Goal: Task Accomplishment & Management: Manage account settings

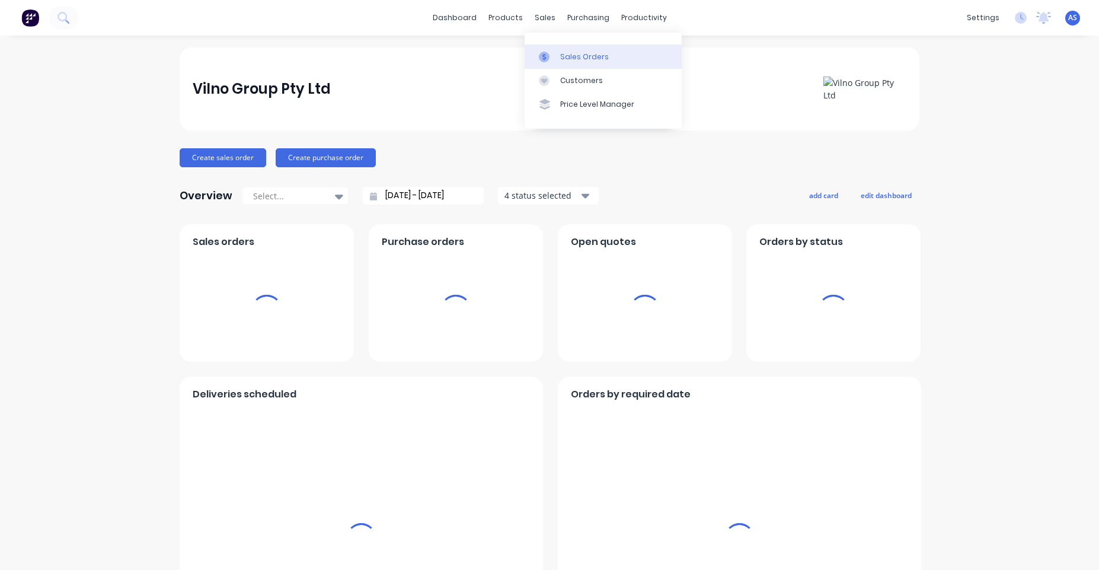
click at [554, 54] on div at bounding box center [548, 57] width 18 height 11
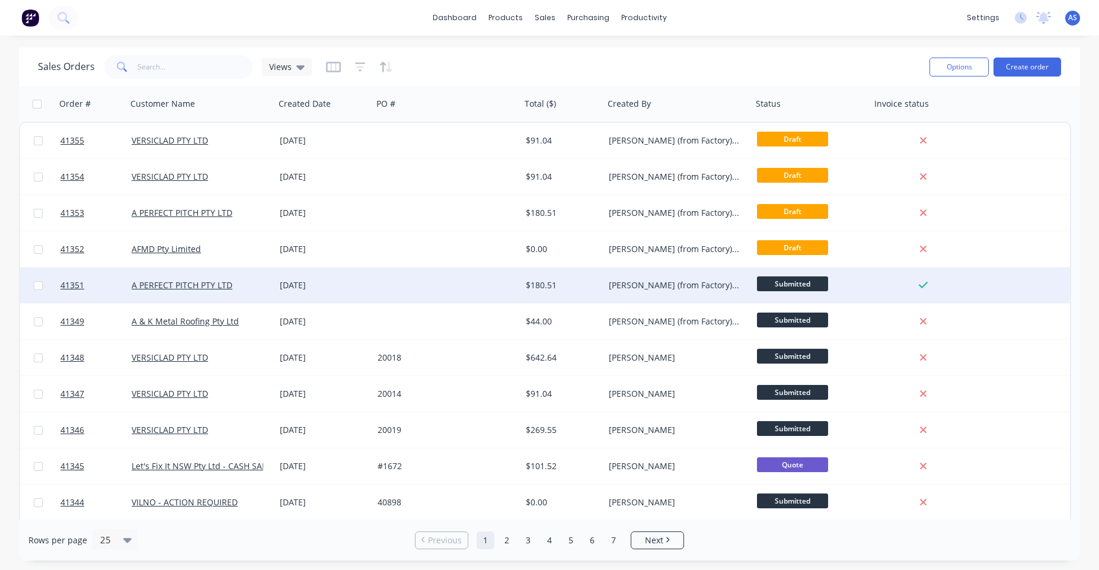
click at [619, 285] on div "Angelo (from Factory) Salvador" at bounding box center [675, 285] width 132 height 12
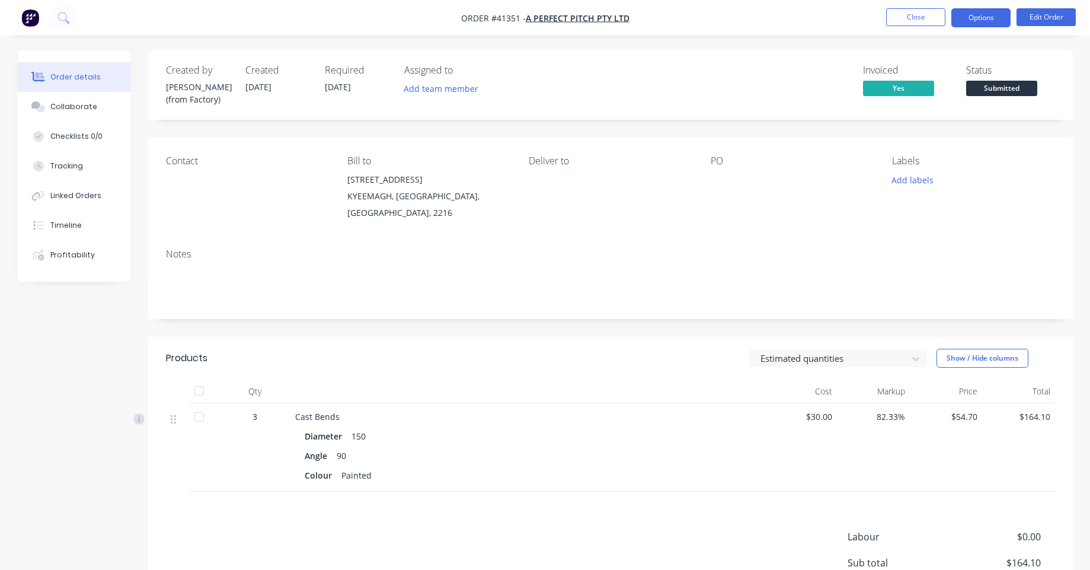
click at [985, 16] on button "Options" at bounding box center [980, 17] width 59 height 19
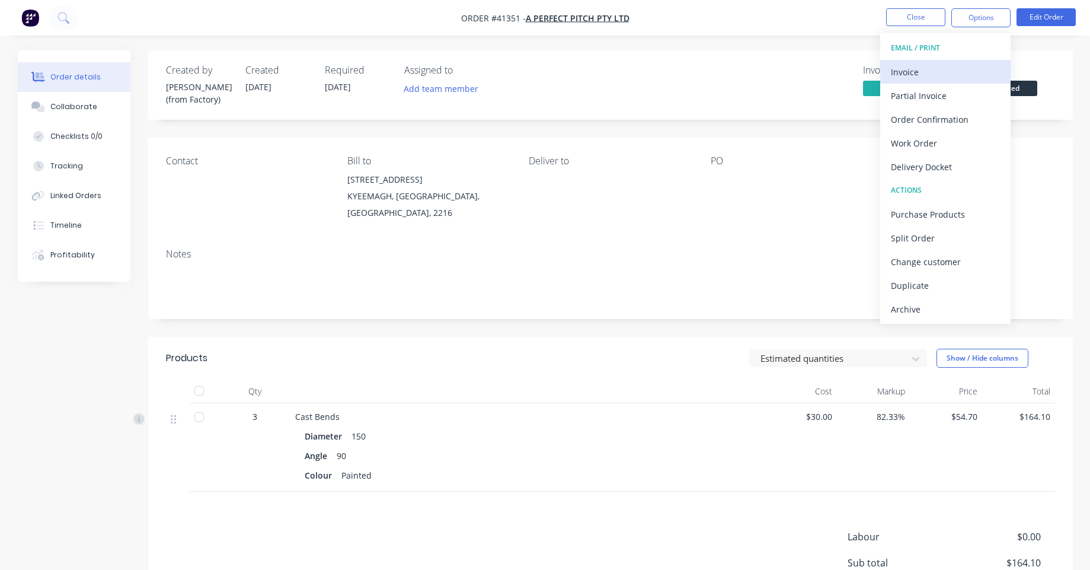
click at [932, 75] on div "Invoice" at bounding box center [945, 71] width 109 height 17
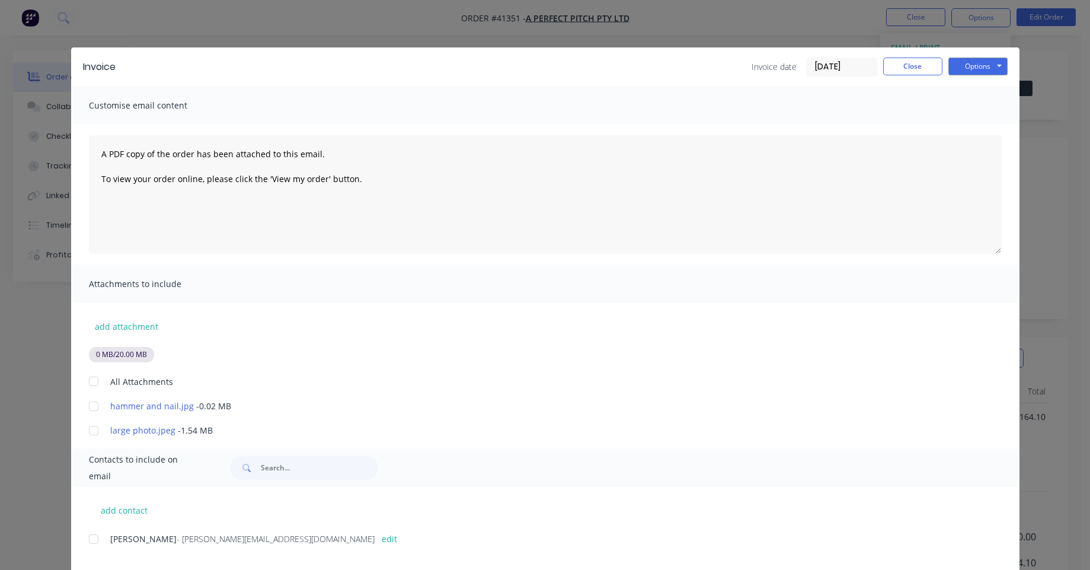
scroll to position [22, 0]
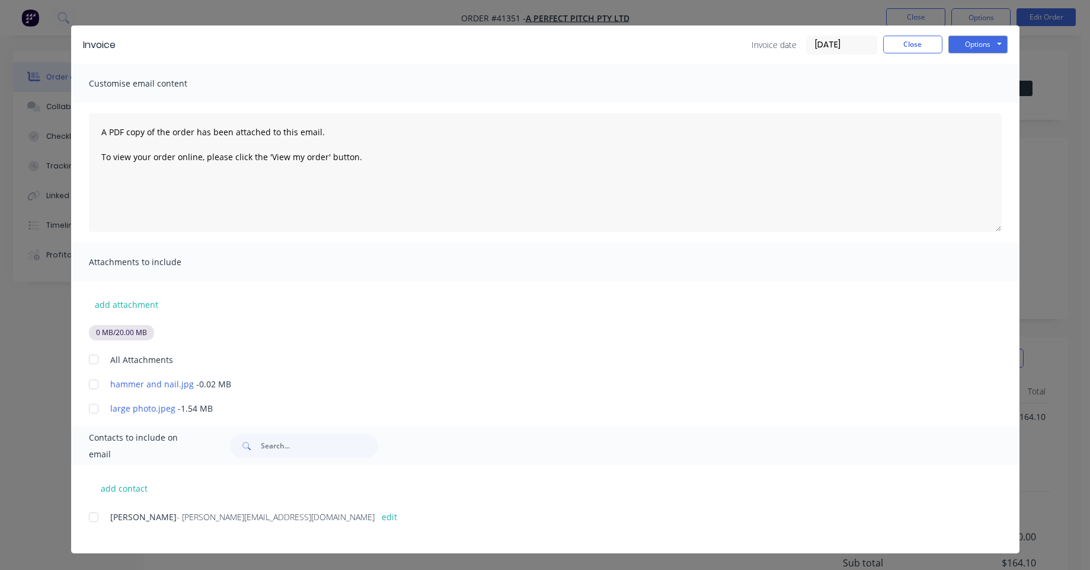
click at [130, 333] on div "0 MB / 20.00 MB" at bounding box center [121, 332] width 65 height 15
click at [132, 311] on button "add attachment" at bounding box center [126, 304] width 75 height 18
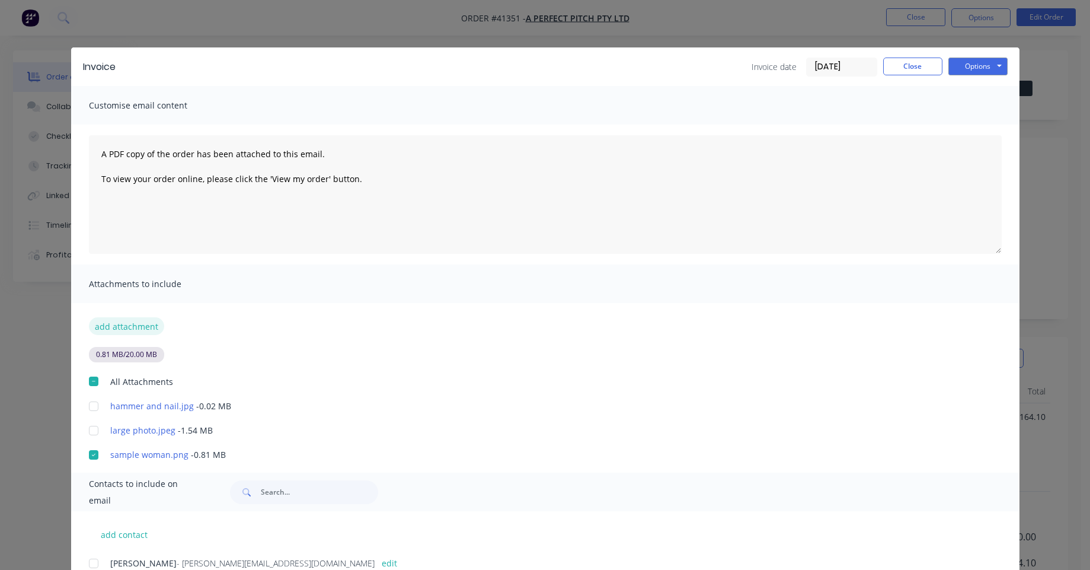
click at [123, 318] on button "add attachment" at bounding box center [126, 326] width 75 height 18
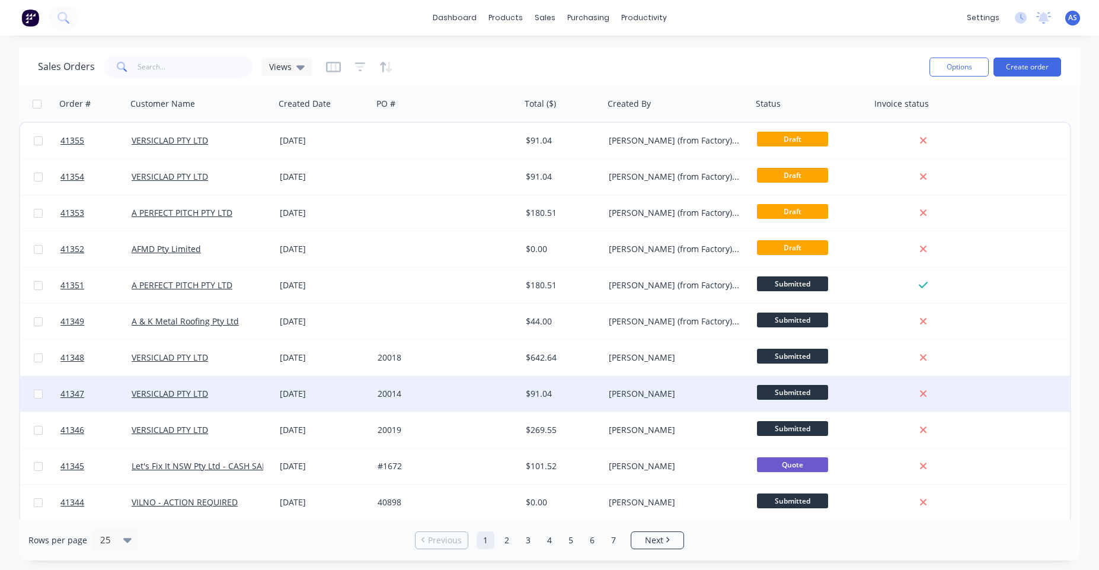
click at [645, 401] on div "[PERSON_NAME]" at bounding box center [678, 394] width 148 height 36
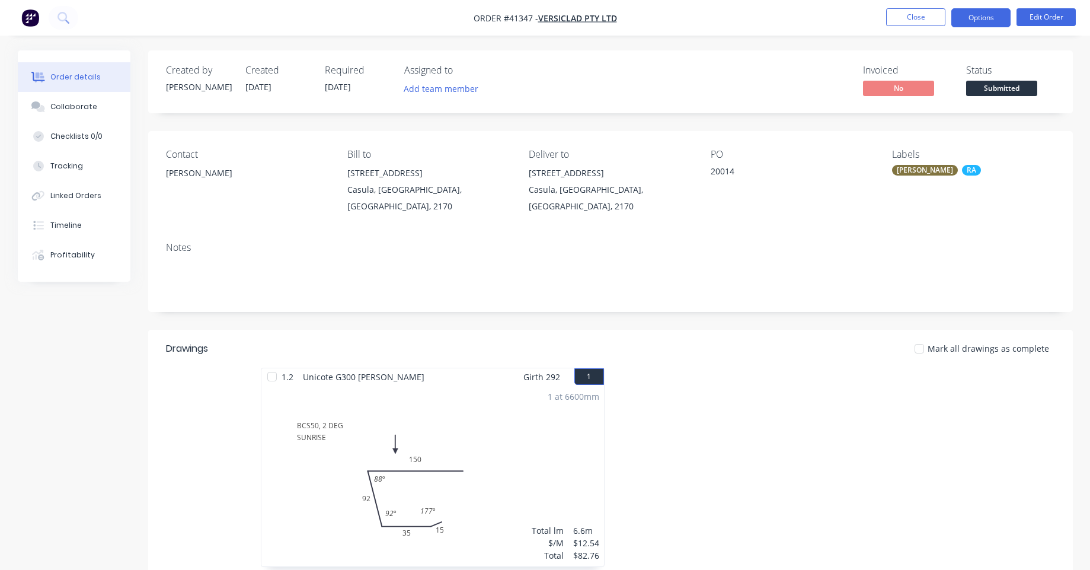
click at [983, 24] on button "Options" at bounding box center [980, 17] width 59 height 19
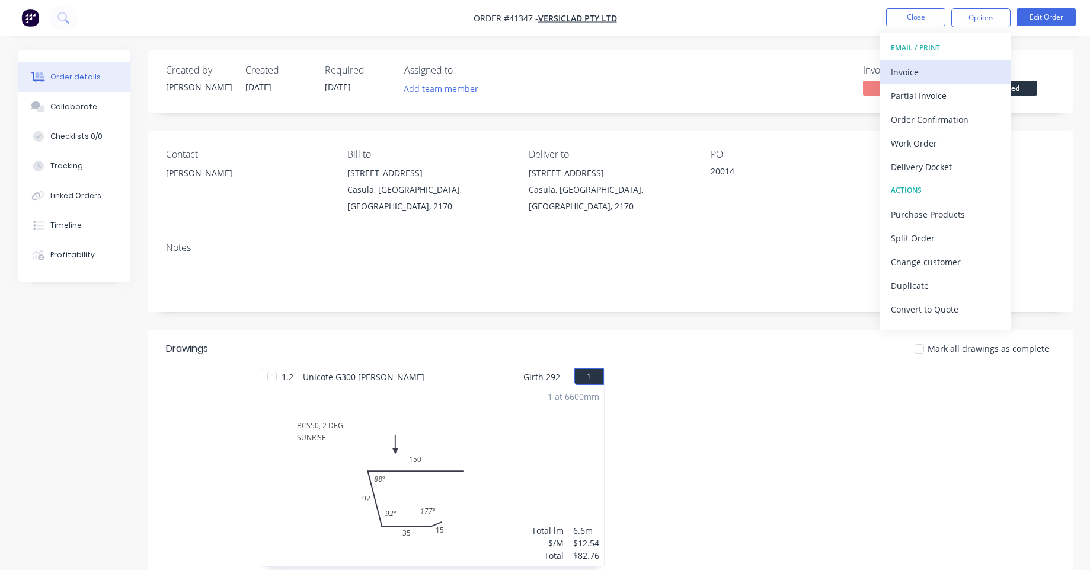
click at [945, 65] on div "Invoice" at bounding box center [945, 71] width 109 height 17
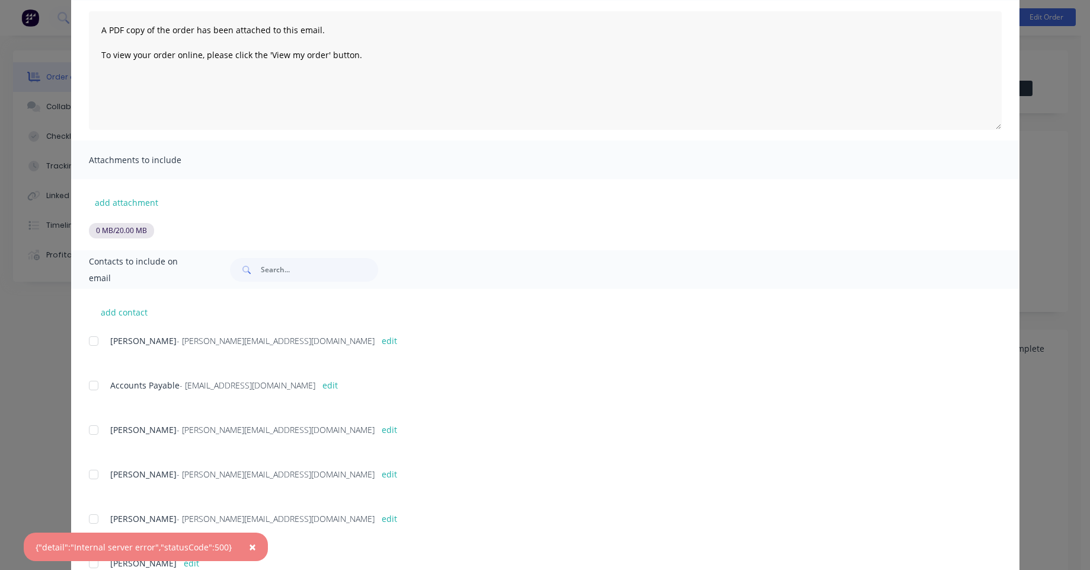
scroll to position [142, 0]
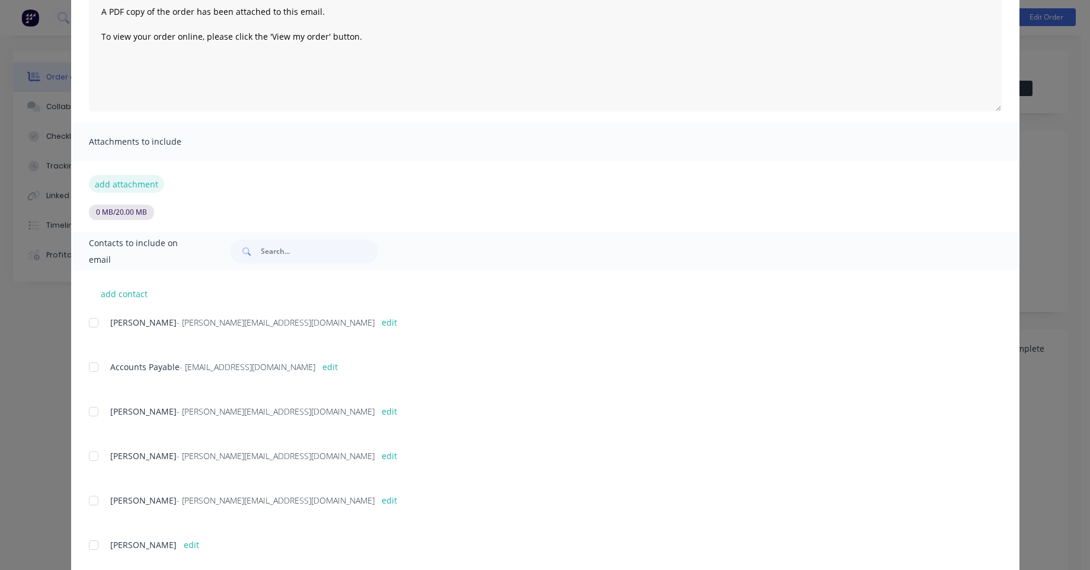
click at [130, 183] on button "add attachment" at bounding box center [126, 184] width 75 height 18
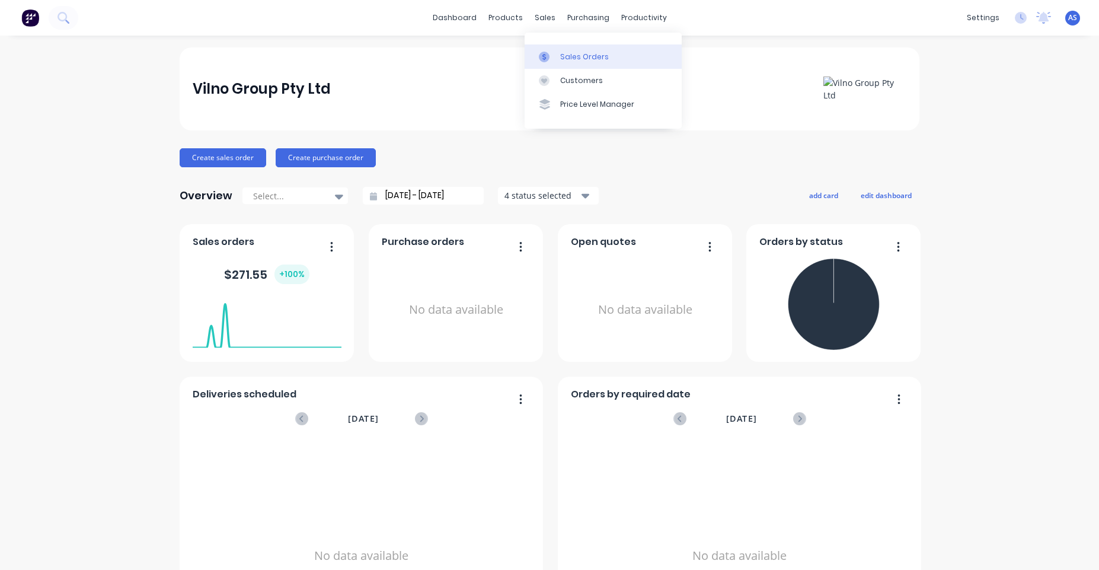
click at [556, 49] on link "Sales Orders" at bounding box center [603, 56] width 157 height 24
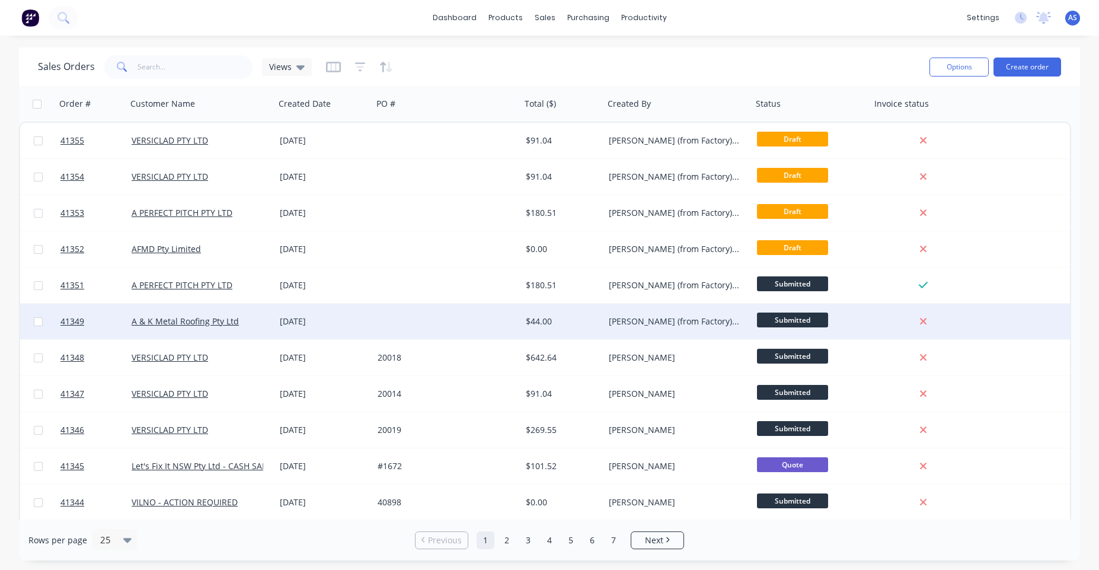
click at [570, 321] on div "$44.00" at bounding box center [561, 321] width 70 height 12
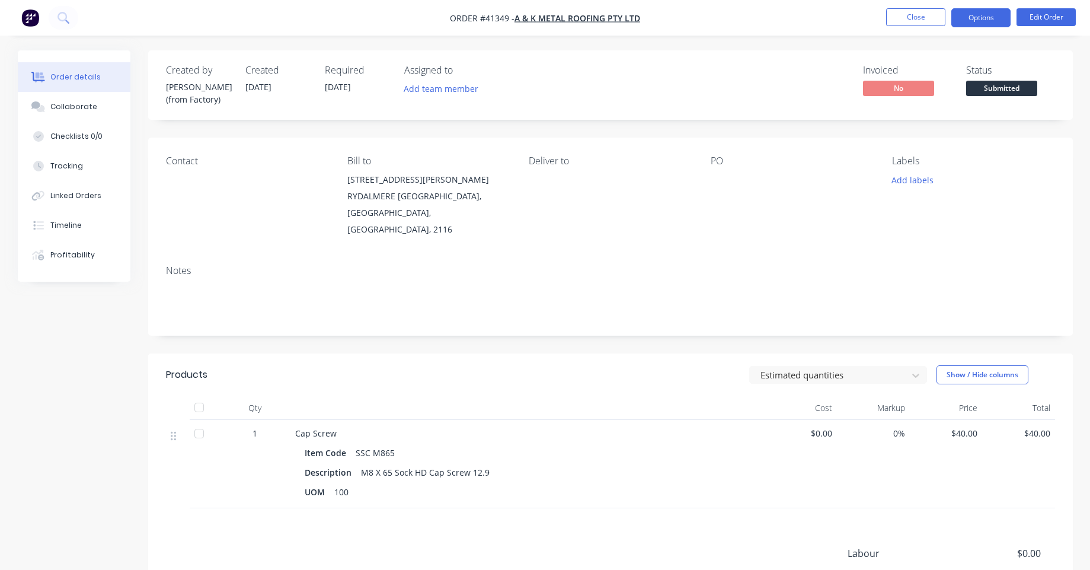
drag, startPoint x: 990, startPoint y: 14, endPoint x: 983, endPoint y: 22, distance: 10.1
click at [990, 15] on button "Options" at bounding box center [980, 17] width 59 height 19
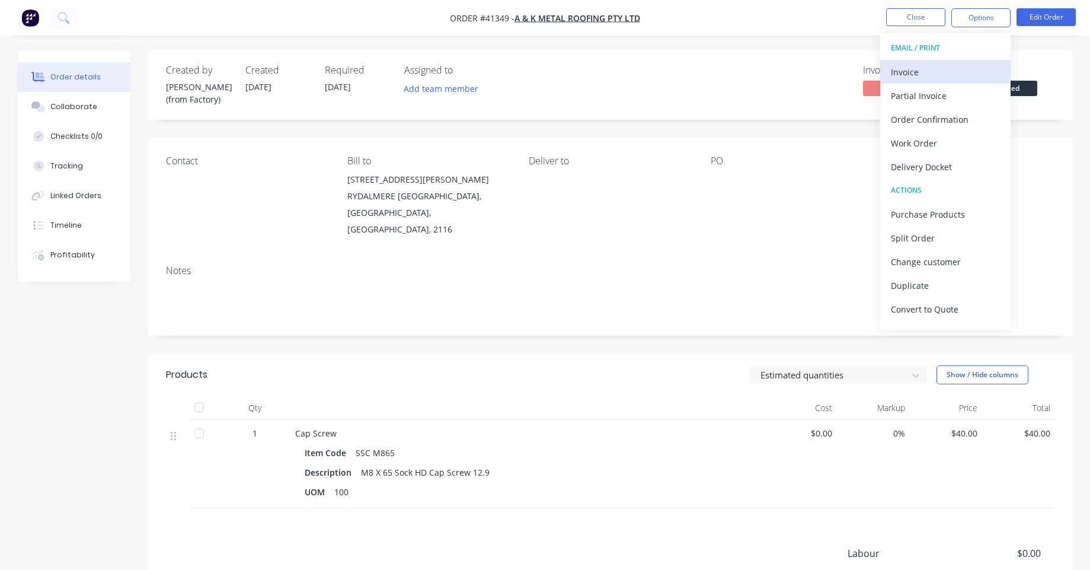
click at [952, 63] on div "Invoice" at bounding box center [945, 71] width 109 height 17
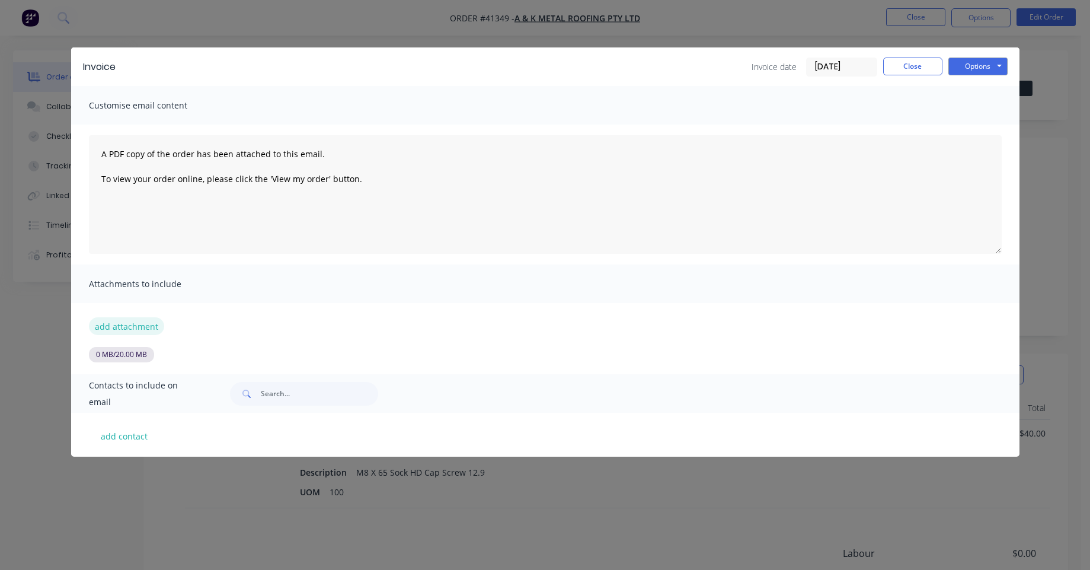
click at [110, 329] on button "add attachment" at bounding box center [126, 326] width 75 height 18
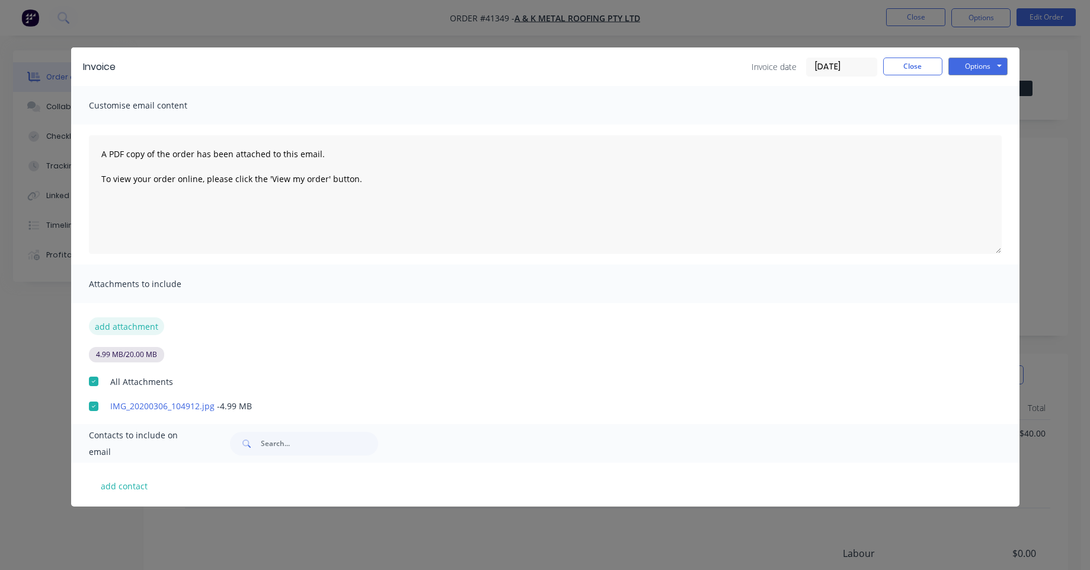
click at [127, 319] on button "add attachment" at bounding box center [126, 326] width 75 height 18
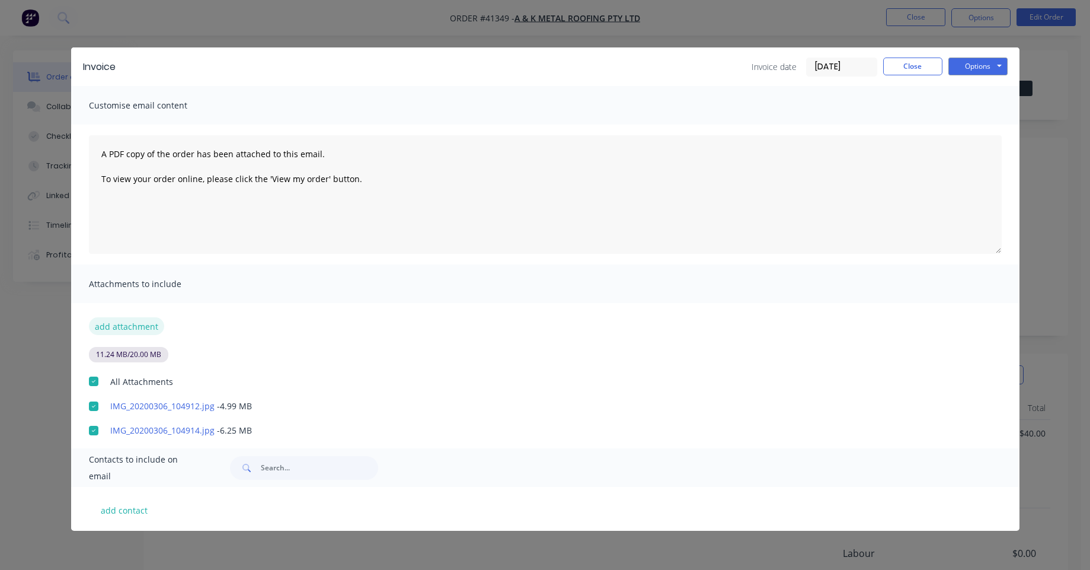
click at [148, 331] on button "add attachment" at bounding box center [126, 326] width 75 height 18
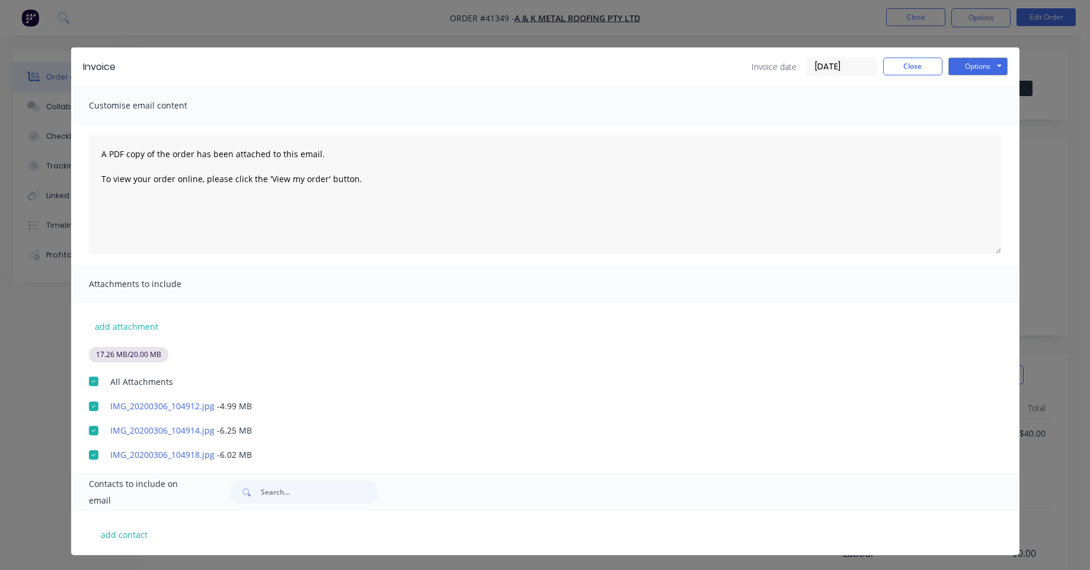
click at [134, 336] on div "add attachment 17.26 MB / 20.00 MB All Attachments IMG_20200306_104912.jpg - 4.…" at bounding box center [545, 382] width 948 height 158
click at [133, 331] on button "add attachment" at bounding box center [126, 326] width 75 height 18
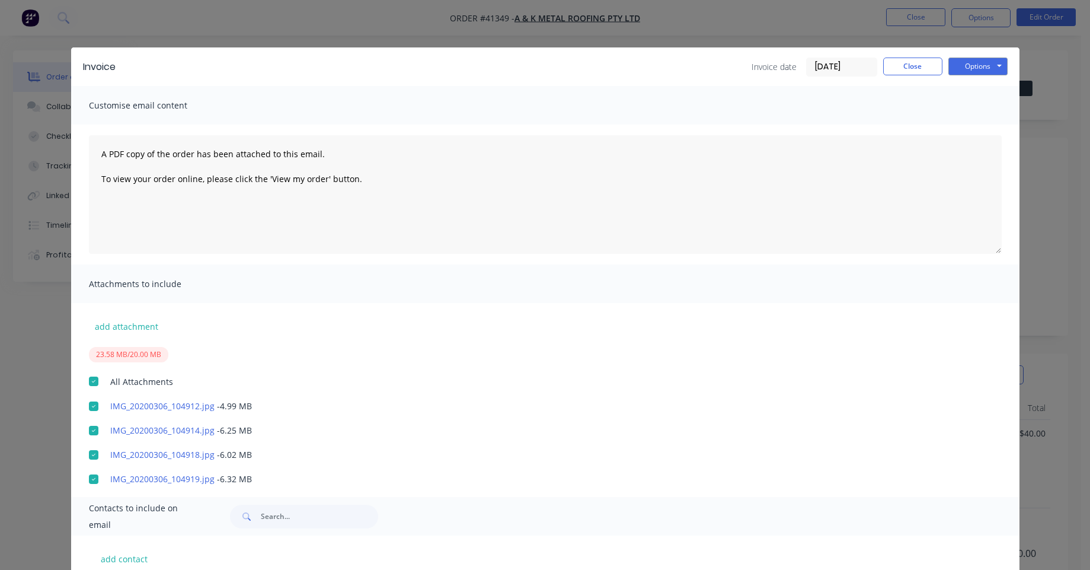
click at [84, 383] on div at bounding box center [94, 381] width 24 height 24
click at [967, 72] on button "Options" at bounding box center [977, 66] width 59 height 18
click at [981, 105] on button "Print" at bounding box center [986, 107] width 76 height 20
click at [970, 63] on button "Options" at bounding box center [977, 66] width 59 height 18
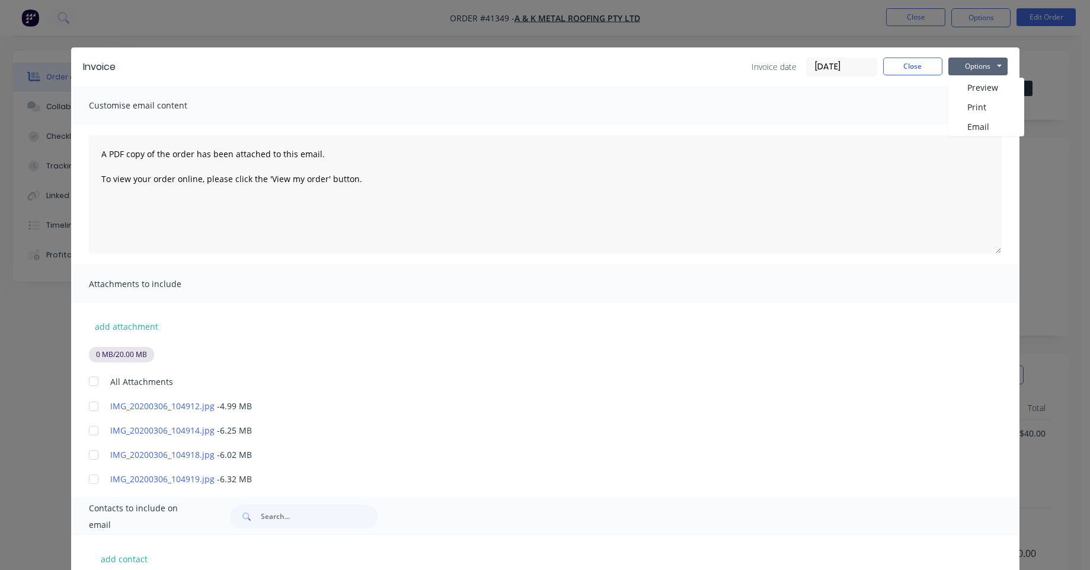
click at [94, 383] on div at bounding box center [94, 381] width 24 height 24
click at [968, 68] on button "Options" at bounding box center [977, 66] width 59 height 18
click at [973, 104] on button "Print" at bounding box center [986, 107] width 76 height 20
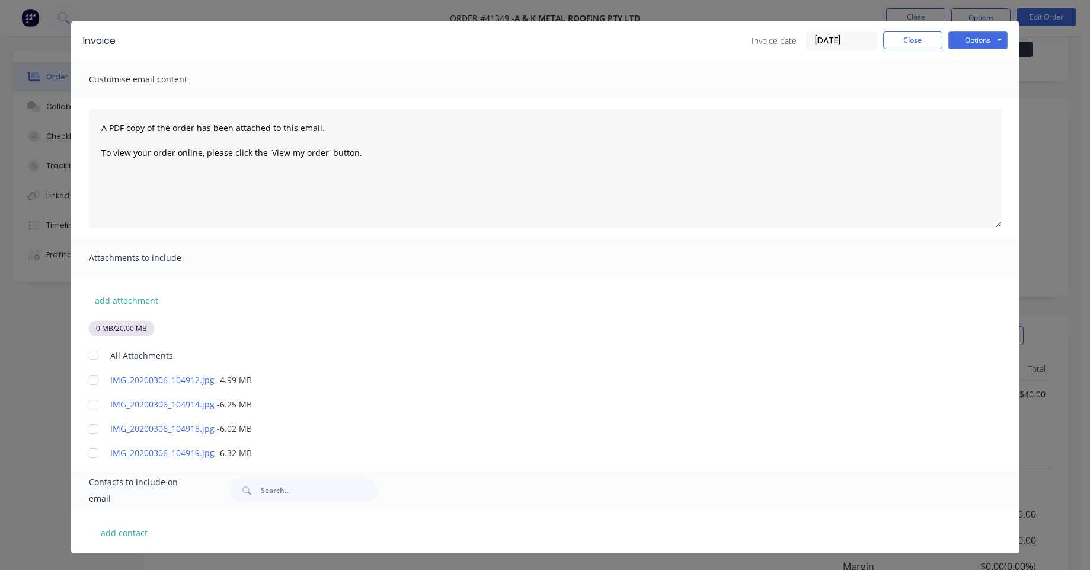
scroll to position [133, 0]
click at [894, 36] on button "Close" at bounding box center [912, 40] width 59 height 18
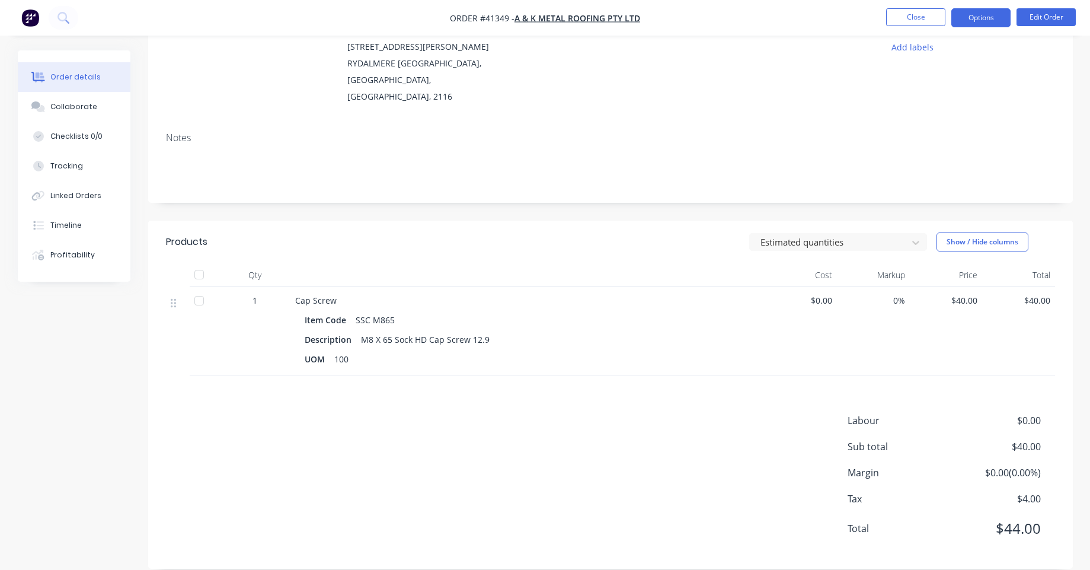
click at [981, 20] on button "Options" at bounding box center [980, 17] width 59 height 19
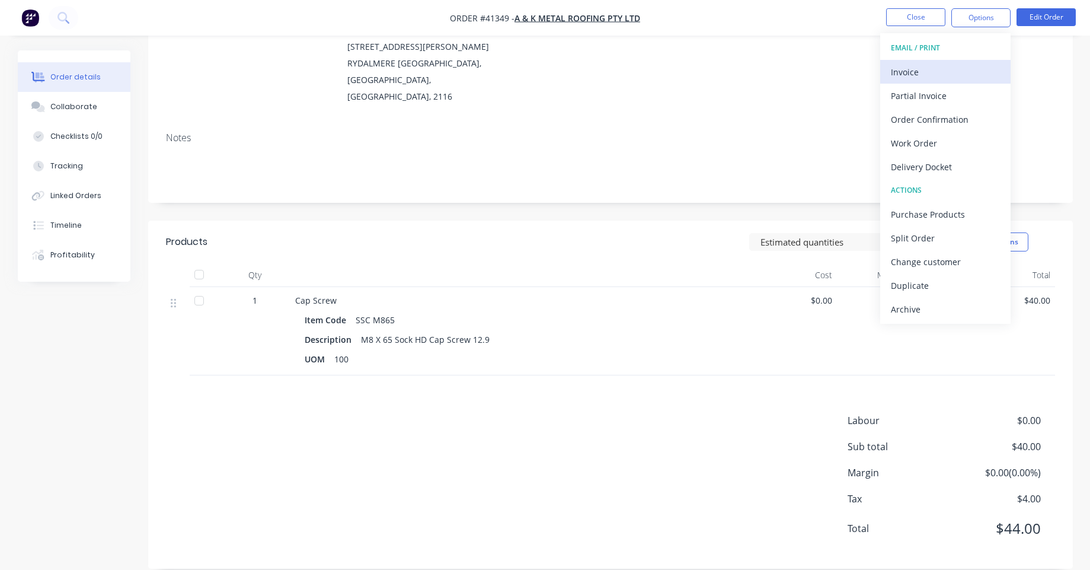
click at [920, 68] on div "Invoice" at bounding box center [945, 71] width 109 height 17
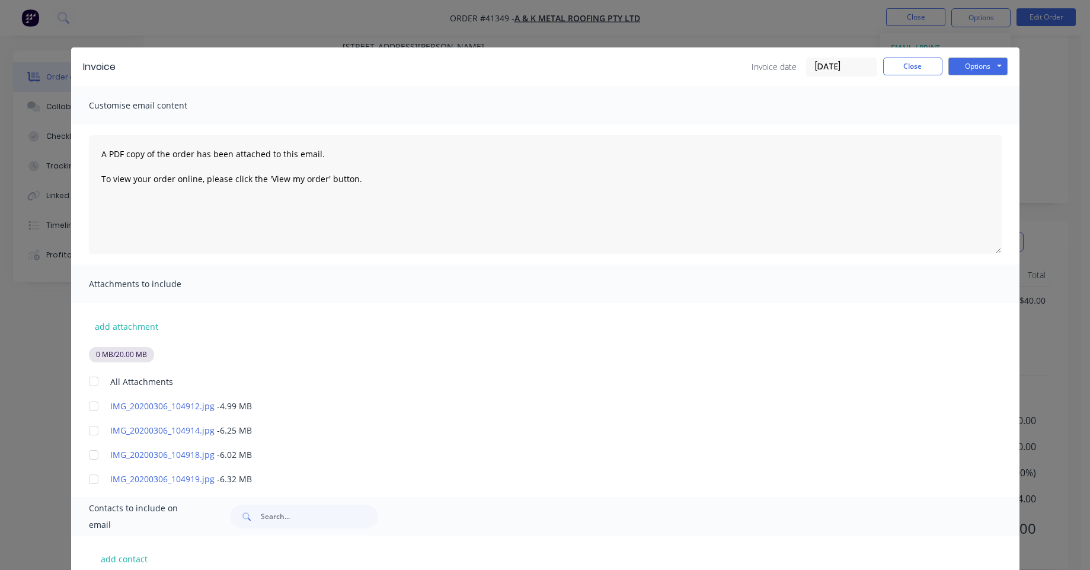
click at [89, 382] on div at bounding box center [94, 381] width 24 height 24
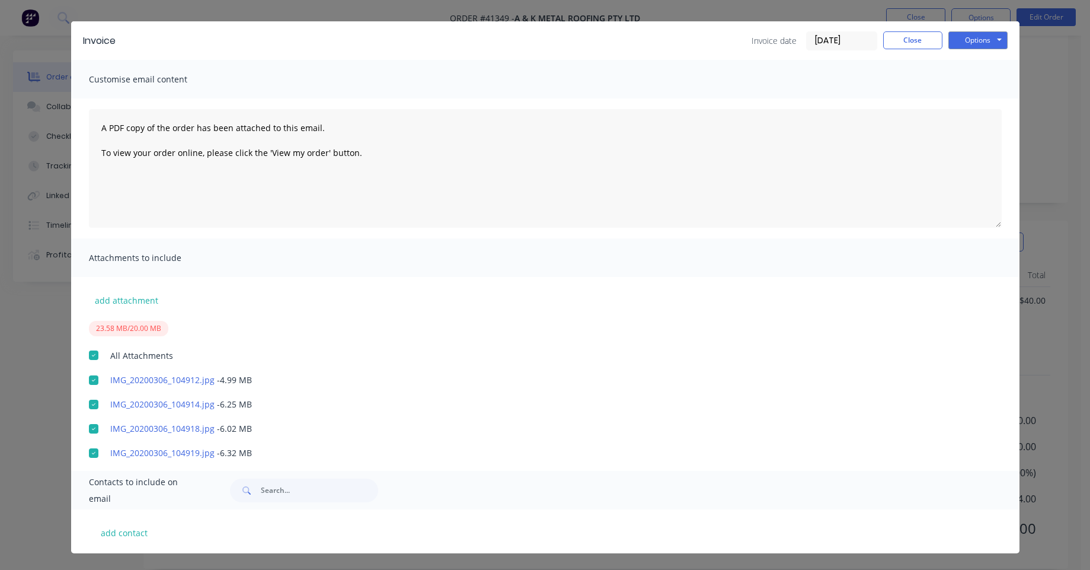
click at [86, 359] on div at bounding box center [94, 355] width 24 height 24
click at [95, 351] on div at bounding box center [94, 355] width 24 height 24
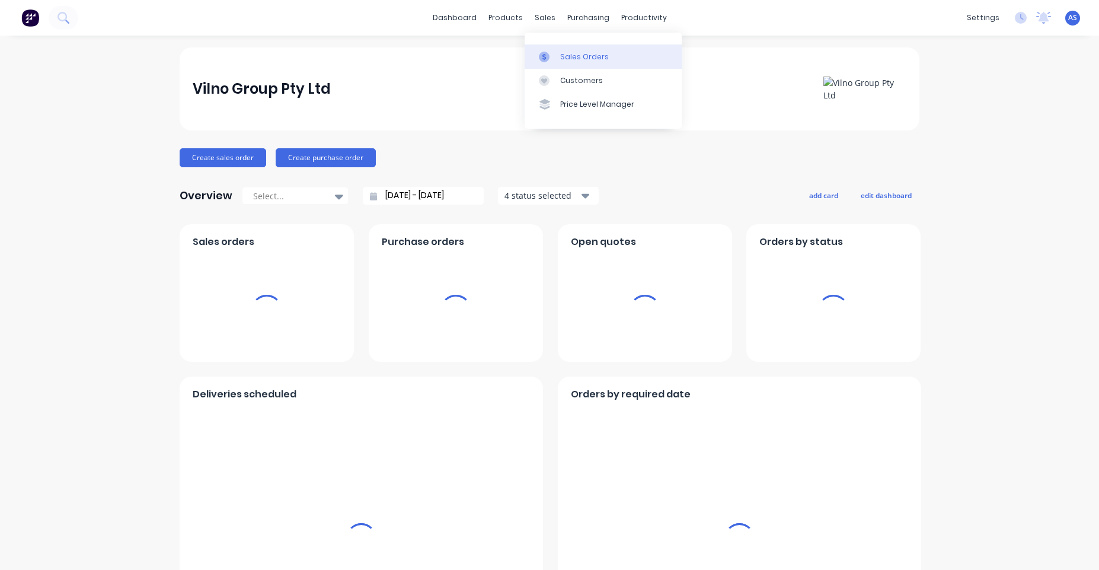
click at [555, 59] on div at bounding box center [548, 57] width 18 height 11
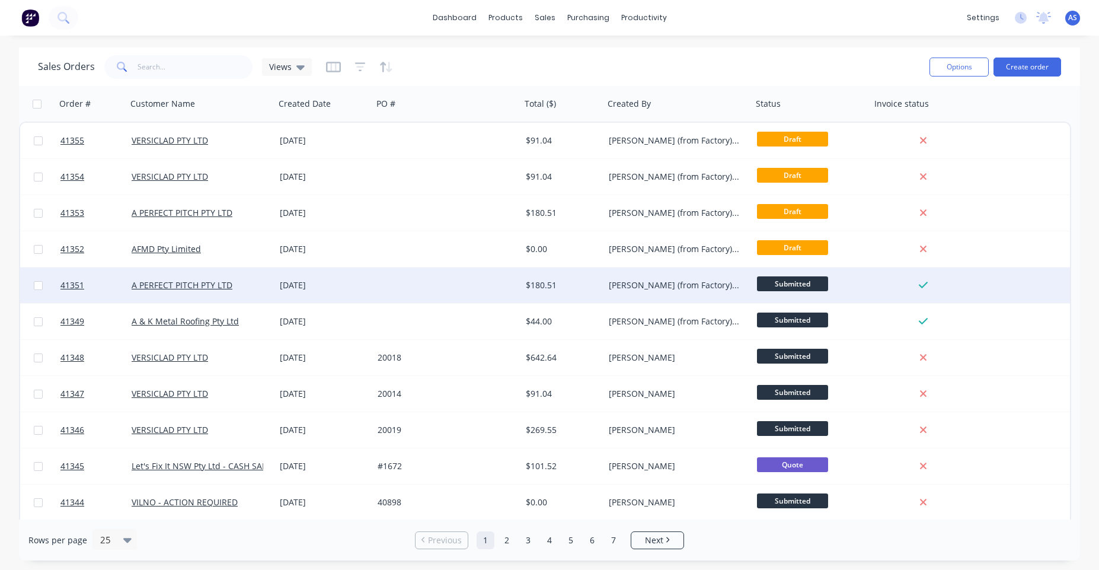
click at [624, 279] on div "[PERSON_NAME] (from Factory) [GEOGRAPHIC_DATA]" at bounding box center [675, 285] width 132 height 12
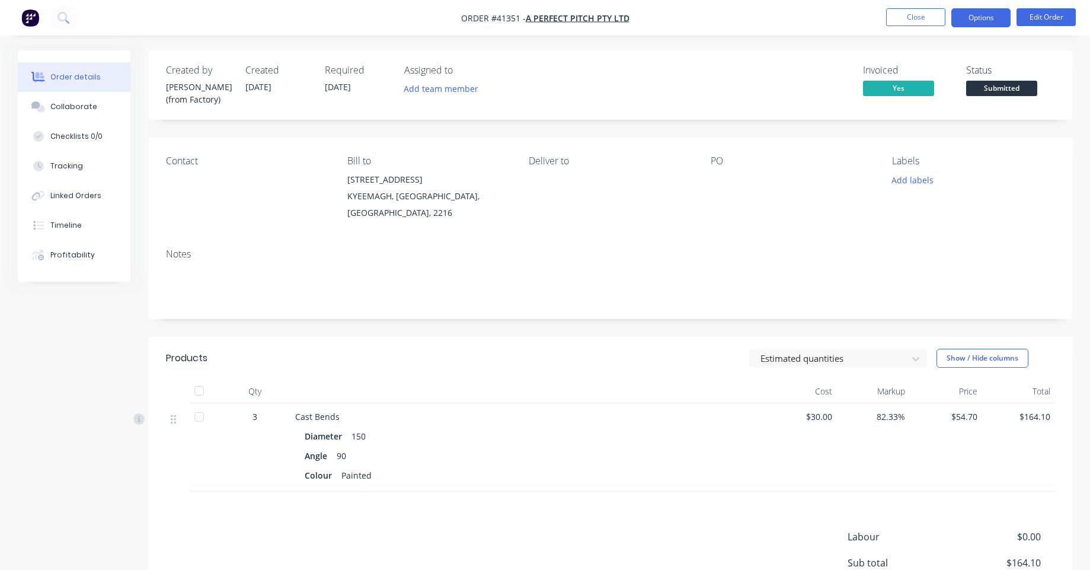
click at [1003, 12] on button "Options" at bounding box center [980, 17] width 59 height 19
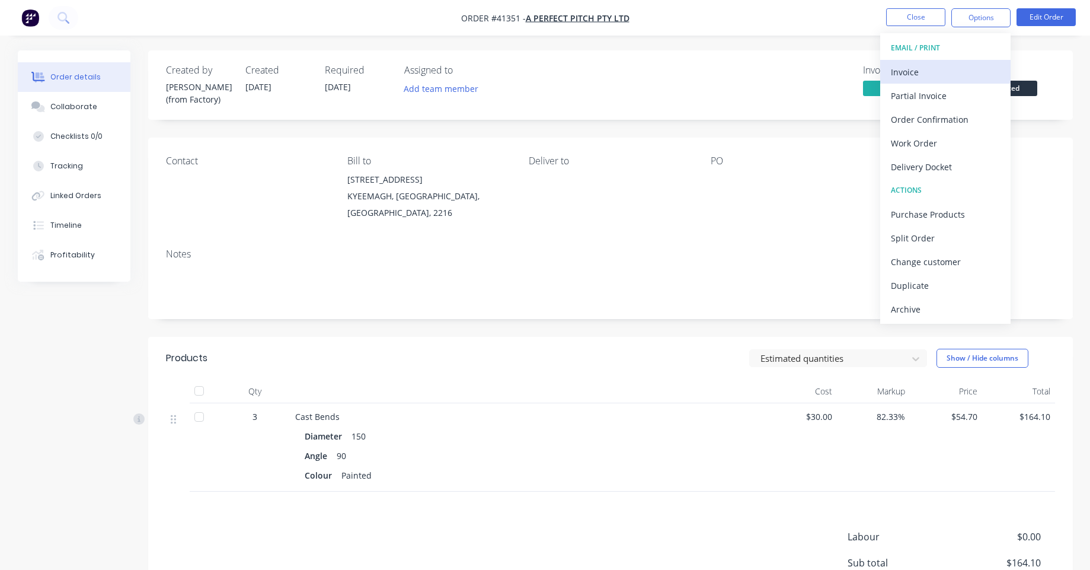
click at [915, 60] on button "Invoice" at bounding box center [945, 72] width 130 height 24
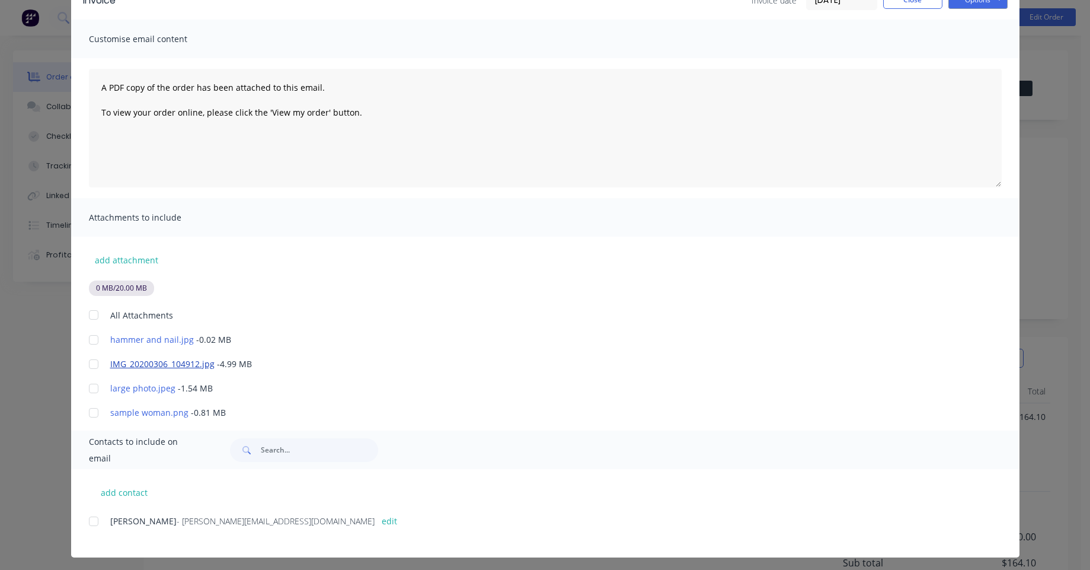
scroll to position [71, 0]
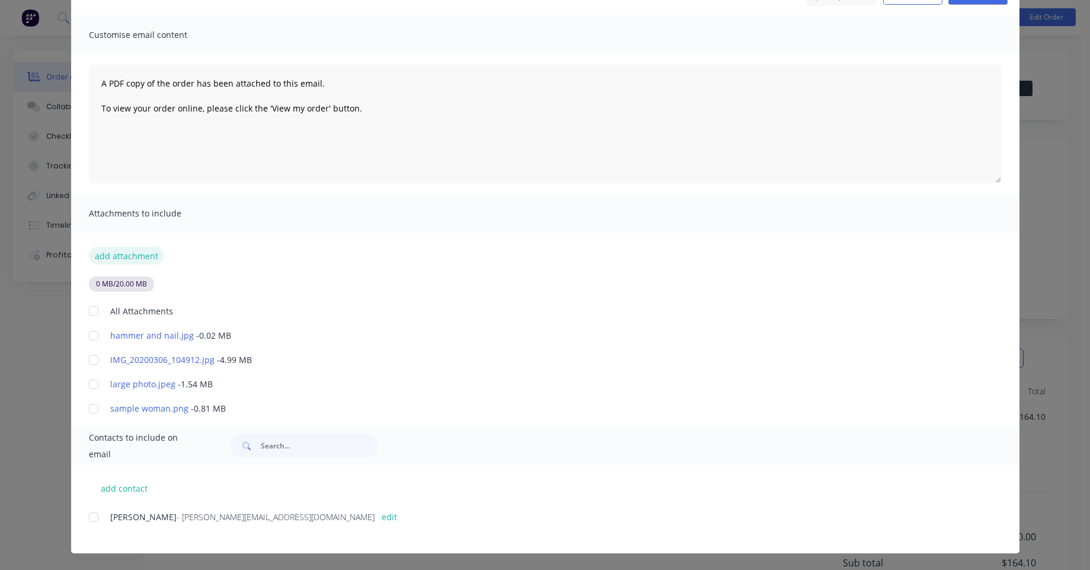
click at [119, 253] on button "add attachment" at bounding box center [126, 256] width 75 height 18
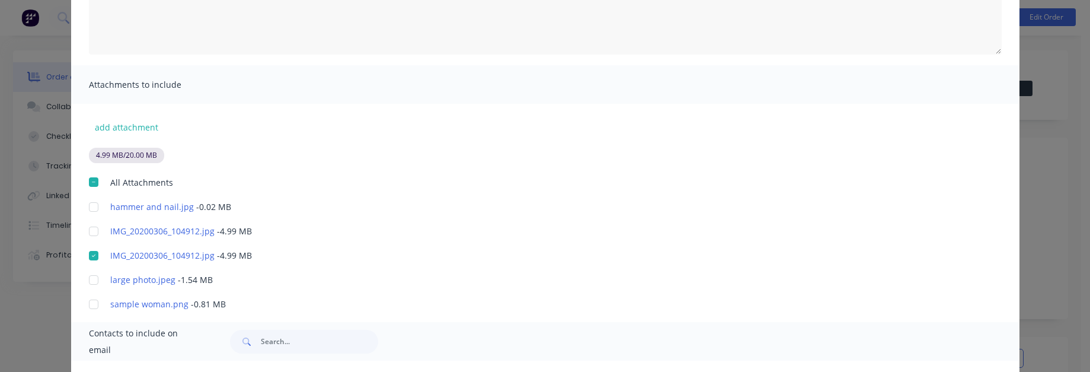
scroll to position [213, 0]
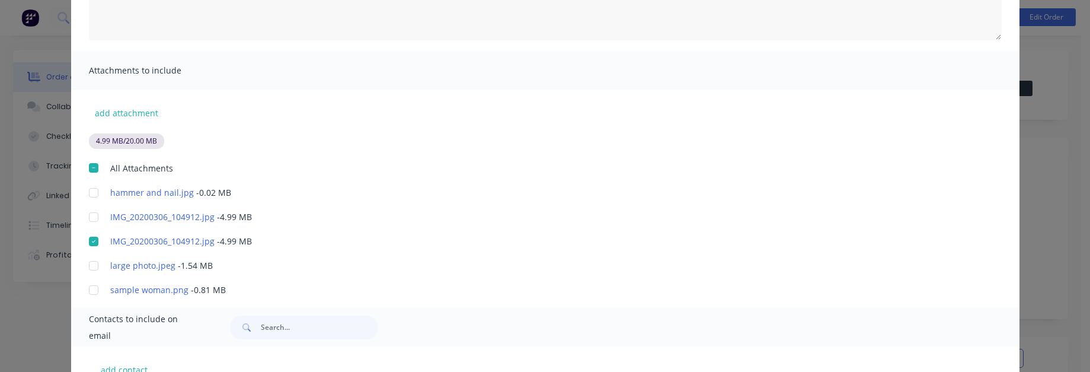
click at [91, 236] on div at bounding box center [94, 241] width 24 height 24
click at [129, 113] on button "add attachment" at bounding box center [126, 113] width 75 height 18
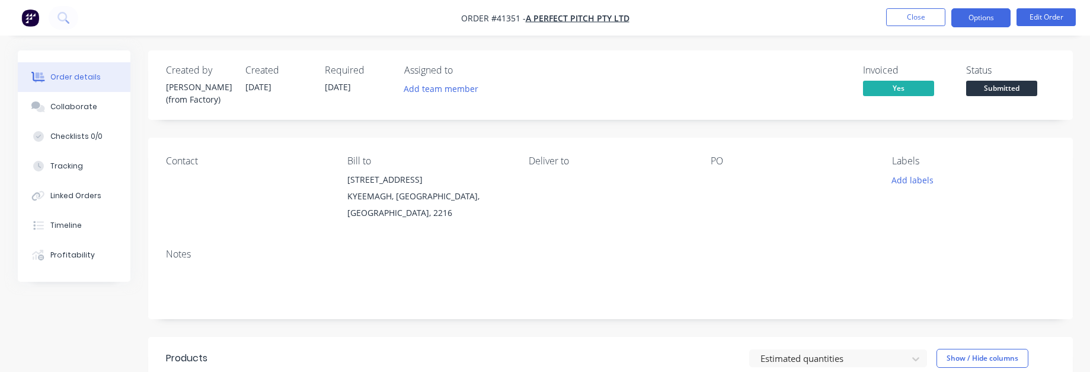
click at [960, 21] on button "Options" at bounding box center [980, 17] width 59 height 19
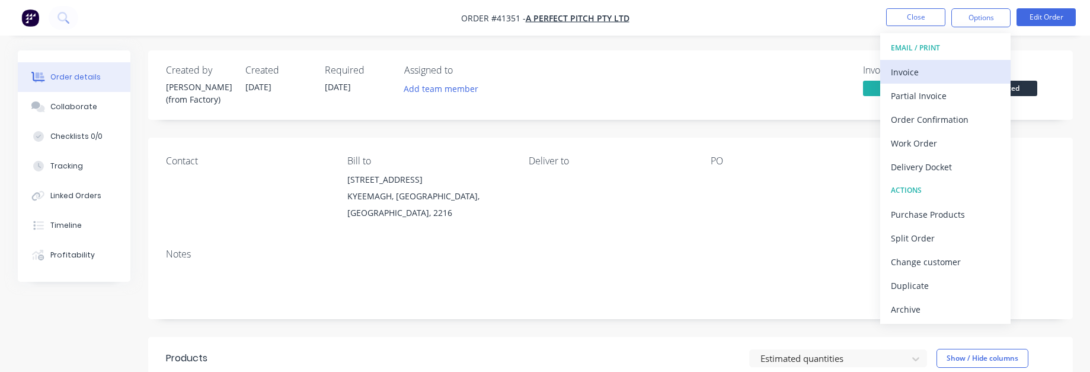
click at [932, 69] on div "Invoice" at bounding box center [945, 71] width 109 height 17
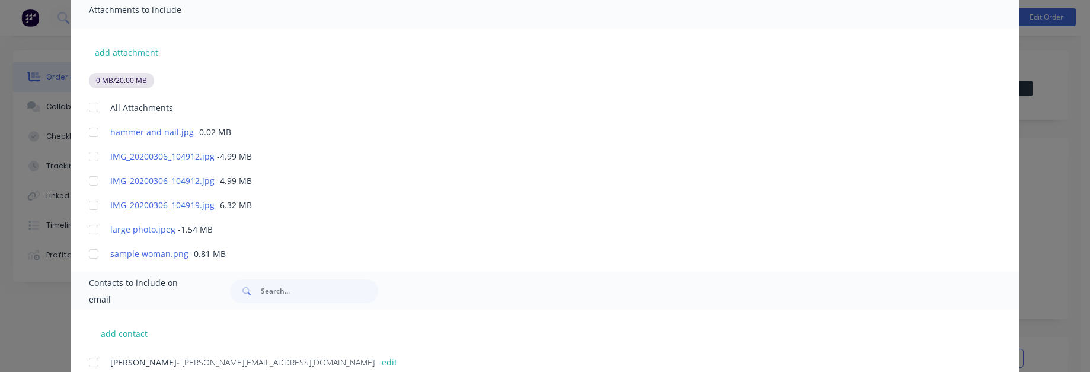
scroll to position [284, 0]
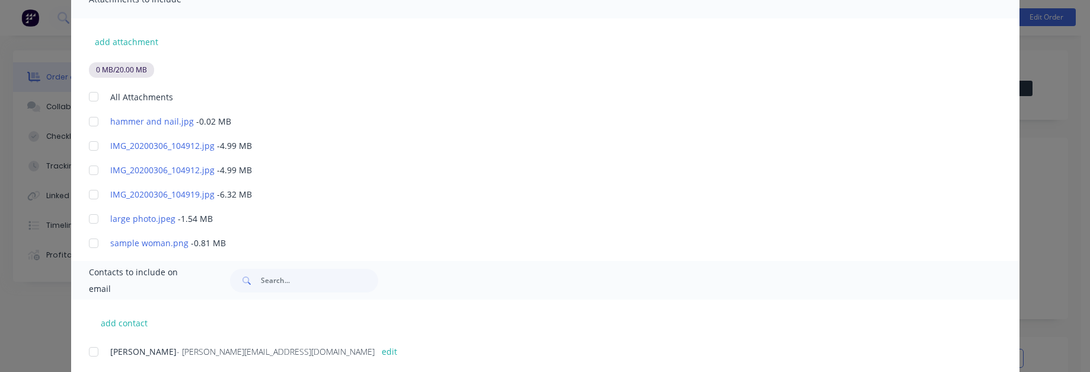
click at [84, 97] on div at bounding box center [94, 97] width 24 height 24
click at [84, 93] on div at bounding box center [94, 97] width 24 height 24
click at [142, 33] on button "add attachment" at bounding box center [126, 42] width 75 height 18
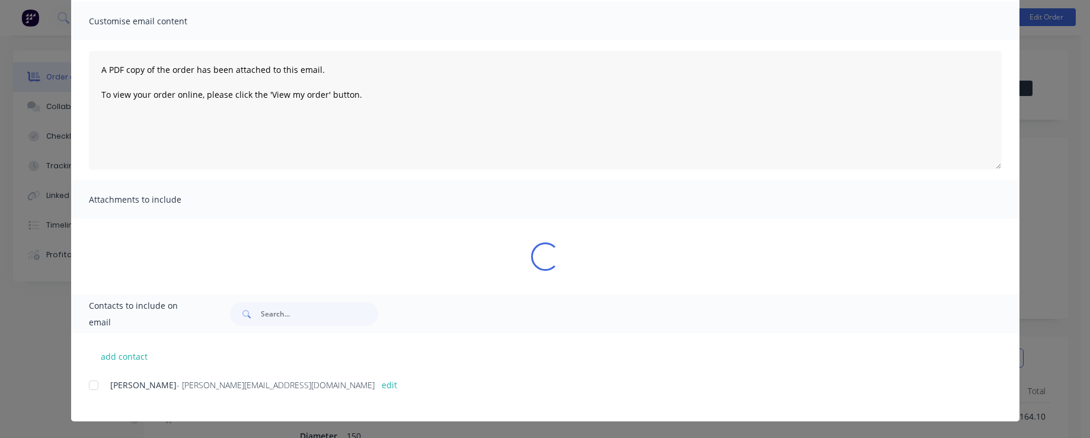
scroll to position [84, 0]
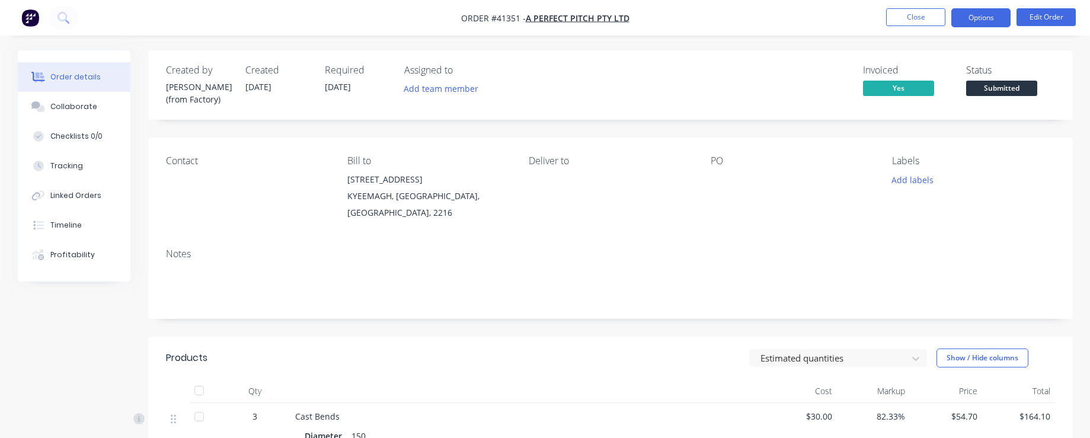
click at [989, 20] on button "Options" at bounding box center [980, 17] width 59 height 19
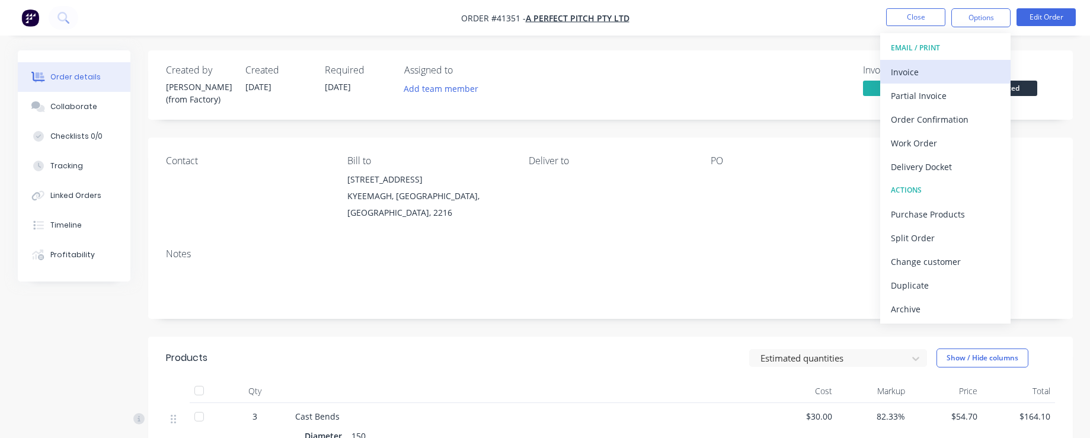
click at [958, 77] on div "Invoice" at bounding box center [945, 71] width 109 height 17
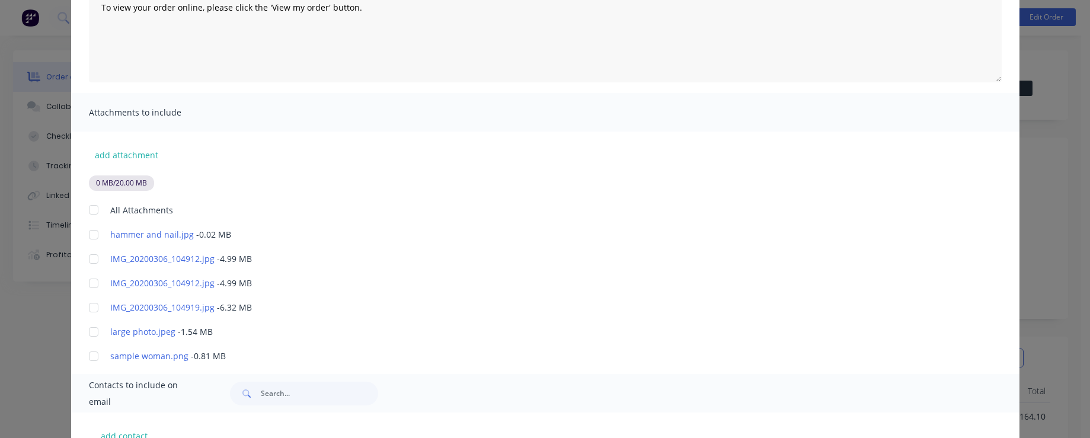
scroll to position [251, 0]
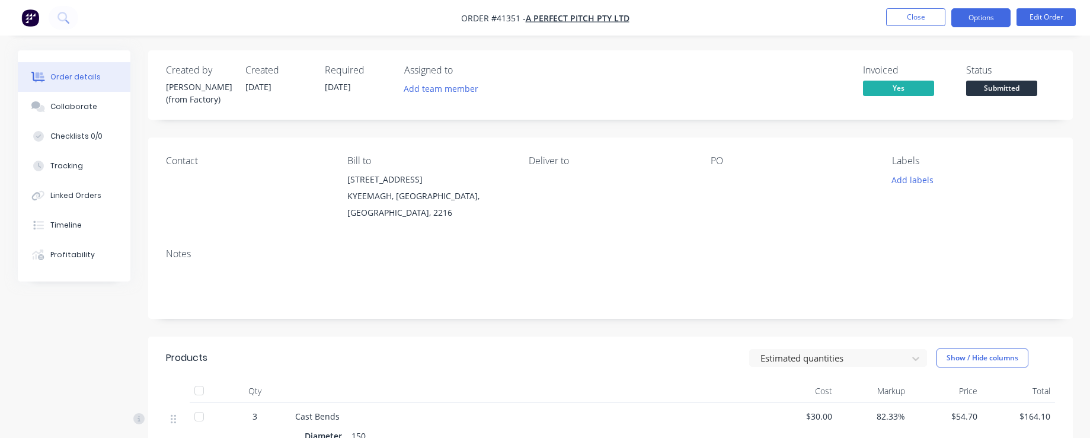
click at [957, 20] on button "Options" at bounding box center [980, 17] width 59 height 19
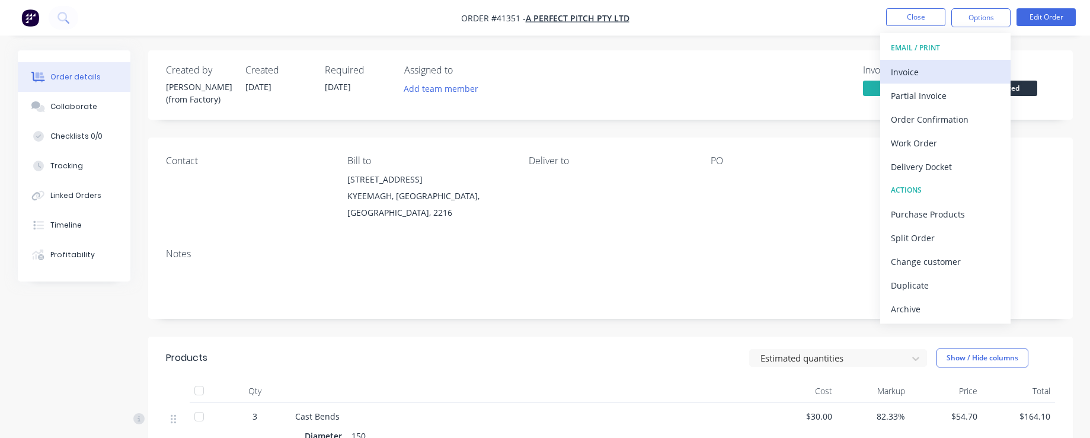
click at [928, 72] on div "Invoice" at bounding box center [945, 71] width 109 height 17
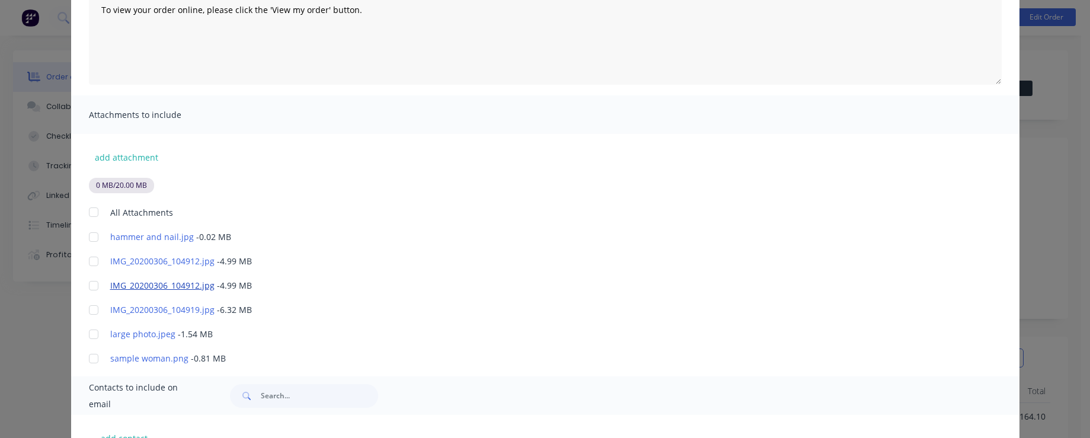
scroll to position [213, 0]
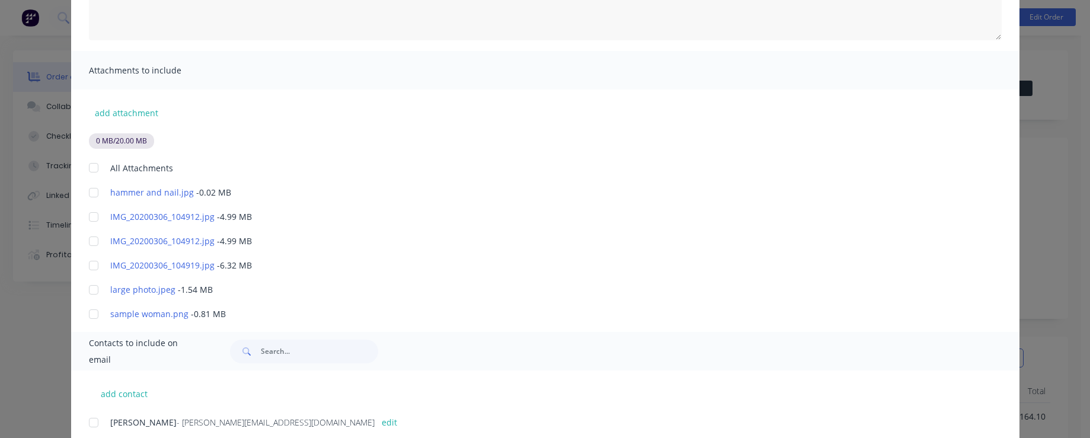
click at [84, 169] on div at bounding box center [94, 168] width 24 height 24
click at [87, 169] on div at bounding box center [94, 168] width 24 height 24
click at [140, 120] on button "add attachment" at bounding box center [126, 113] width 75 height 18
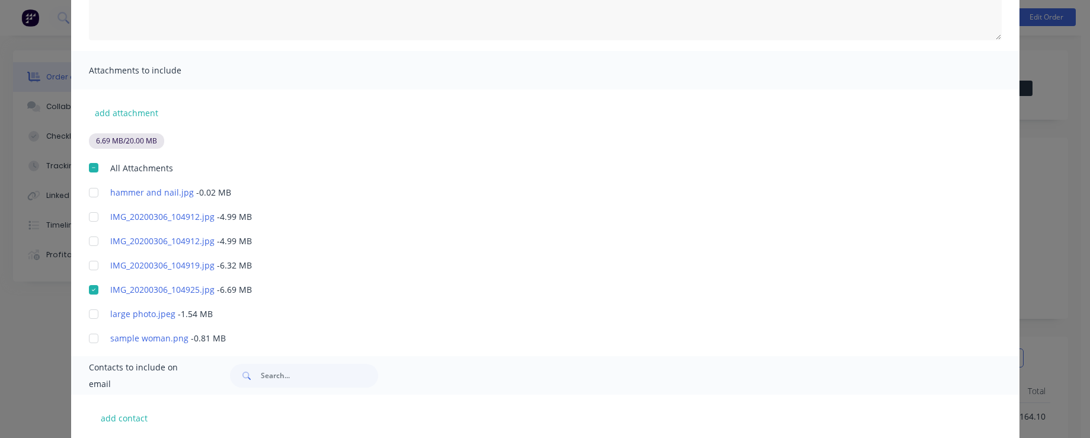
click at [88, 163] on div at bounding box center [94, 168] width 24 height 24
click at [88, 167] on div at bounding box center [94, 168] width 24 height 24
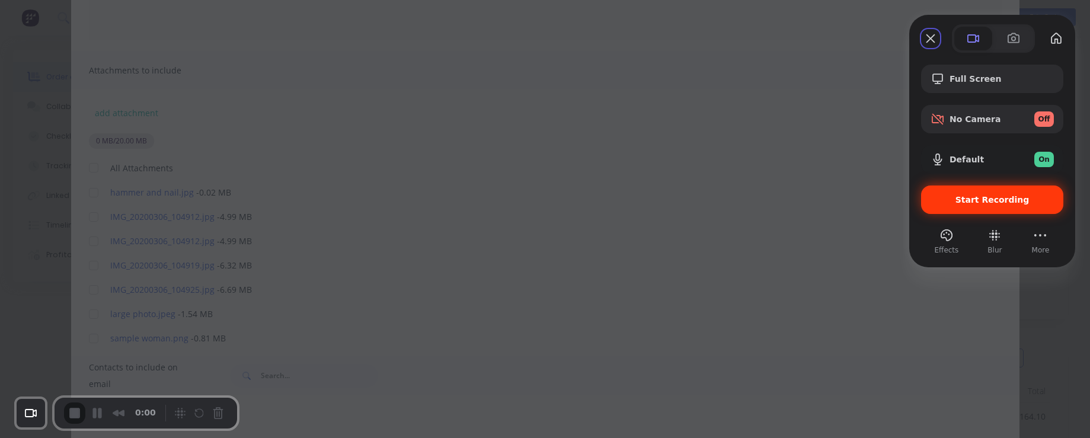
click at [952, 195] on span "Start Recording" at bounding box center [992, 199] width 123 height 9
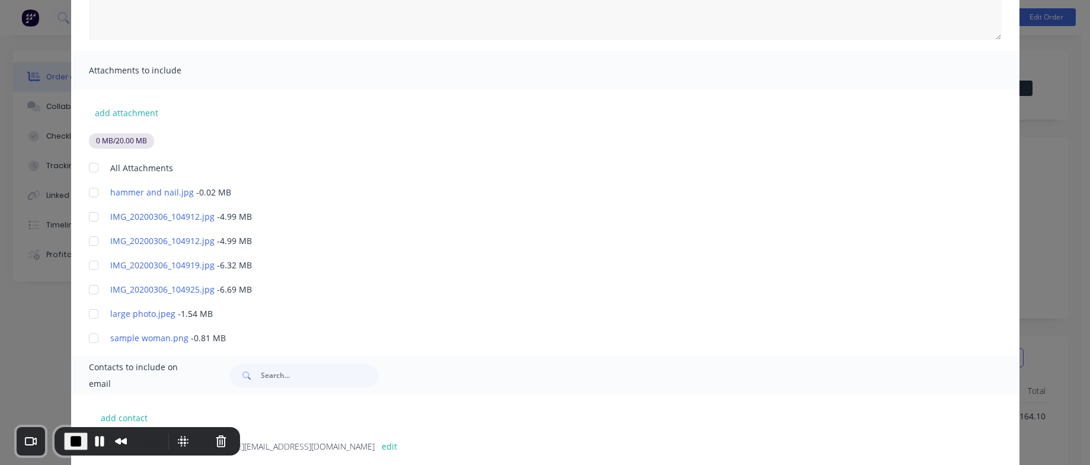
click at [86, 167] on div at bounding box center [94, 168] width 24 height 24
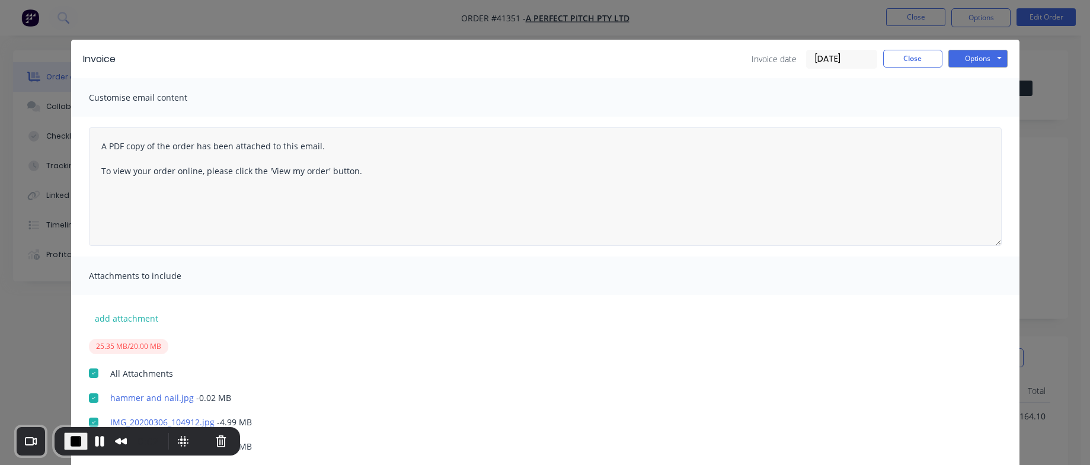
scroll to position [0, 0]
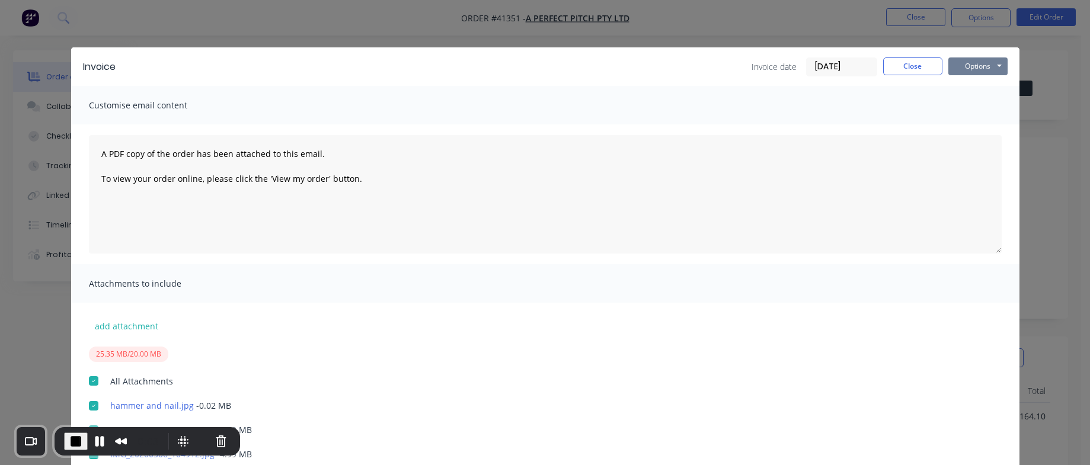
click at [980, 62] on button "Options" at bounding box center [977, 66] width 59 height 18
click at [980, 102] on button "Print" at bounding box center [986, 107] width 76 height 20
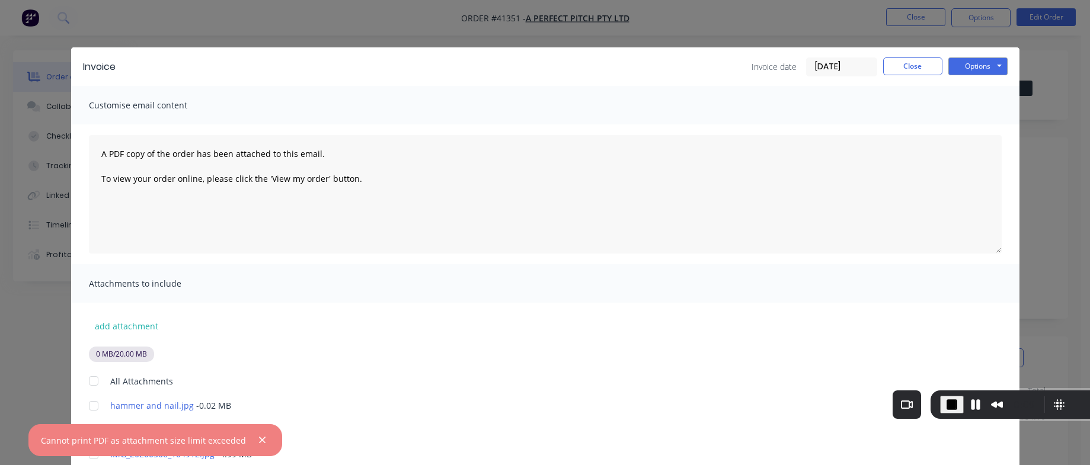
drag, startPoint x: 108, startPoint y: 452, endPoint x: 984, endPoint y: 415, distance: 876.8
click at [984, 415] on div "0:09" at bounding box center [1024, 405] width 186 height 28
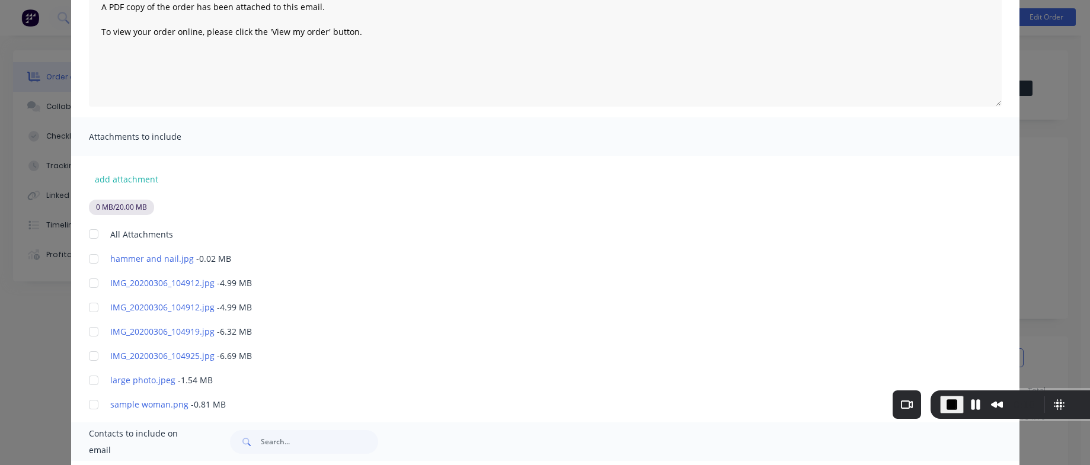
scroll to position [213, 0]
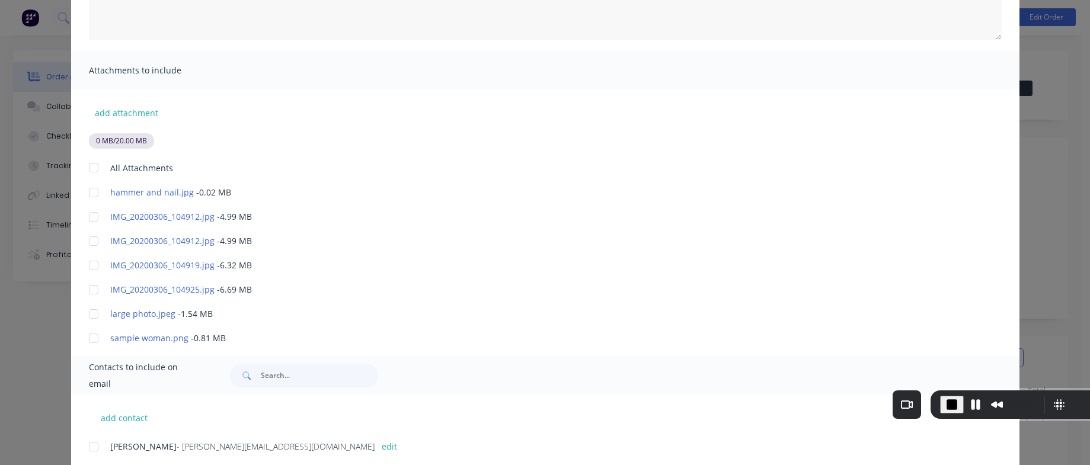
click at [85, 167] on div at bounding box center [94, 168] width 24 height 24
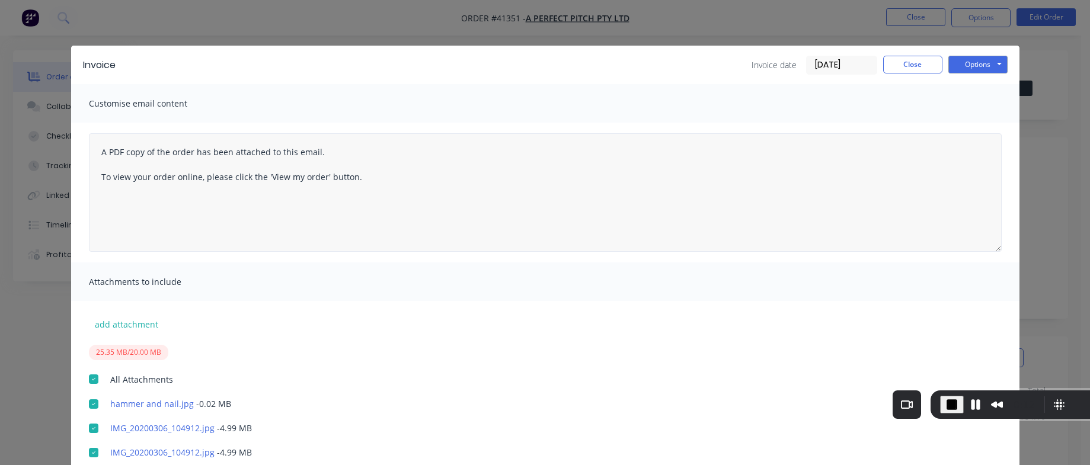
scroll to position [0, 0]
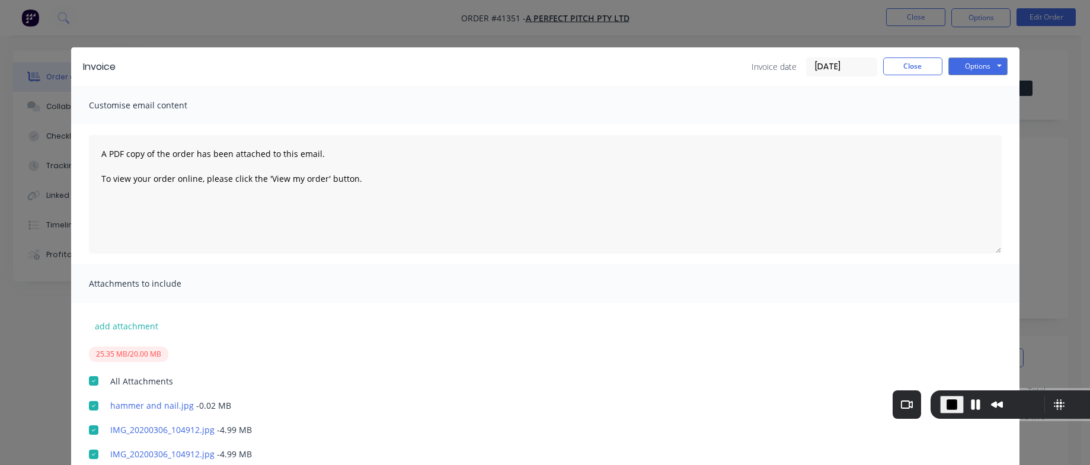
click at [965, 55] on div "Invoice Invoice date 16/09/25 Close Options Preview Print Email" at bounding box center [545, 66] width 948 height 39
click at [965, 64] on button "Options" at bounding box center [977, 66] width 59 height 18
click at [963, 96] on button "Preview" at bounding box center [986, 88] width 76 height 20
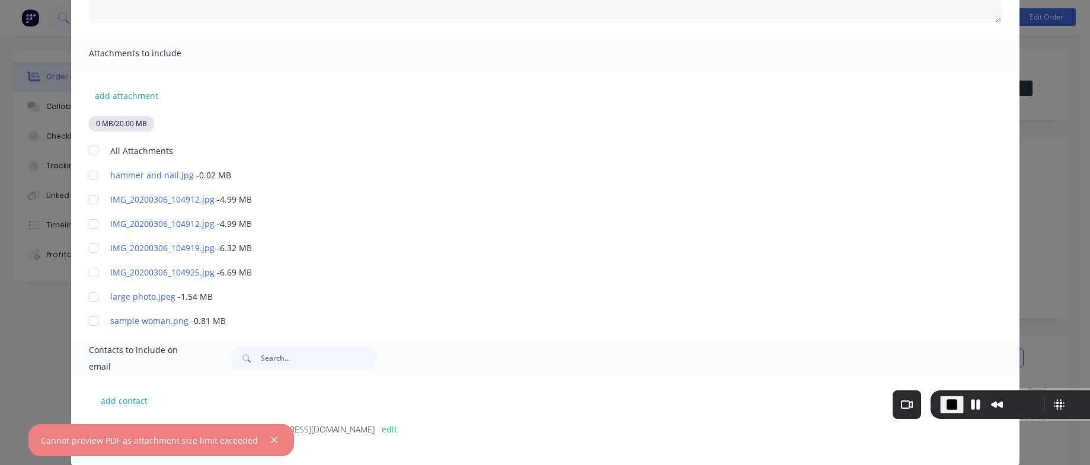
scroll to position [248, 0]
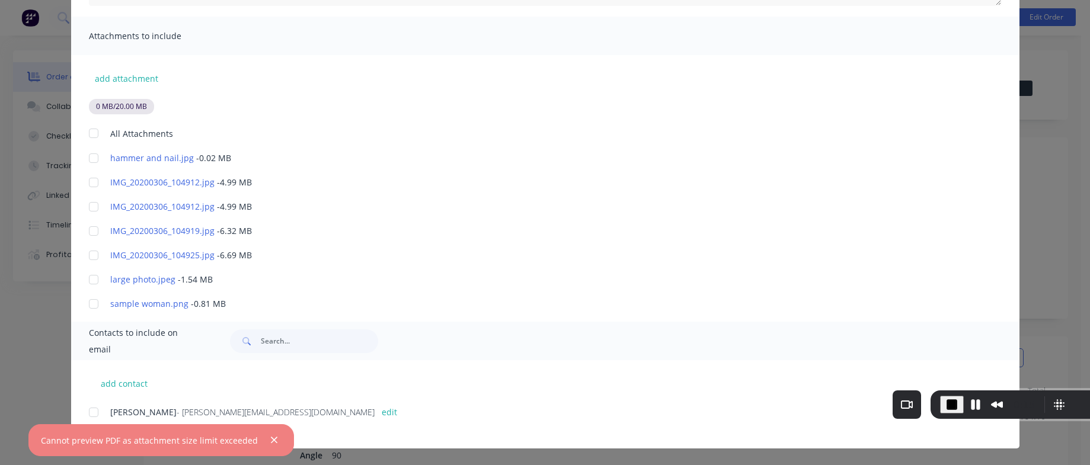
click at [89, 134] on div at bounding box center [94, 134] width 24 height 24
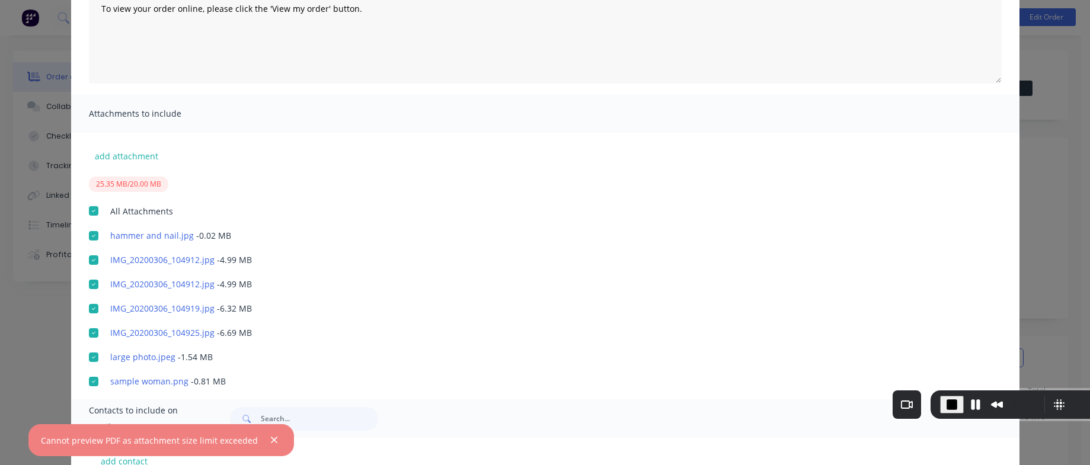
scroll to position [34, 0]
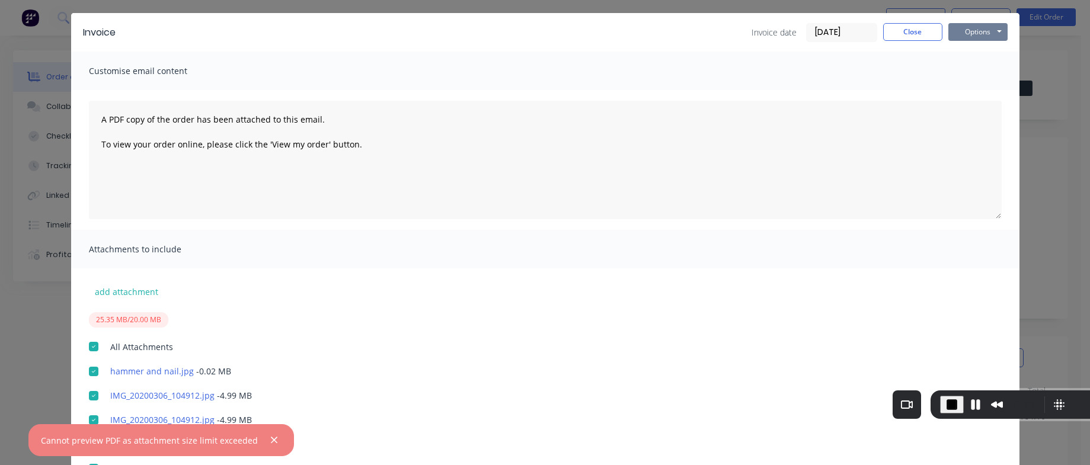
click at [981, 28] on button "Options" at bounding box center [977, 32] width 59 height 18
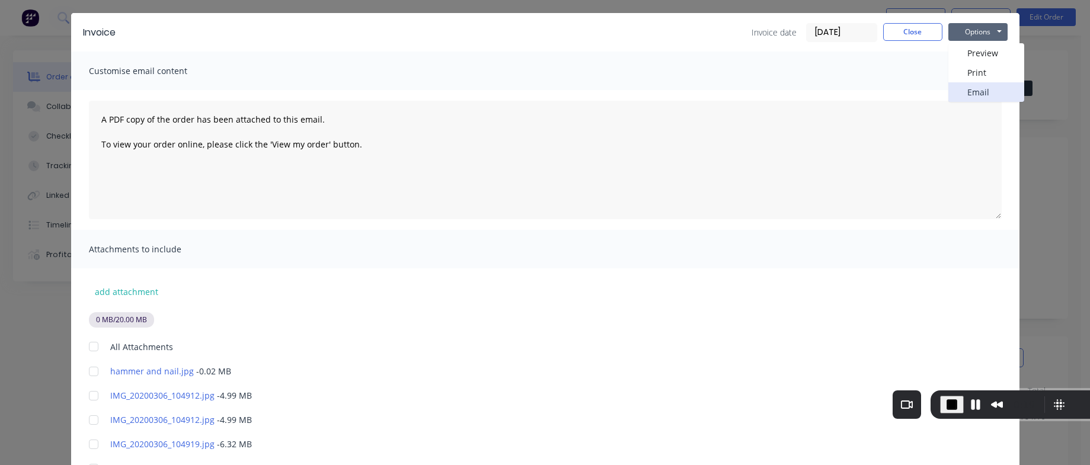
click at [980, 90] on button "Email" at bounding box center [986, 92] width 76 height 20
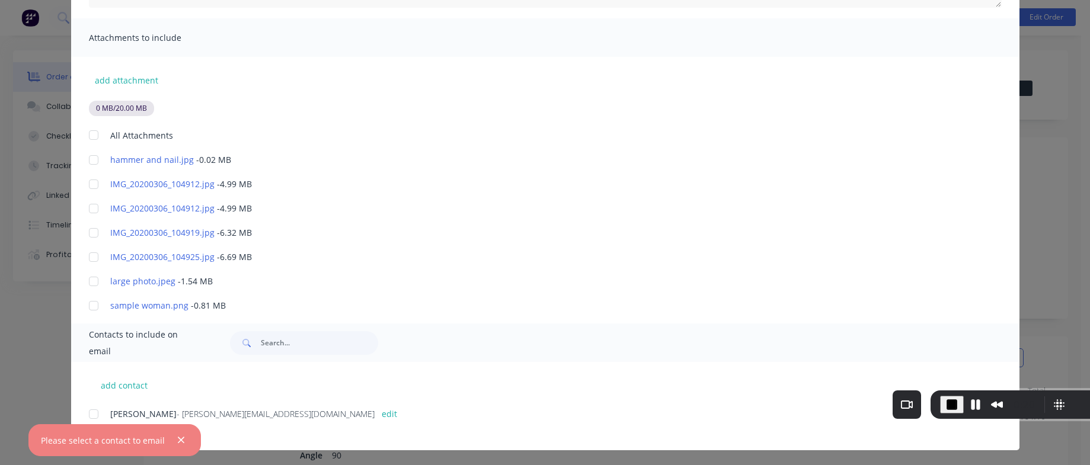
scroll to position [248, 0]
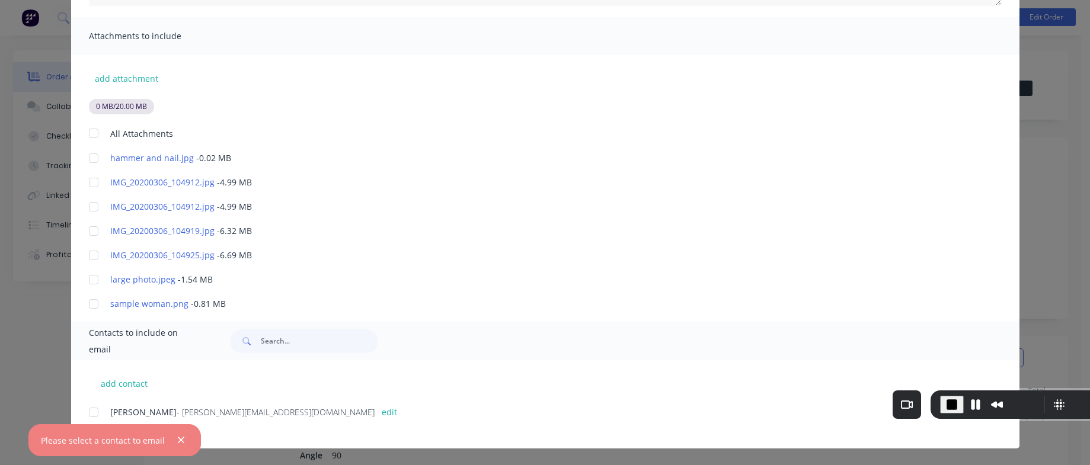
click at [92, 133] on div at bounding box center [94, 134] width 24 height 24
click at [91, 410] on div at bounding box center [94, 413] width 24 height 24
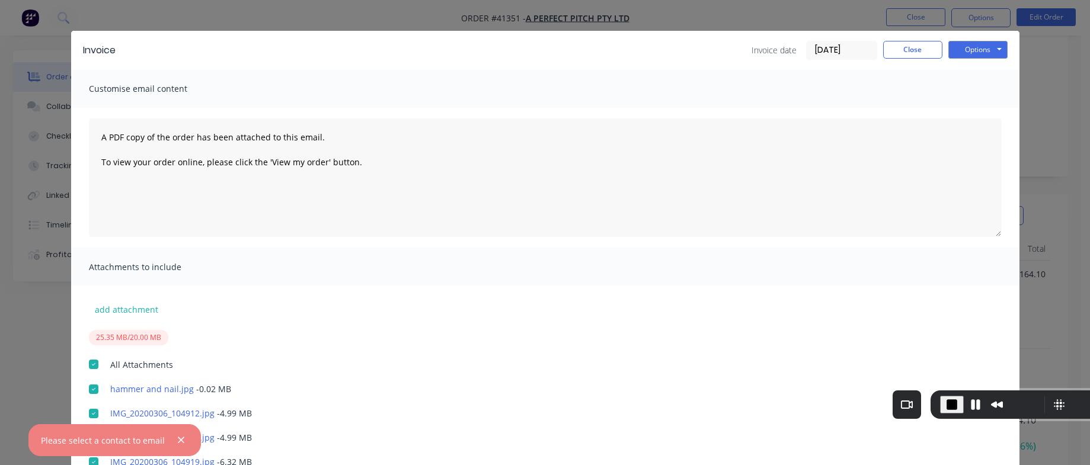
scroll to position [0, 0]
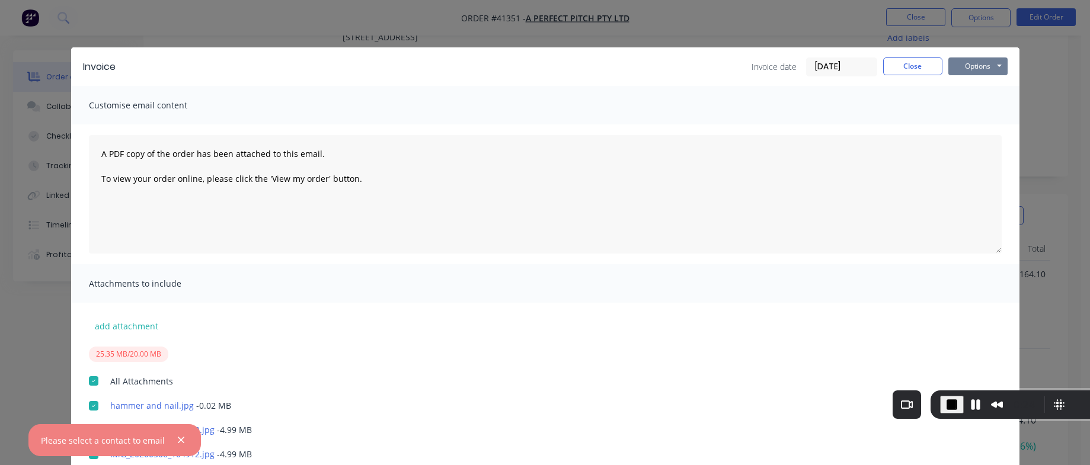
click at [965, 62] on button "Options" at bounding box center [977, 66] width 59 height 18
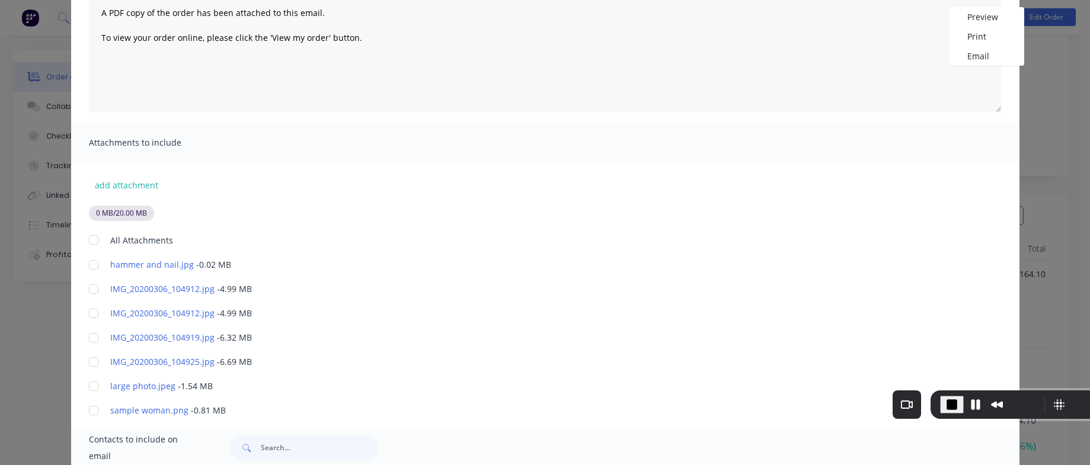
scroll to position [142, 0]
click at [89, 242] on div at bounding box center [94, 239] width 24 height 24
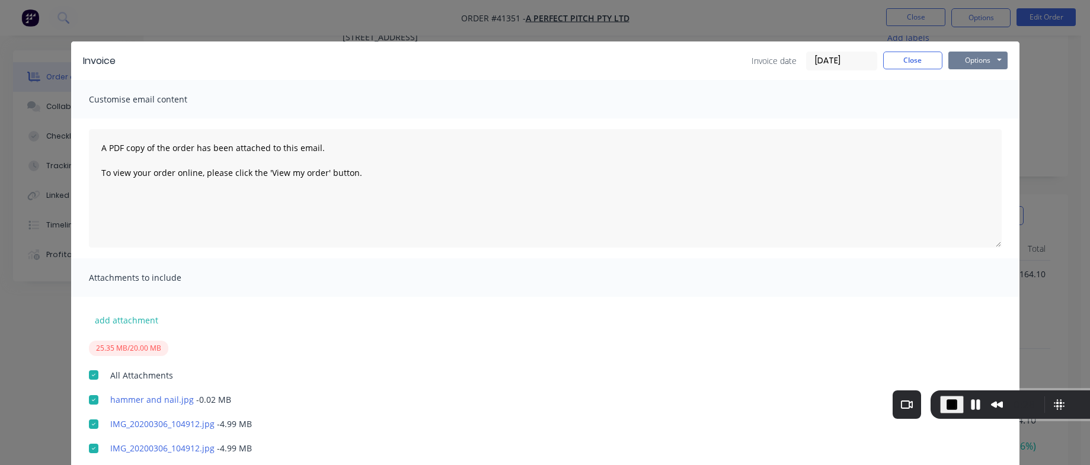
scroll to position [0, 0]
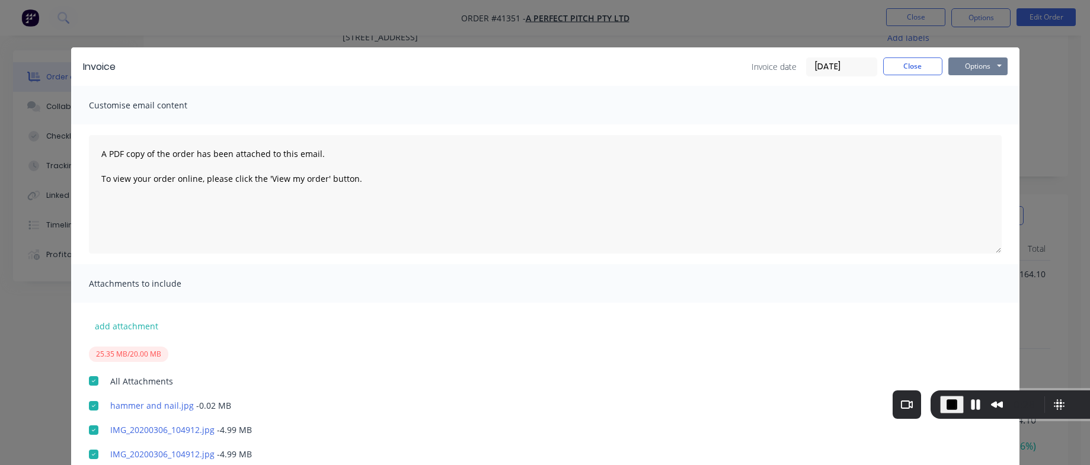
click at [979, 69] on button "Options" at bounding box center [977, 66] width 59 height 18
click at [976, 119] on button "Email" at bounding box center [986, 127] width 76 height 20
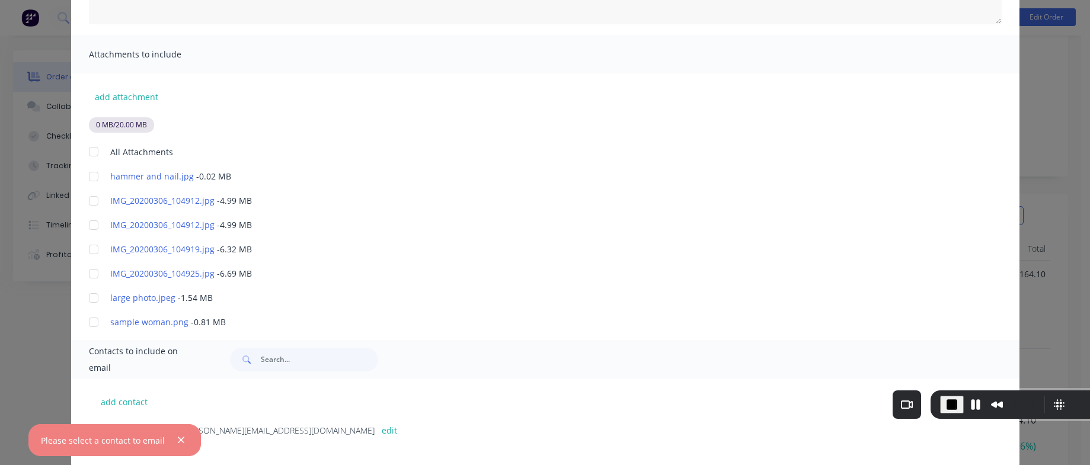
scroll to position [248, 0]
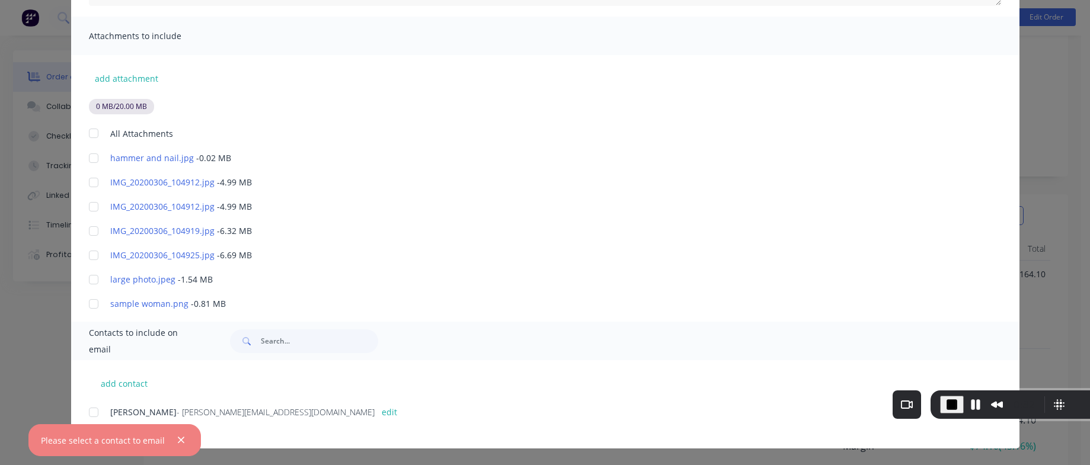
drag, startPoint x: 86, startPoint y: 410, endPoint x: 98, endPoint y: 403, distance: 14.1
click at [88, 410] on div at bounding box center [94, 413] width 24 height 24
click at [91, 138] on div at bounding box center [94, 134] width 24 height 24
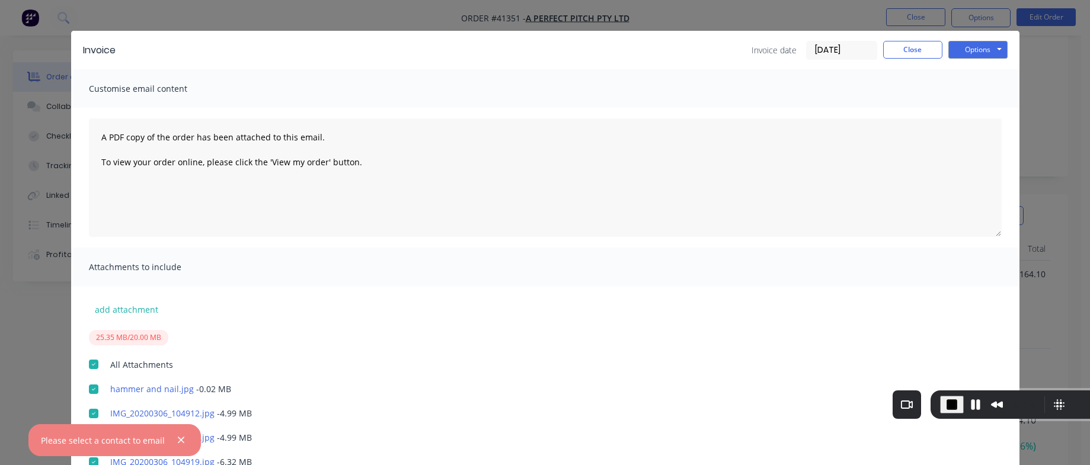
scroll to position [0, 0]
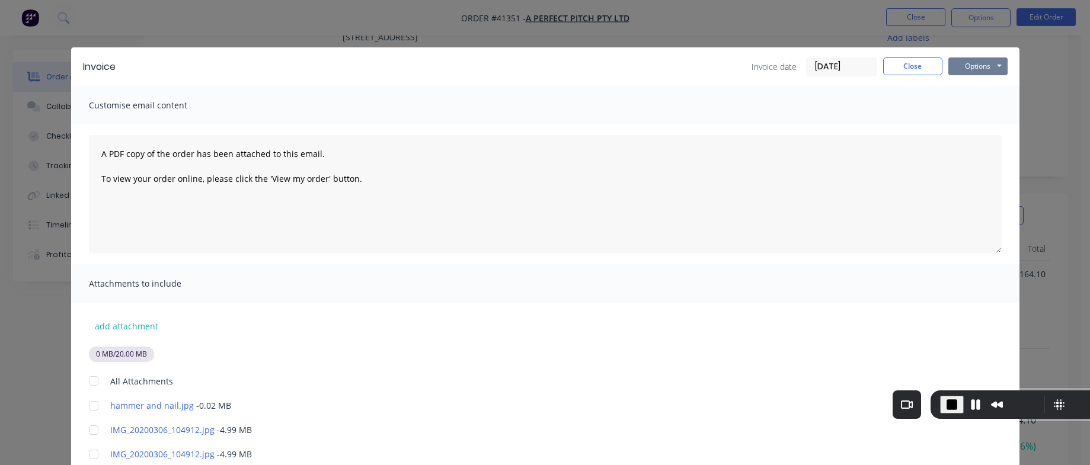
click at [961, 67] on button "Options" at bounding box center [977, 66] width 59 height 18
click at [472, 359] on div "0 MB / 20.00 MB" at bounding box center [554, 354] width 931 height 15
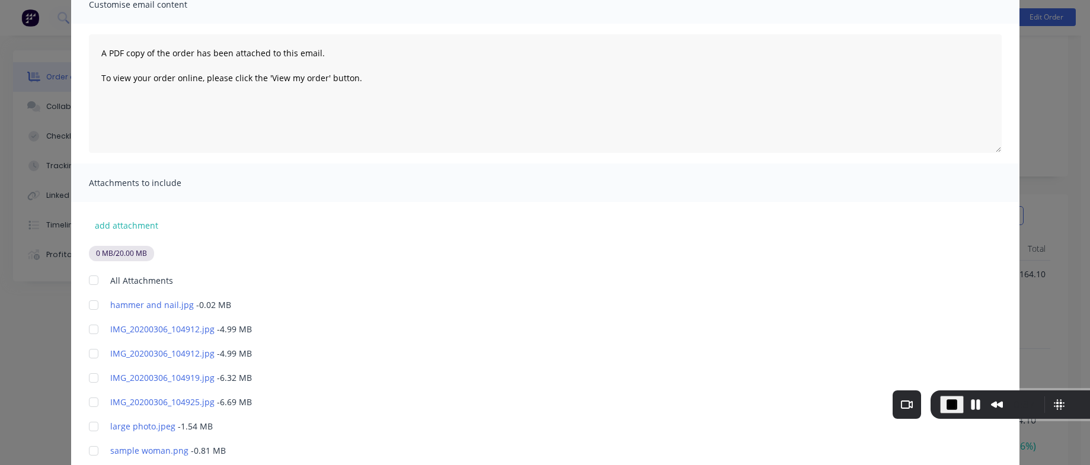
scroll to position [248, 0]
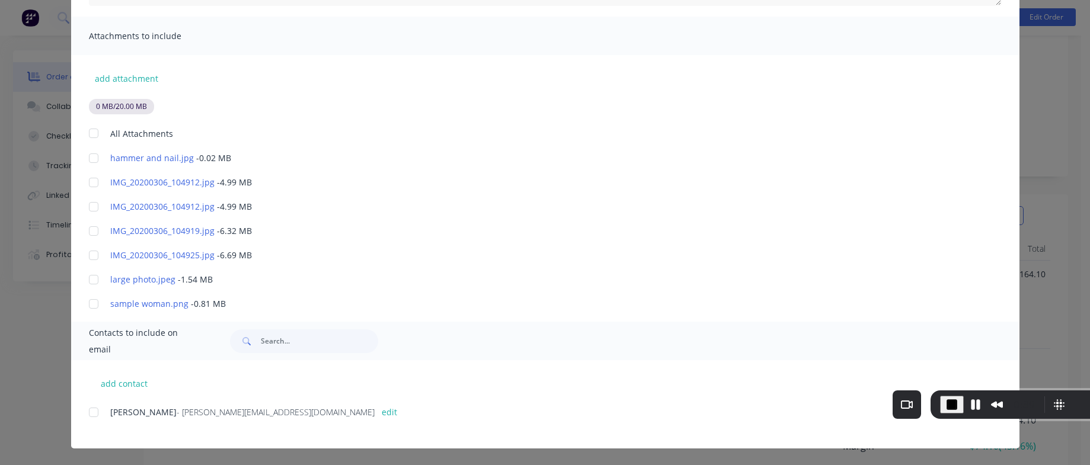
click at [92, 418] on div at bounding box center [94, 413] width 24 height 24
click at [84, 133] on div at bounding box center [94, 134] width 24 height 24
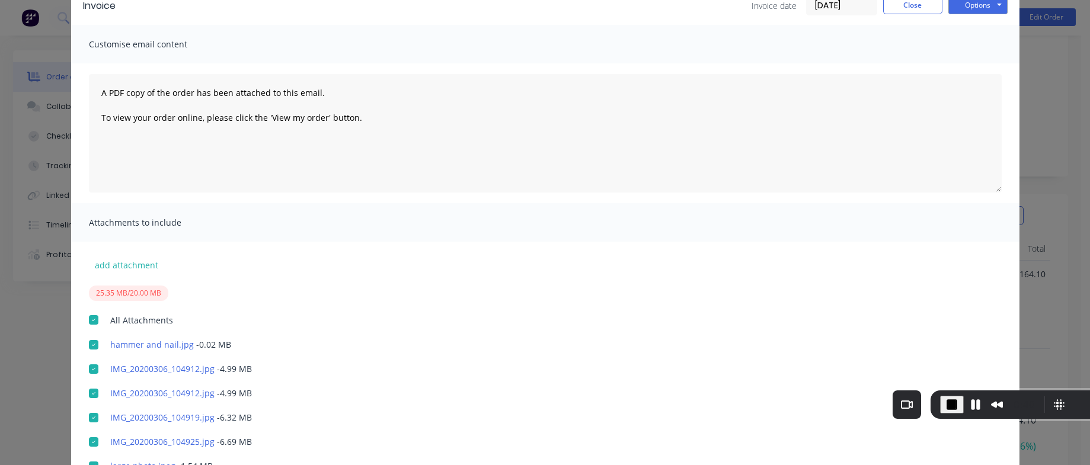
scroll to position [0, 0]
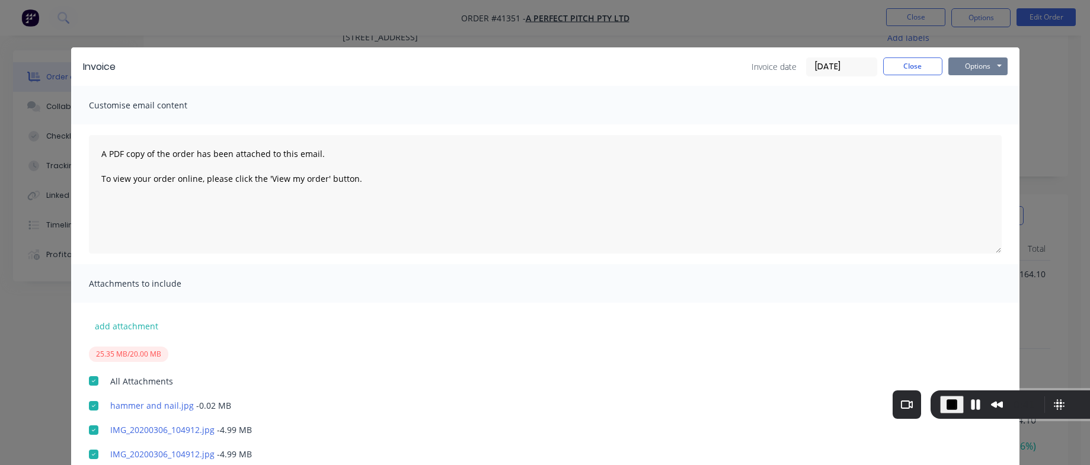
click at [979, 72] on button "Options" at bounding box center [977, 66] width 59 height 18
click at [977, 120] on button "Email" at bounding box center [986, 127] width 76 height 20
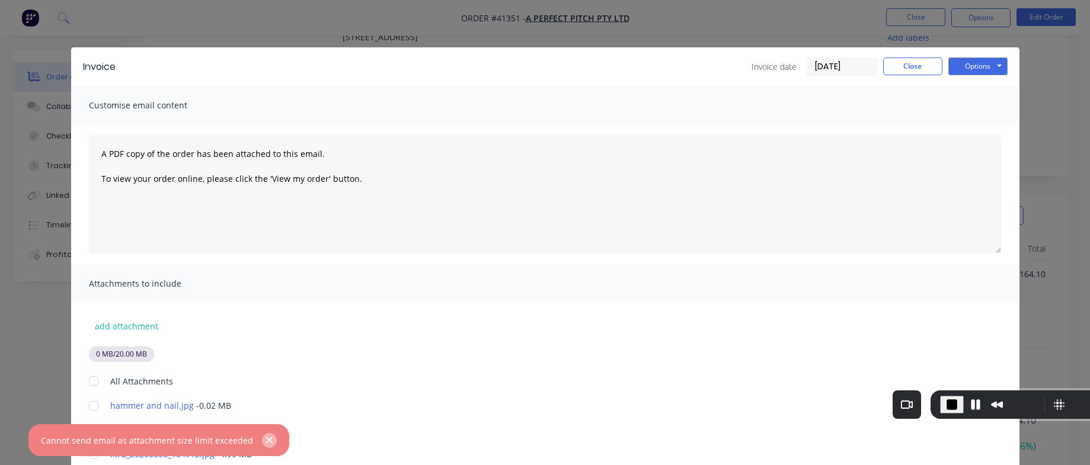
click at [268, 437] on button "button" at bounding box center [269, 440] width 15 height 15
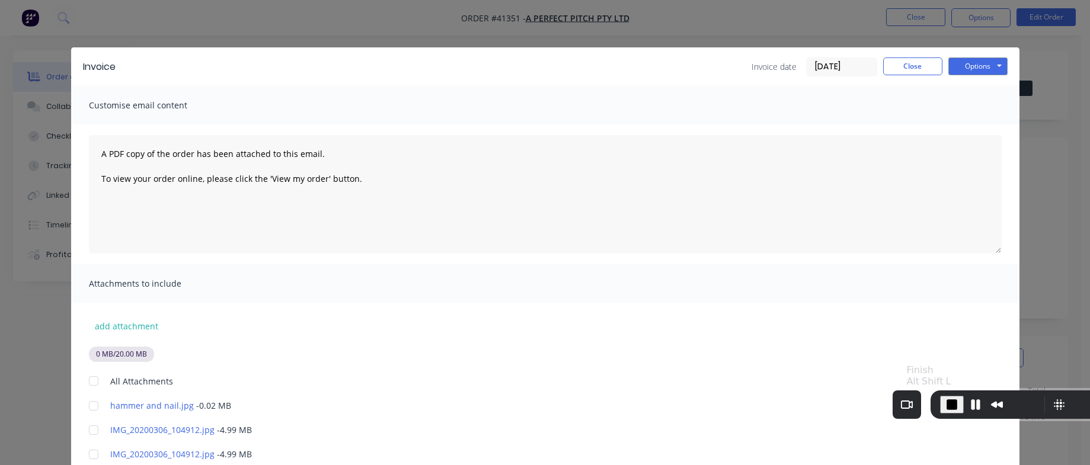
click at [952, 405] on span "End Recording" at bounding box center [952, 405] width 14 height 14
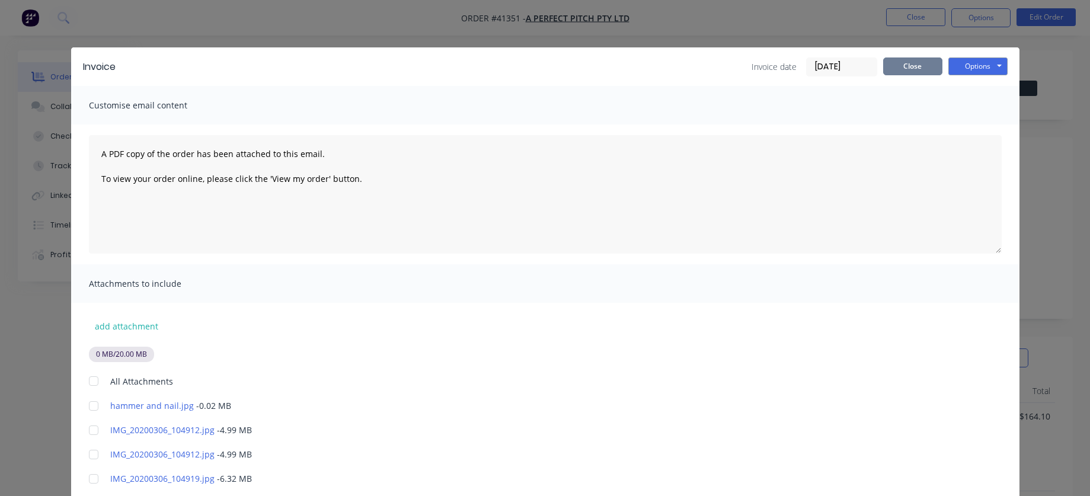
click at [914, 71] on button "Close" at bounding box center [912, 66] width 59 height 18
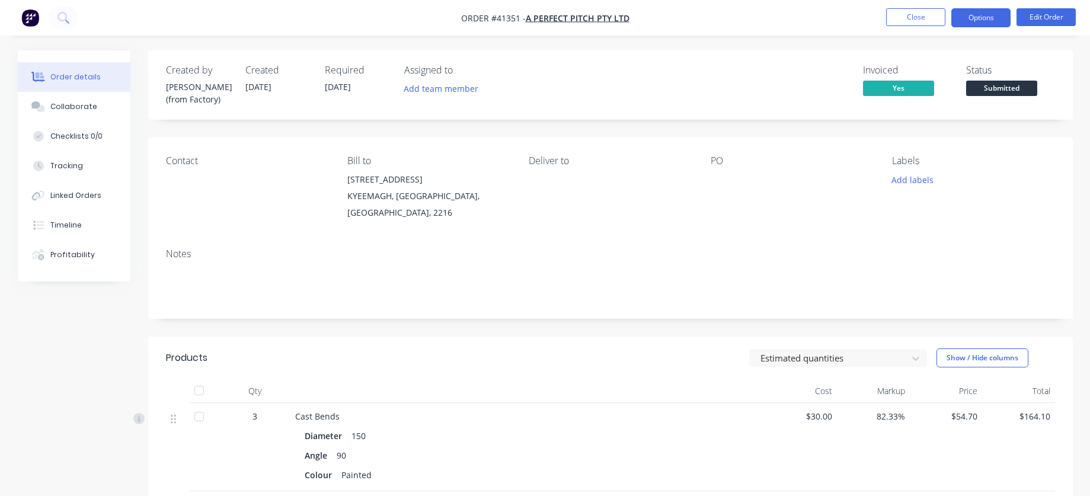
click at [987, 15] on button "Options" at bounding box center [980, 17] width 59 height 19
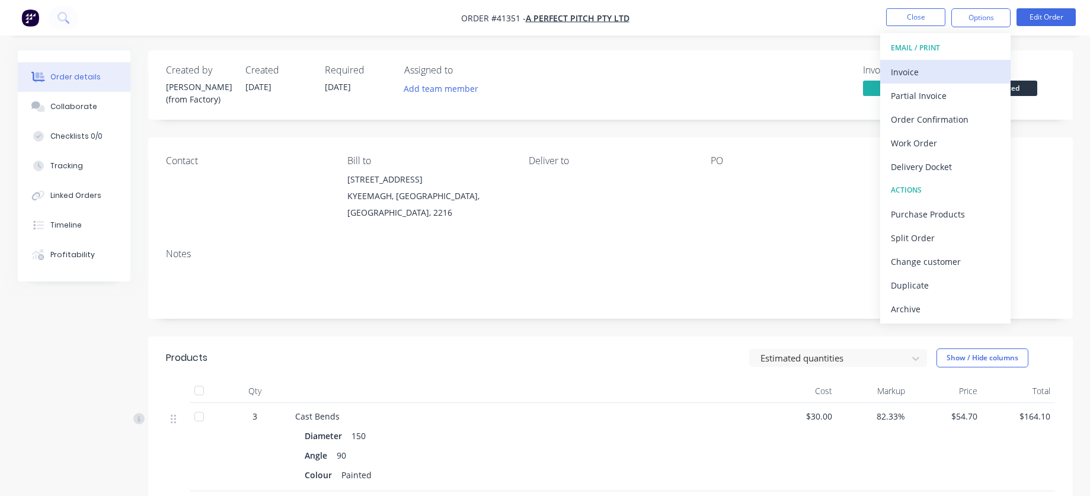
click at [941, 72] on div "Invoice" at bounding box center [945, 71] width 109 height 17
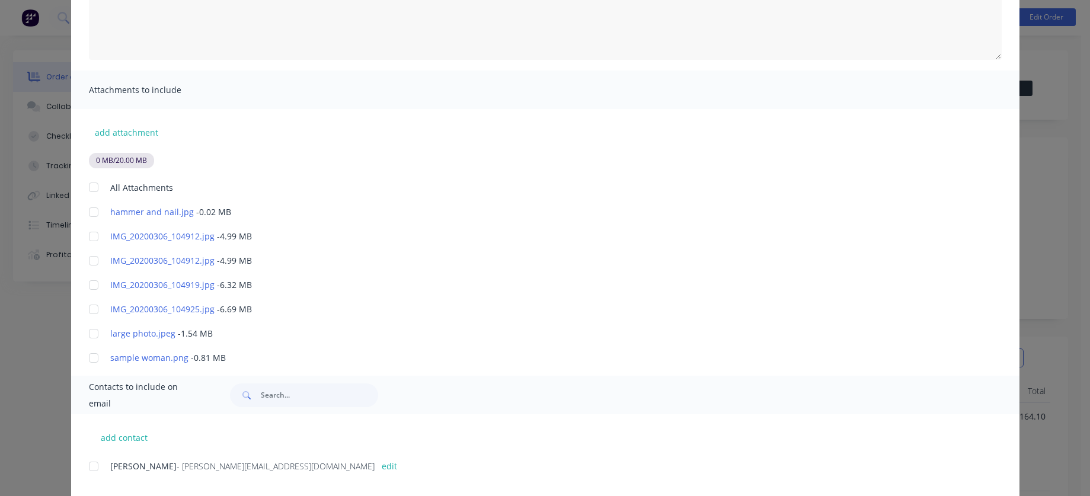
scroll to position [213, 0]
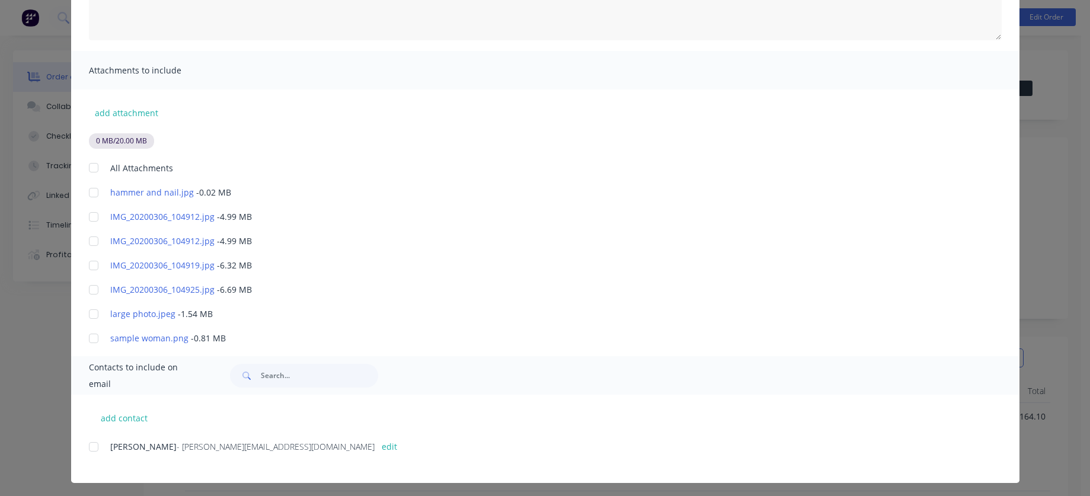
click at [84, 166] on div at bounding box center [94, 168] width 24 height 24
click at [85, 170] on div at bounding box center [94, 168] width 24 height 24
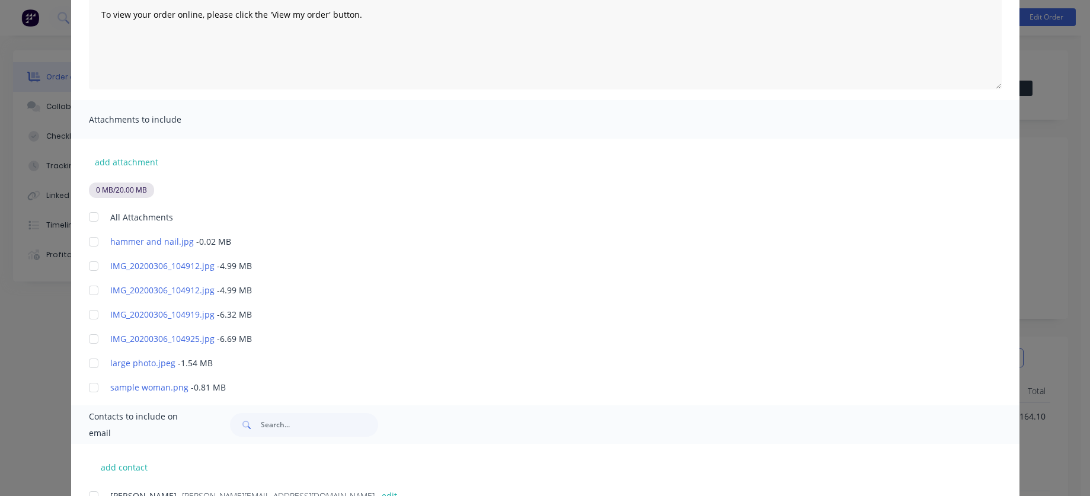
scroll to position [0, 0]
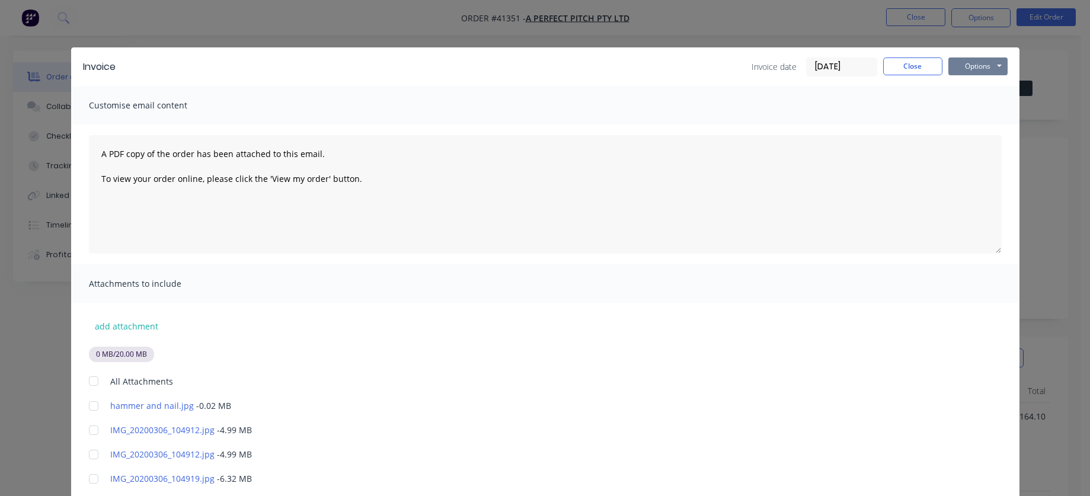
click at [963, 61] on button "Options" at bounding box center [977, 66] width 59 height 18
click at [763, 108] on div "Customise email content" at bounding box center [545, 105] width 948 height 39
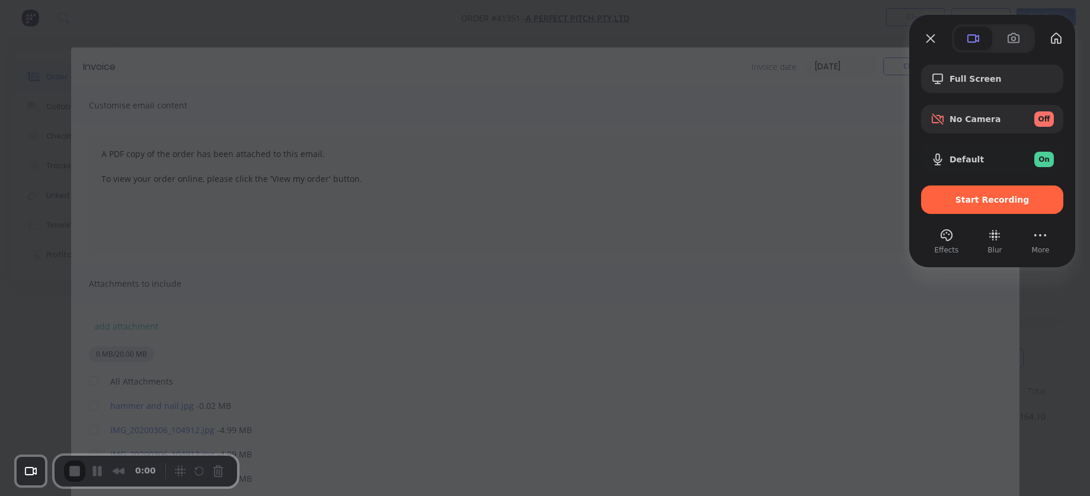
drag, startPoint x: 948, startPoint y: 84, endPoint x: 917, endPoint y: 122, distance: 49.3
click at [946, 84] on div "Recording options" at bounding box center [940, 79] width 19 height 14
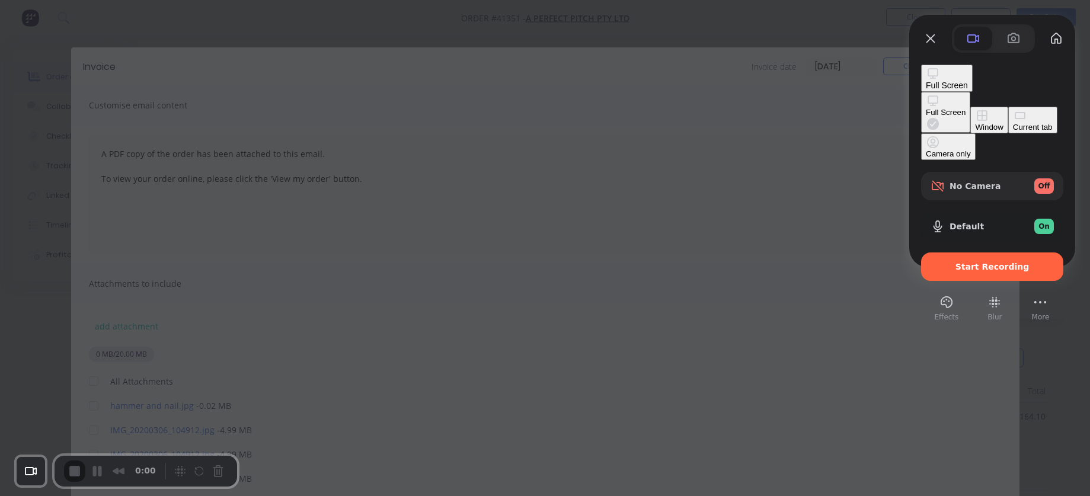
click at [968, 71] on div "Full Screen" at bounding box center [947, 78] width 42 height 24
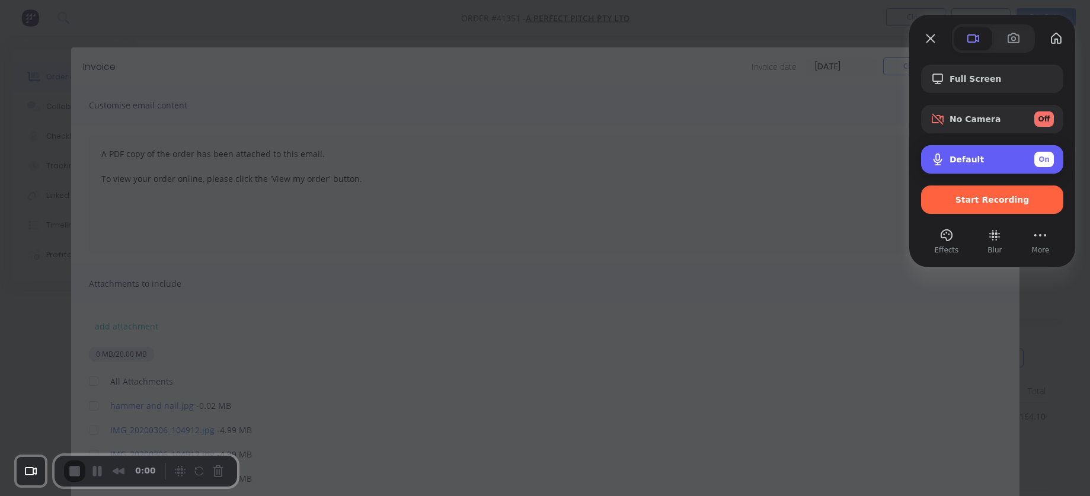
click at [1005, 157] on div "Default On" at bounding box center [1001, 159] width 104 height 15
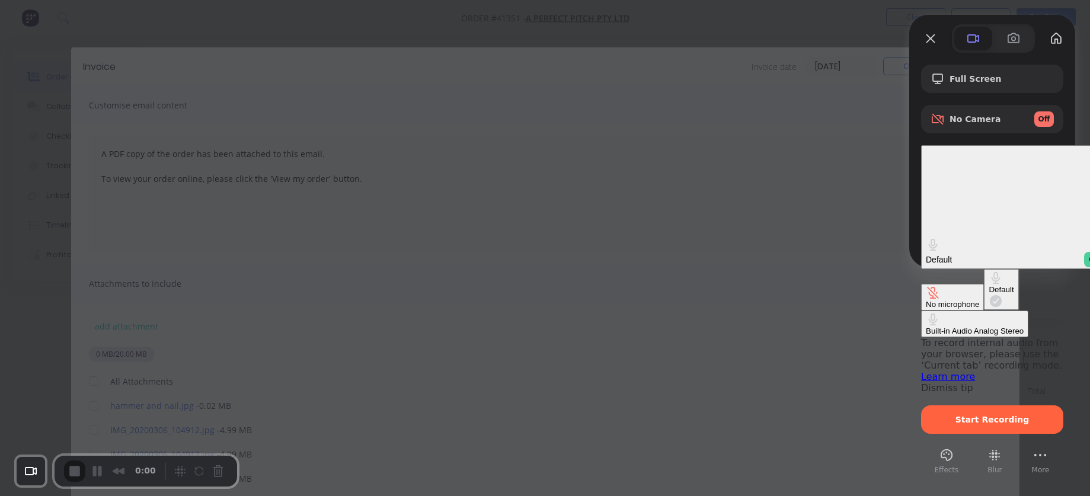
click at [926, 300] on div "No microphone" at bounding box center [952, 304] width 53 height 9
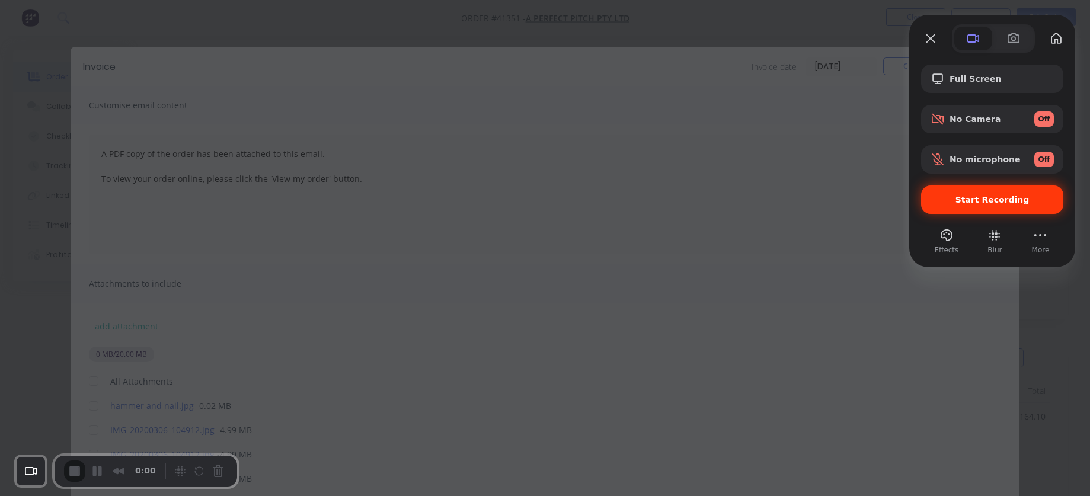
click at [990, 197] on span "Start Recording" at bounding box center [992, 199] width 74 height 9
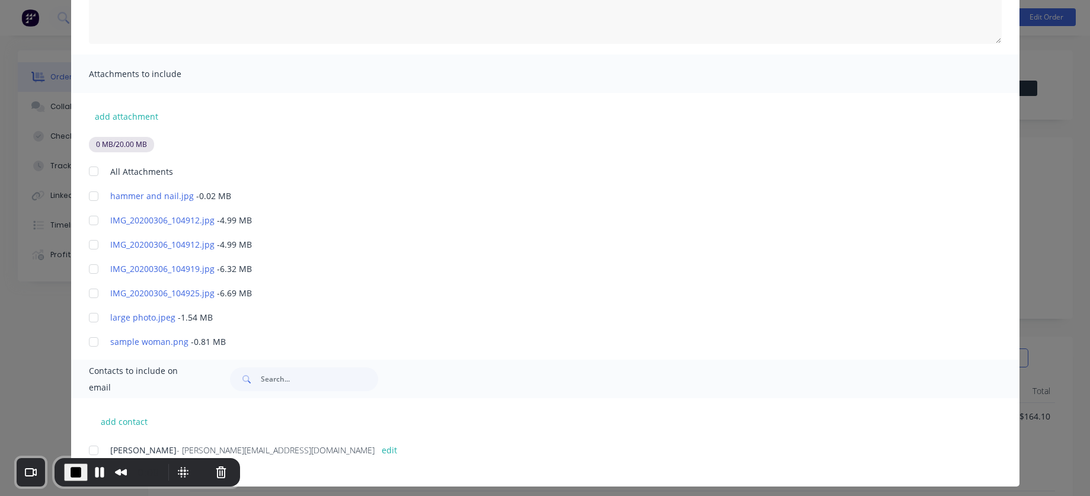
scroll to position [213, 0]
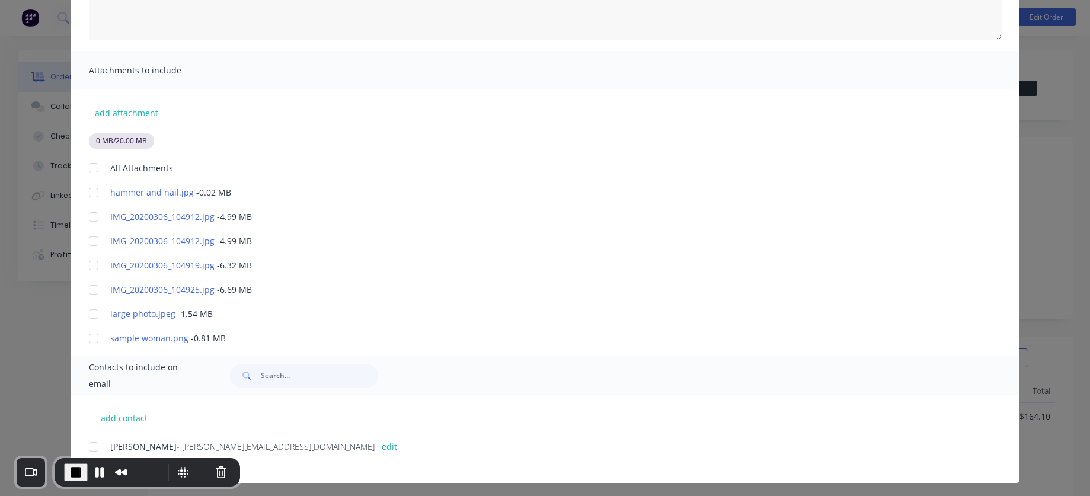
click at [87, 169] on div at bounding box center [94, 168] width 24 height 24
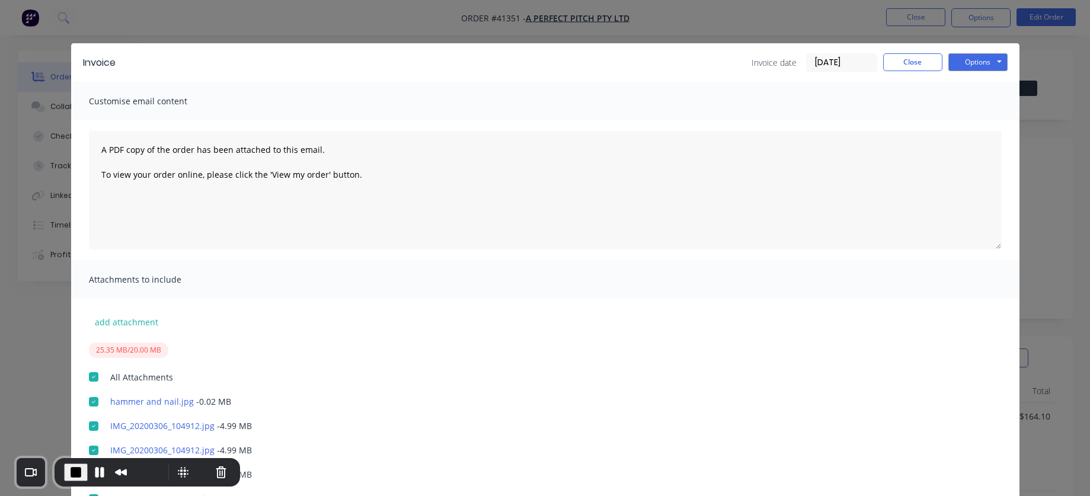
scroll to position [0, 0]
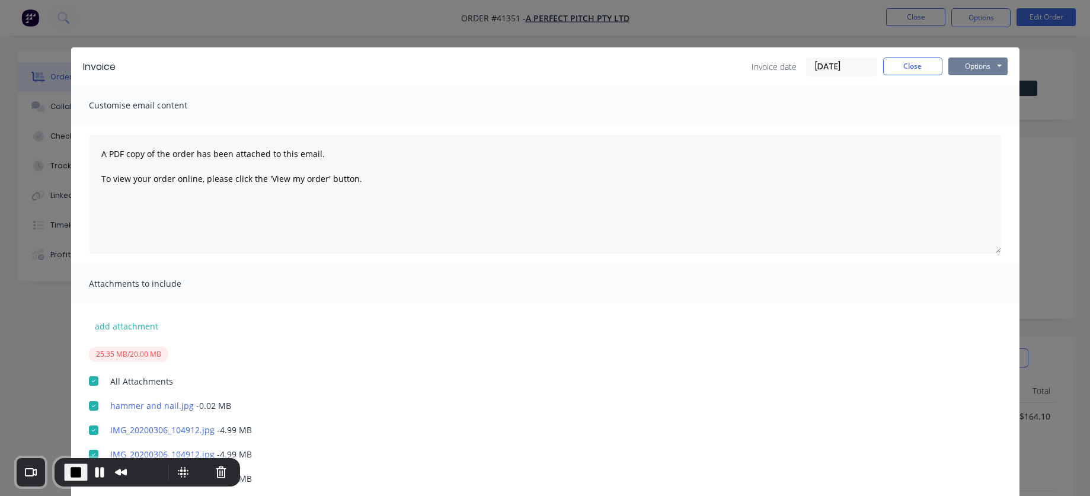
click at [963, 67] on button "Options" at bounding box center [977, 66] width 59 height 18
click at [970, 100] on button "Print" at bounding box center [986, 107] width 76 height 20
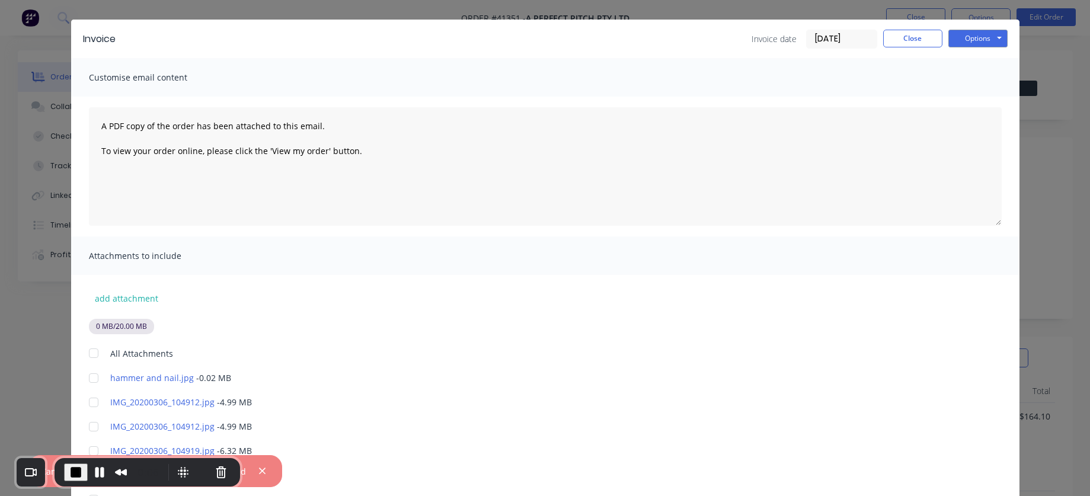
scroll to position [71, 0]
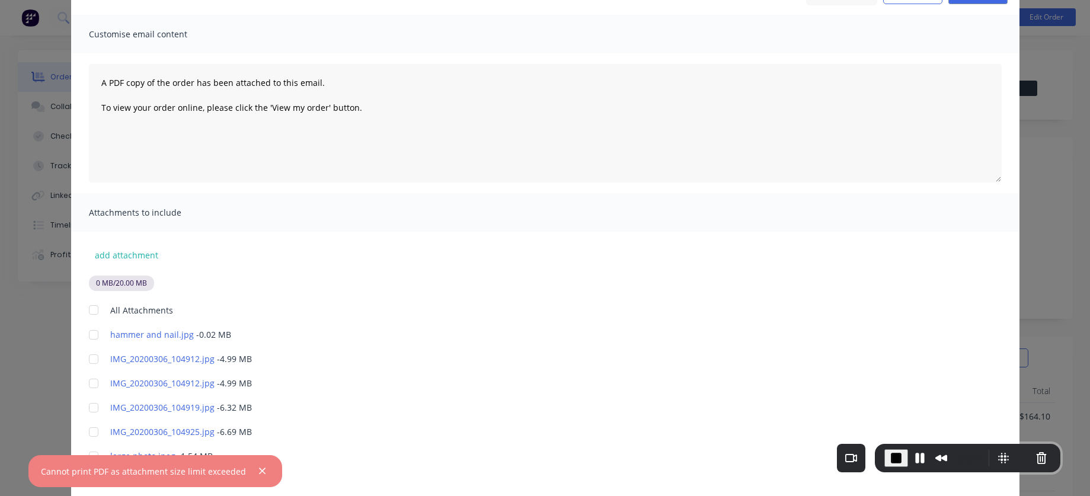
drag, startPoint x: 123, startPoint y: 481, endPoint x: 610, endPoint y: 443, distance: 488.6
click at [945, 437] on div "0:08" at bounding box center [934, 458] width 100 height 19
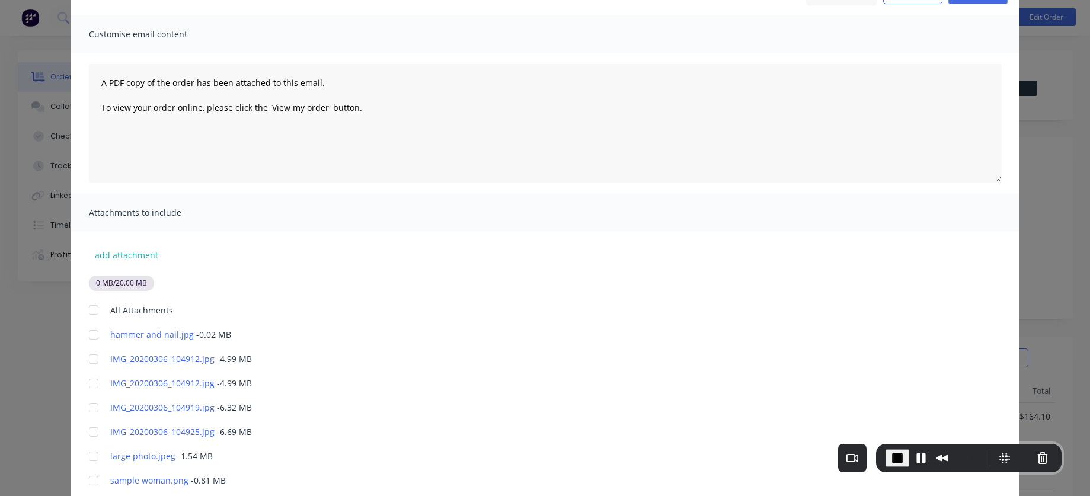
click at [88, 311] on div at bounding box center [94, 310] width 24 height 24
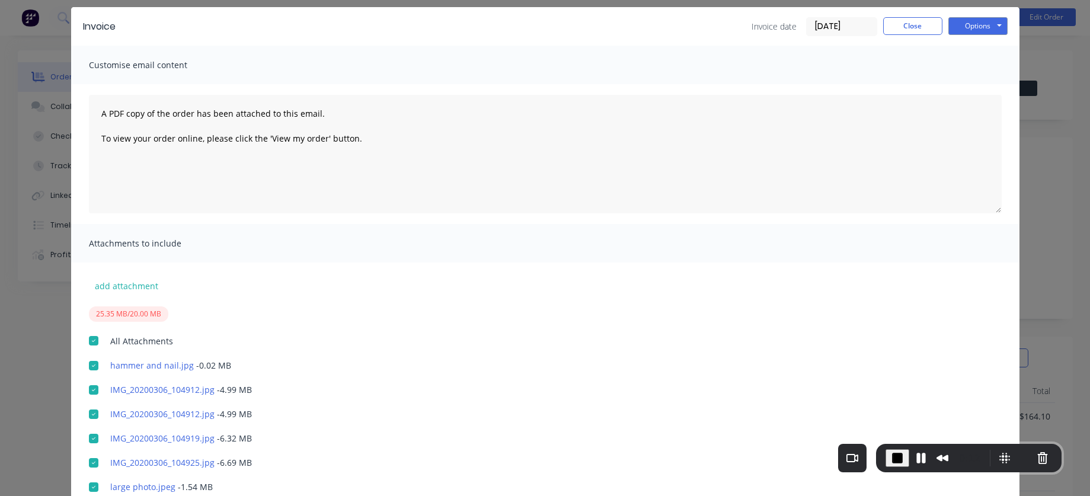
scroll to position [0, 0]
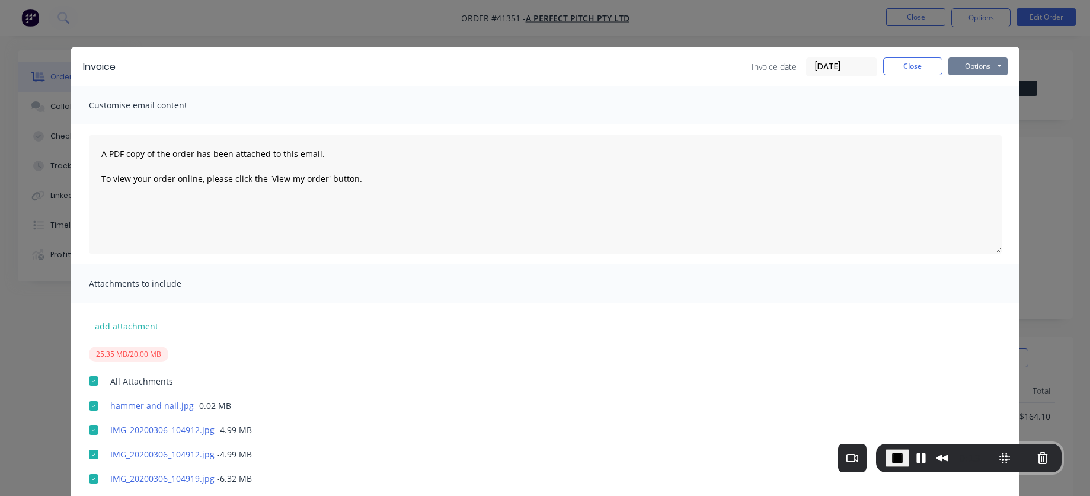
click at [971, 66] on button "Options" at bounding box center [977, 66] width 59 height 18
click at [973, 85] on button "Preview" at bounding box center [986, 88] width 76 height 20
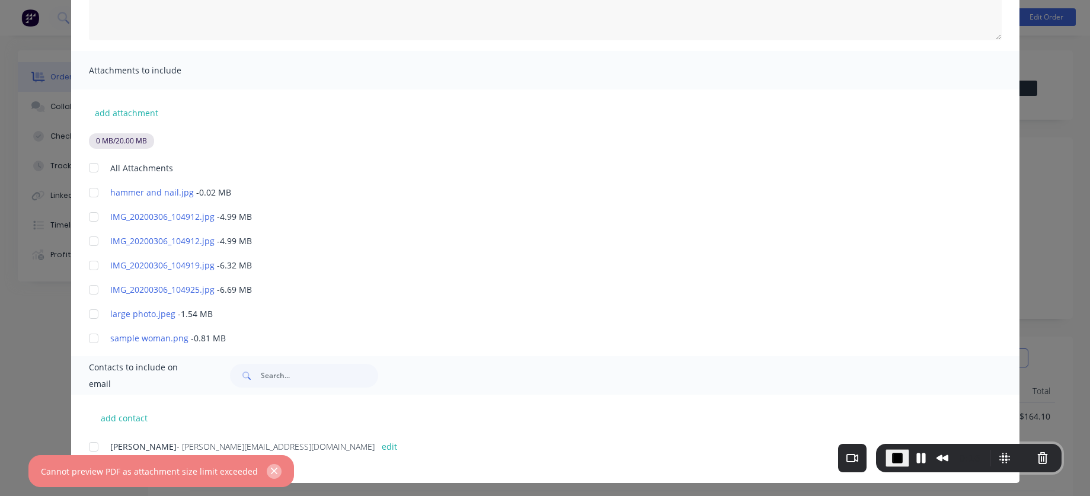
click at [270, 437] on icon "button" at bounding box center [274, 471] width 8 height 11
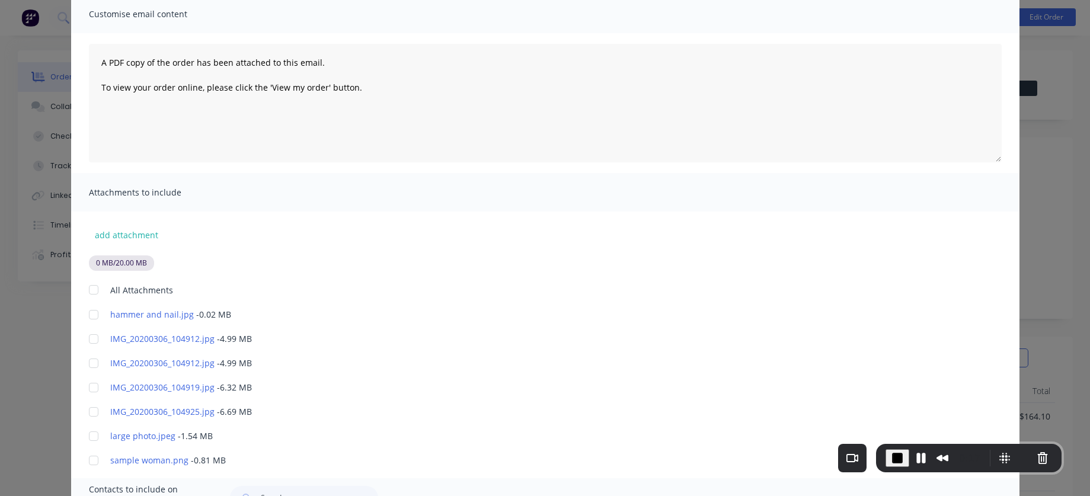
scroll to position [71, 0]
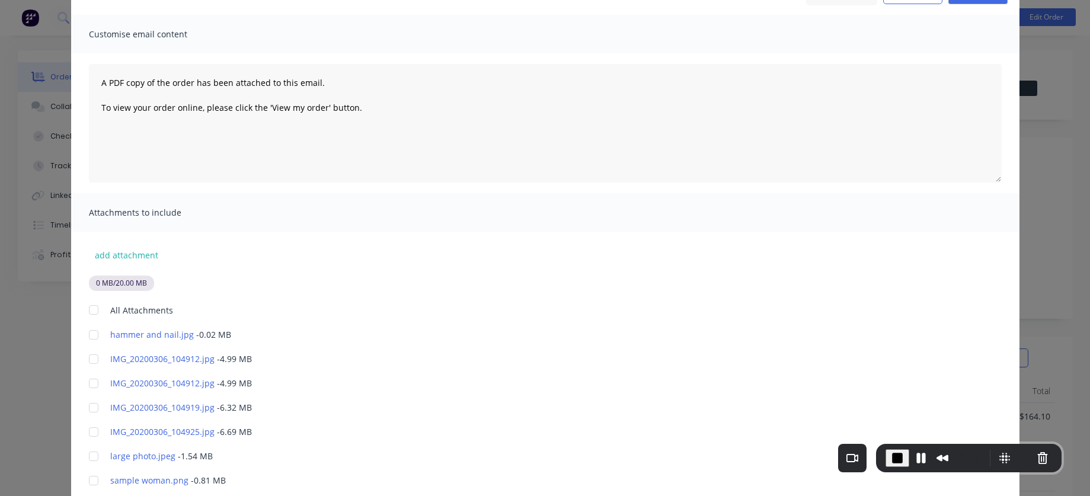
click at [95, 308] on div at bounding box center [94, 310] width 24 height 24
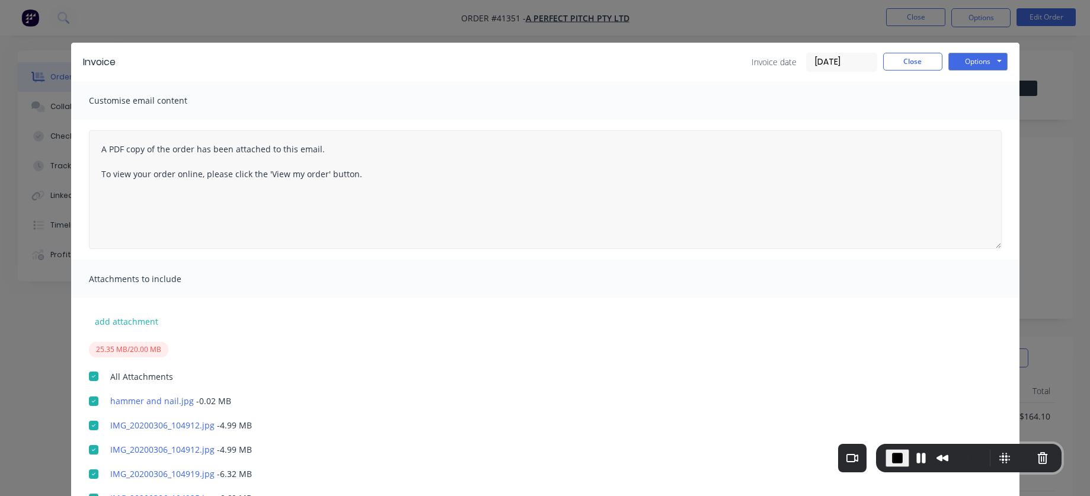
scroll to position [0, 0]
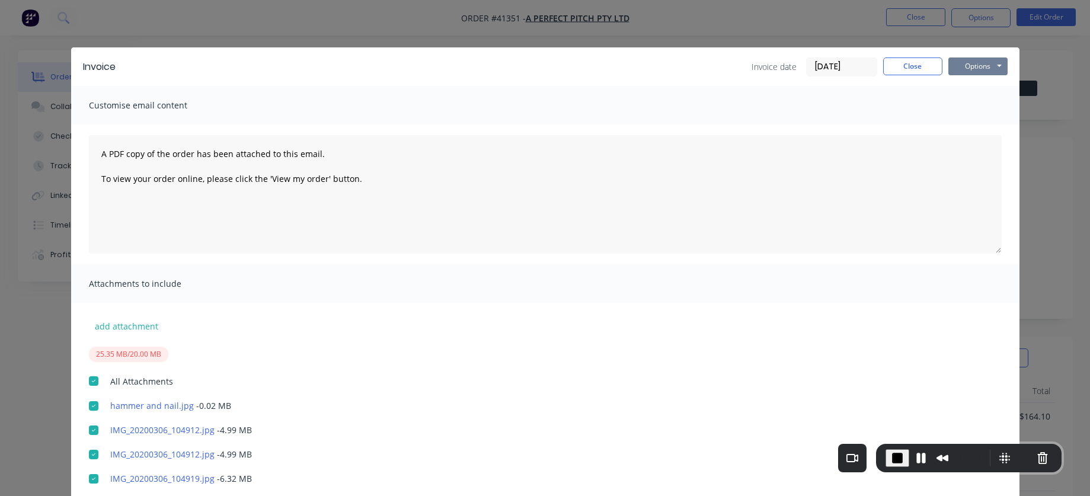
click at [984, 62] on button "Options" at bounding box center [977, 66] width 59 height 18
click at [973, 126] on button "Email" at bounding box center [986, 127] width 76 height 20
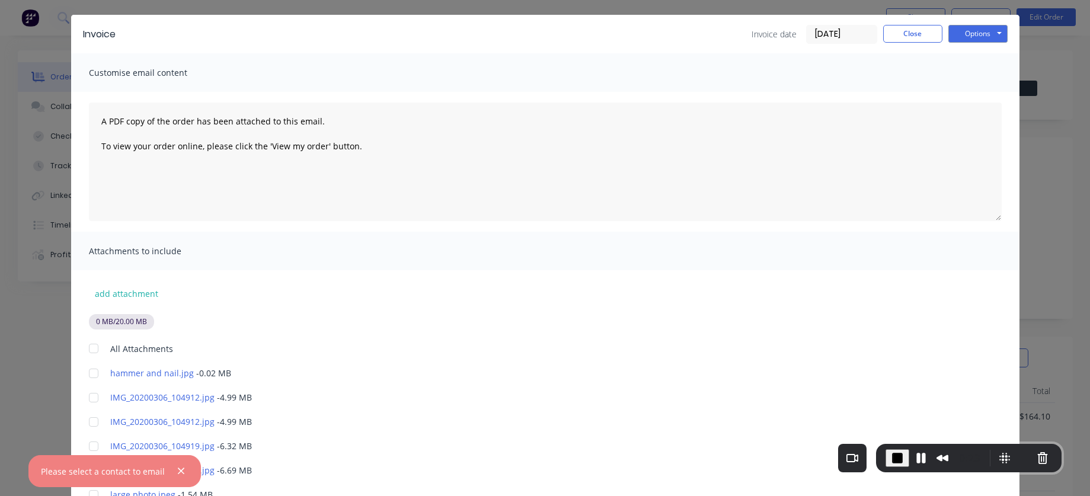
scroll to position [142, 0]
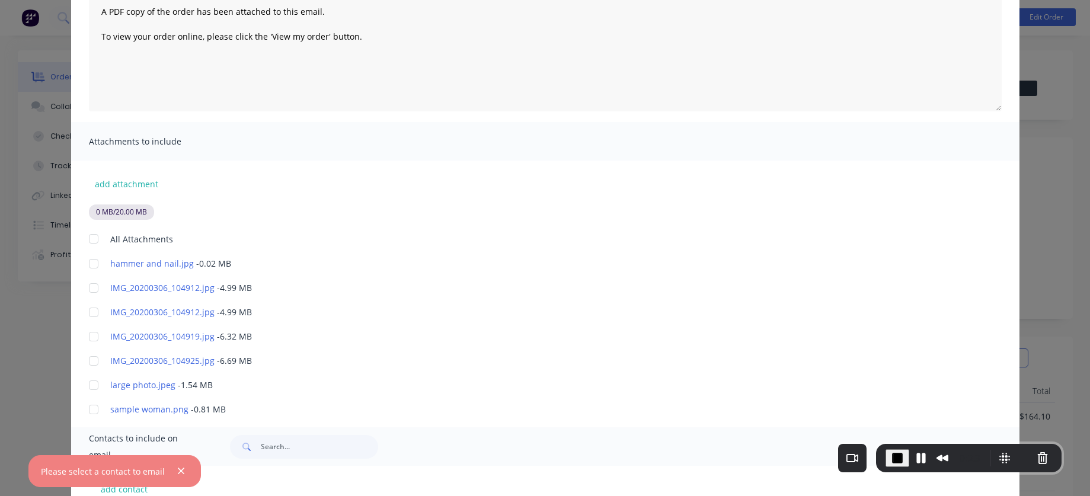
drag, startPoint x: 341, startPoint y: 327, endPoint x: 341, endPoint y: 337, distance: 9.5
click at [341, 327] on div "add attachment 0 MB / 20.00 MB All Attachments hammer and nail.jpg - 0.02 MB IM…" at bounding box center [545, 288] width 948 height 255
click at [172, 437] on div at bounding box center [177, 471] width 24 height 15
click at [180, 437] on icon "button" at bounding box center [181, 471] width 8 height 11
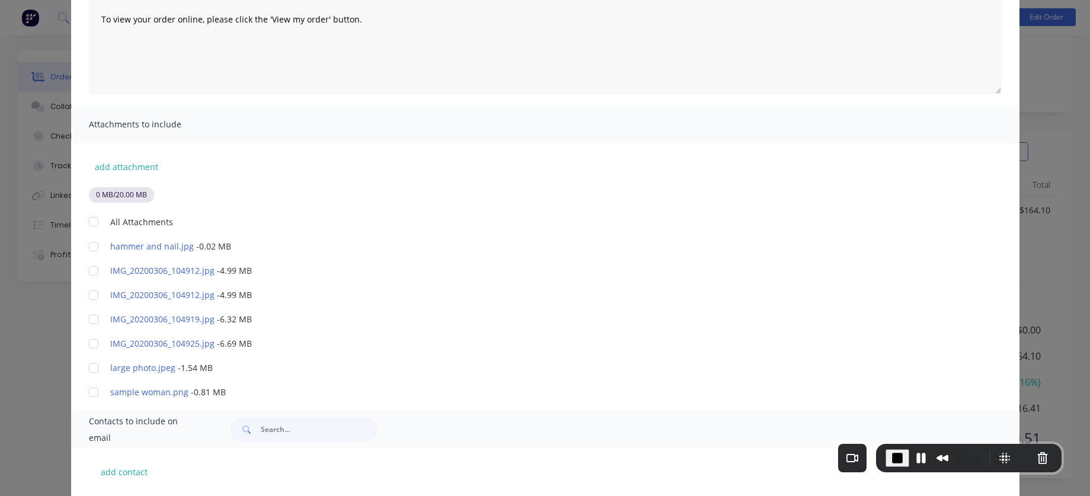
scroll to position [217, 0]
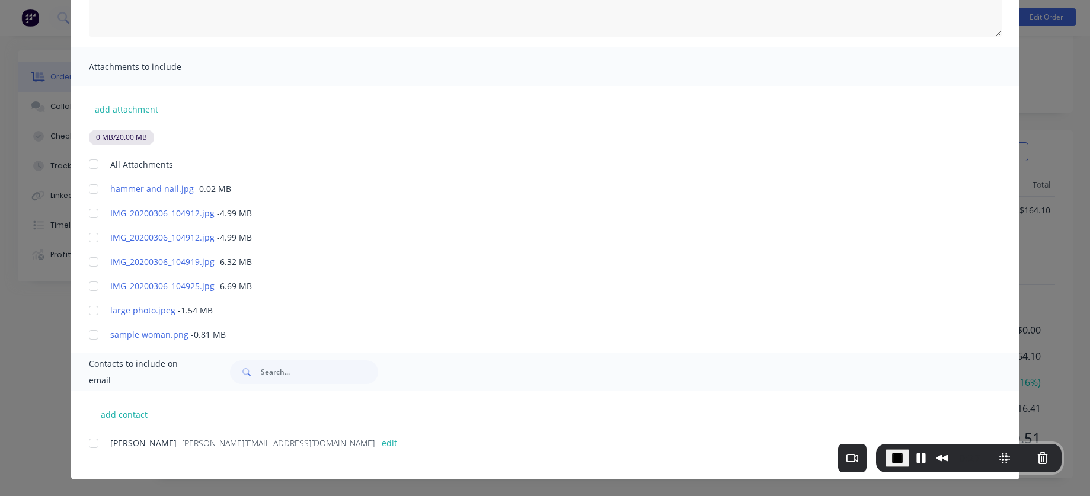
click at [88, 437] on div at bounding box center [94, 443] width 24 height 24
click at [83, 167] on div at bounding box center [94, 164] width 24 height 24
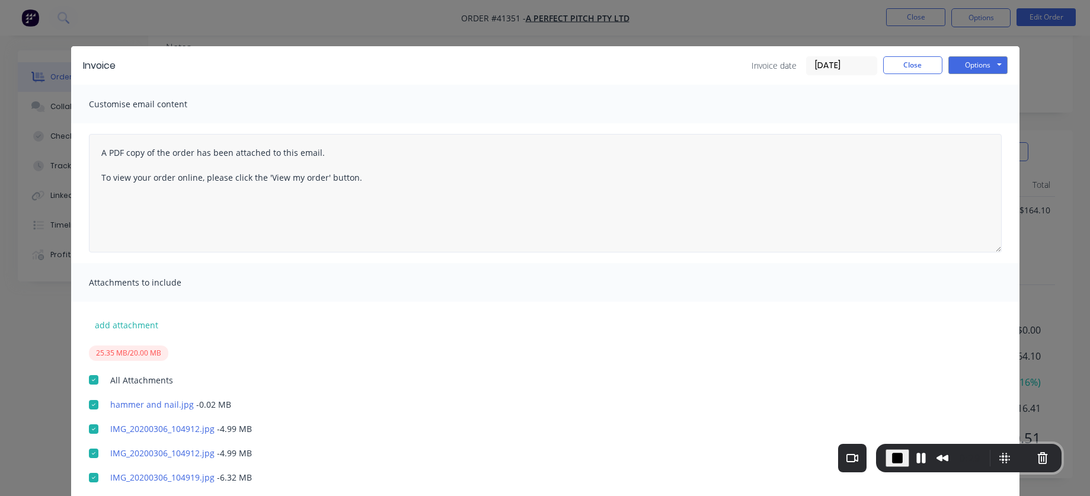
scroll to position [0, 0]
click at [970, 60] on button "Options" at bounding box center [977, 66] width 59 height 18
click at [974, 128] on button "Email" at bounding box center [986, 127] width 76 height 20
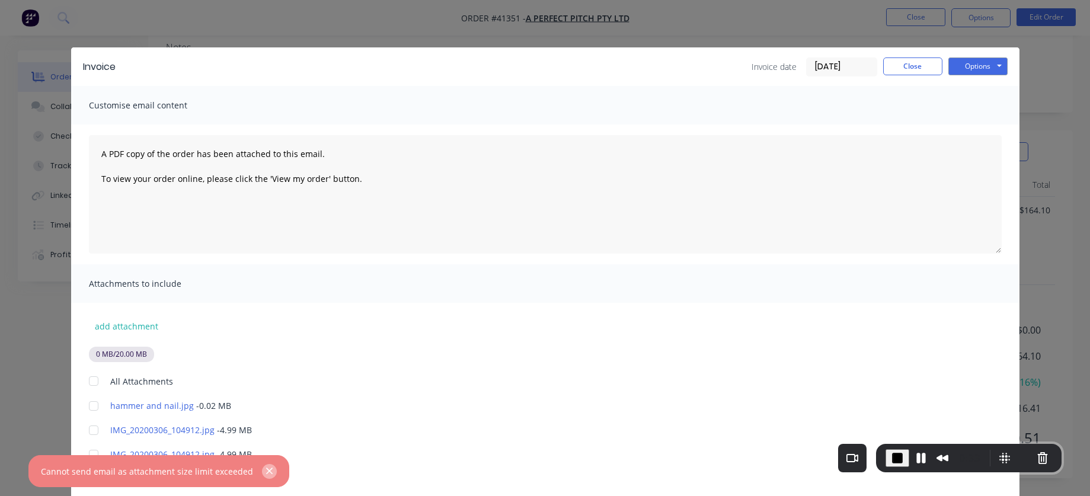
click at [266, 437] on icon "button" at bounding box center [270, 471] width 8 height 11
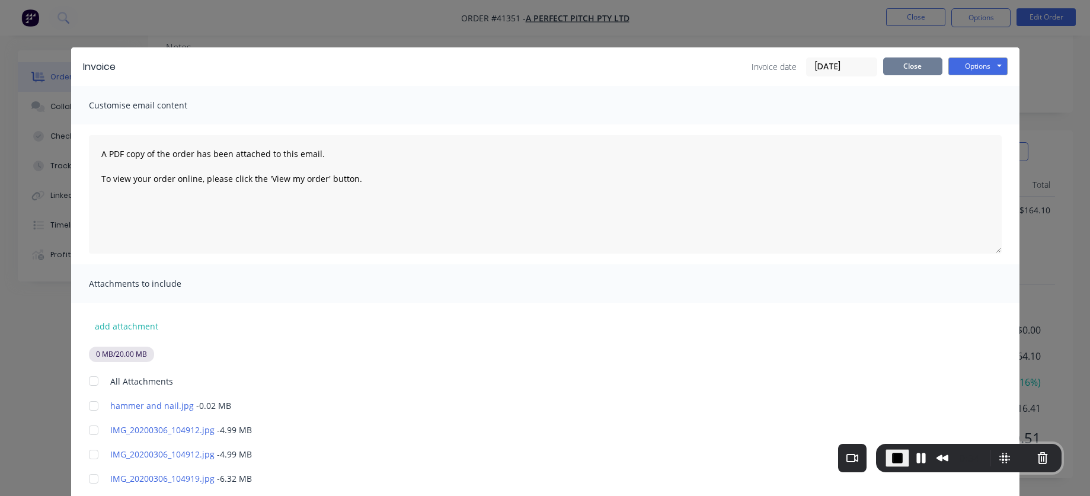
click at [931, 65] on button "Close" at bounding box center [912, 66] width 59 height 18
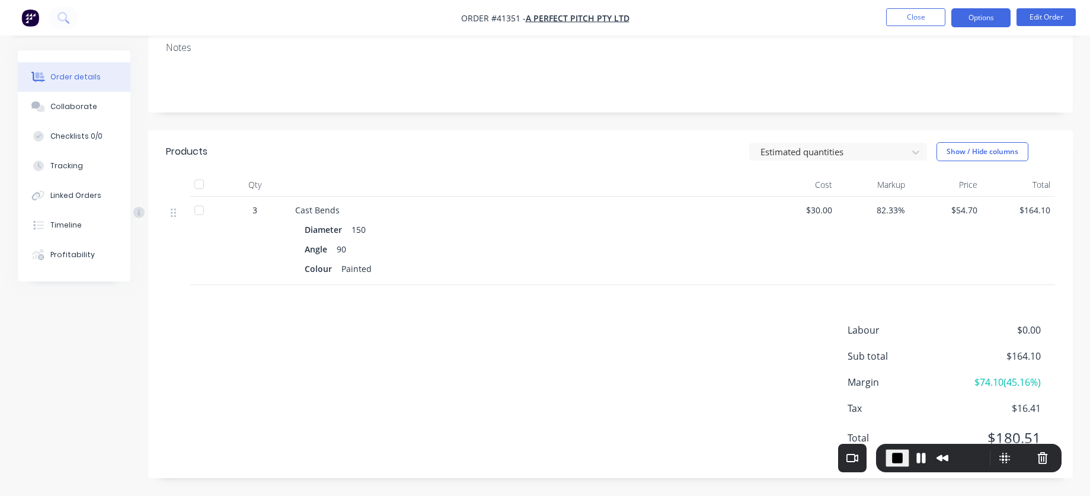
click at [968, 18] on button "Options" at bounding box center [980, 17] width 59 height 19
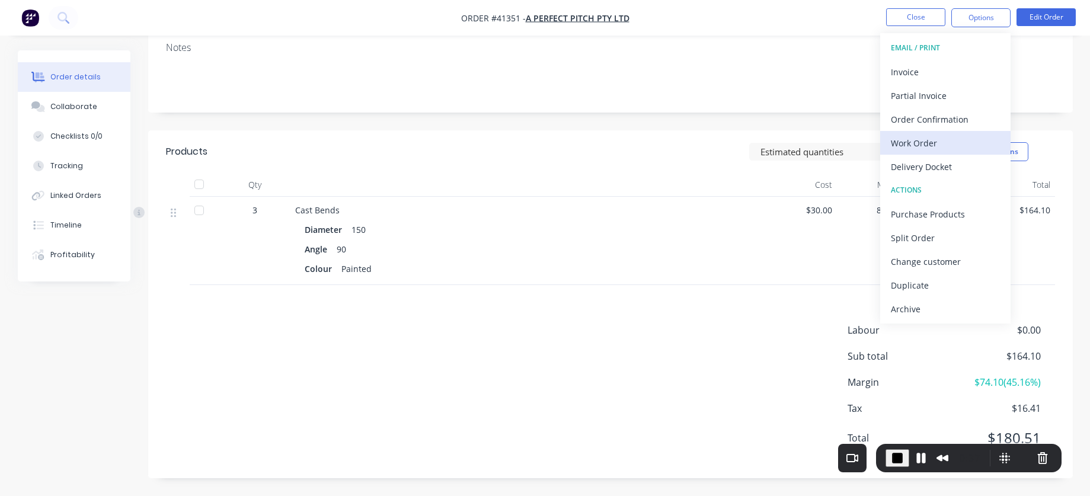
click at [930, 149] on div "Work Order" at bounding box center [945, 143] width 109 height 17
click at [920, 138] on div "Custom" at bounding box center [945, 143] width 109 height 17
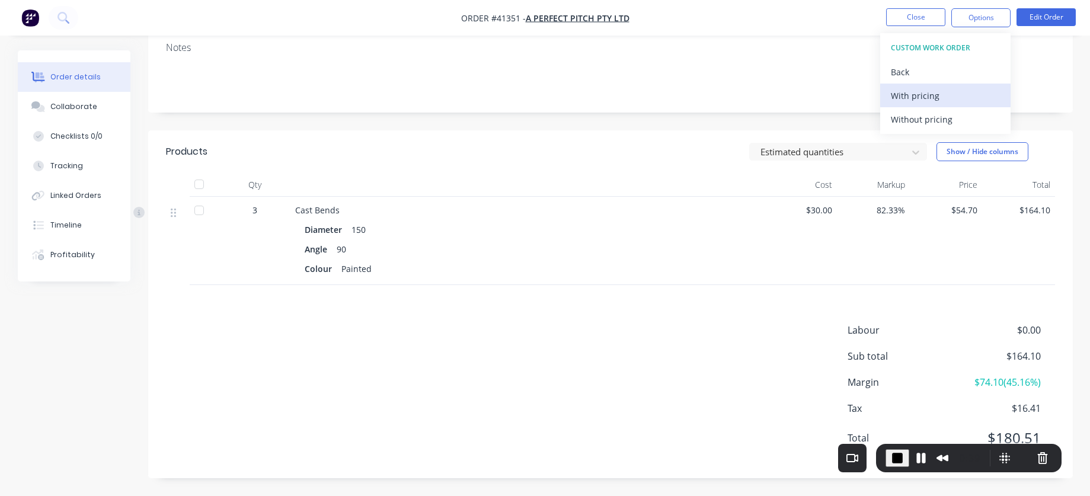
click at [889, 96] on button "With pricing" at bounding box center [945, 96] width 130 height 24
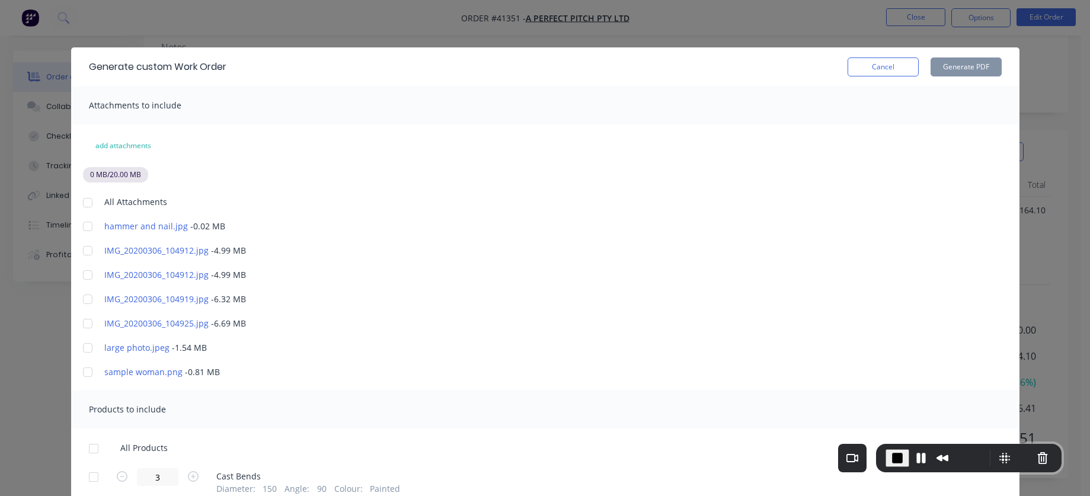
click at [87, 202] on div at bounding box center [88, 203] width 24 height 24
click at [84, 207] on div at bounding box center [88, 203] width 24 height 24
click at [84, 203] on div at bounding box center [88, 203] width 24 height 24
click at [980, 56] on div "Generate custom Work Order Cancel Generate PDF" at bounding box center [545, 66] width 948 height 39
click at [887, 72] on button "Cancel" at bounding box center [883, 66] width 71 height 19
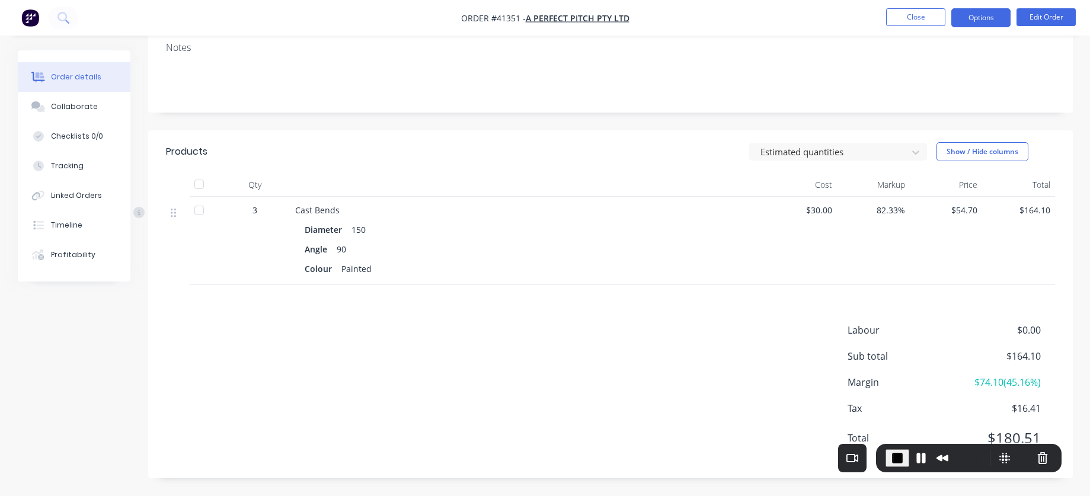
click at [1004, 23] on button "Options" at bounding box center [980, 17] width 59 height 19
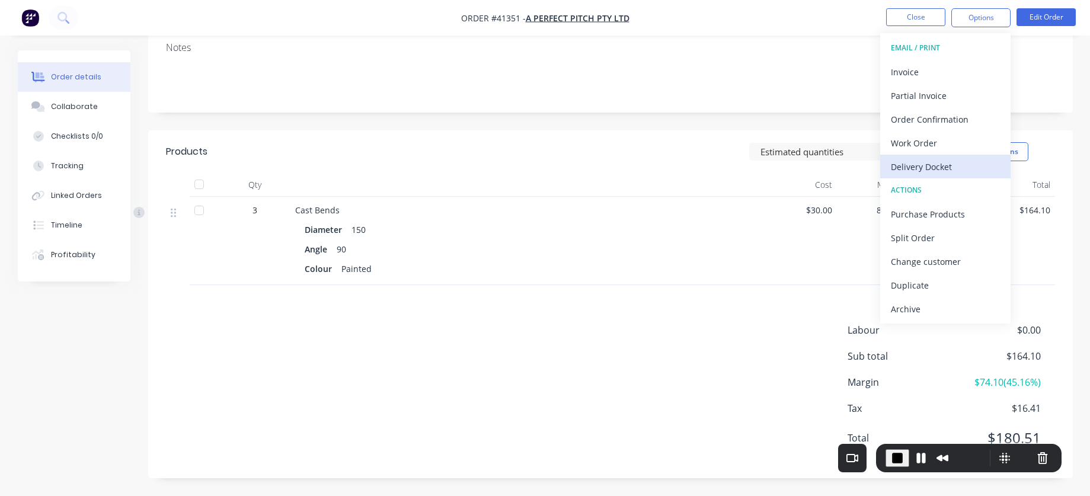
click at [919, 162] on div "Delivery Docket" at bounding box center [945, 166] width 109 height 17
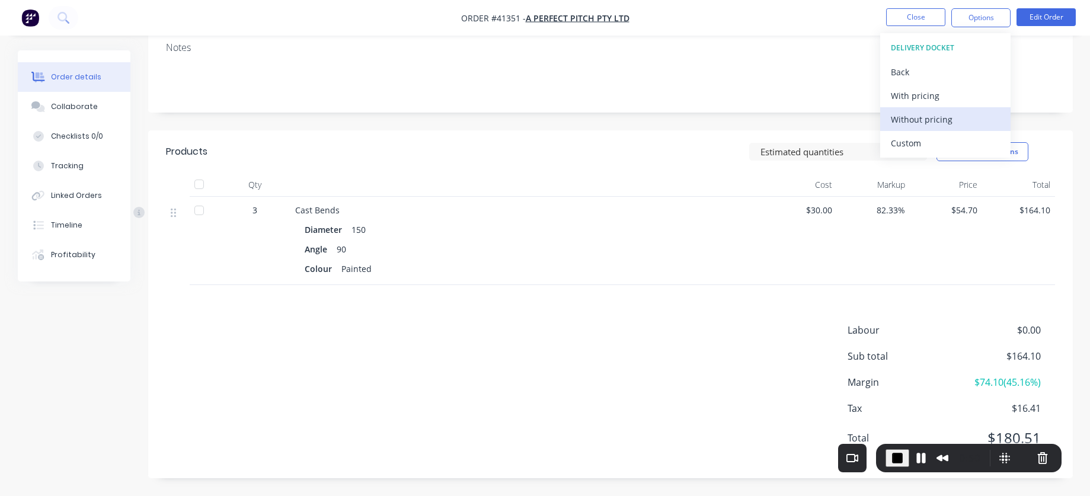
click at [912, 124] on div "Without pricing" at bounding box center [945, 119] width 109 height 17
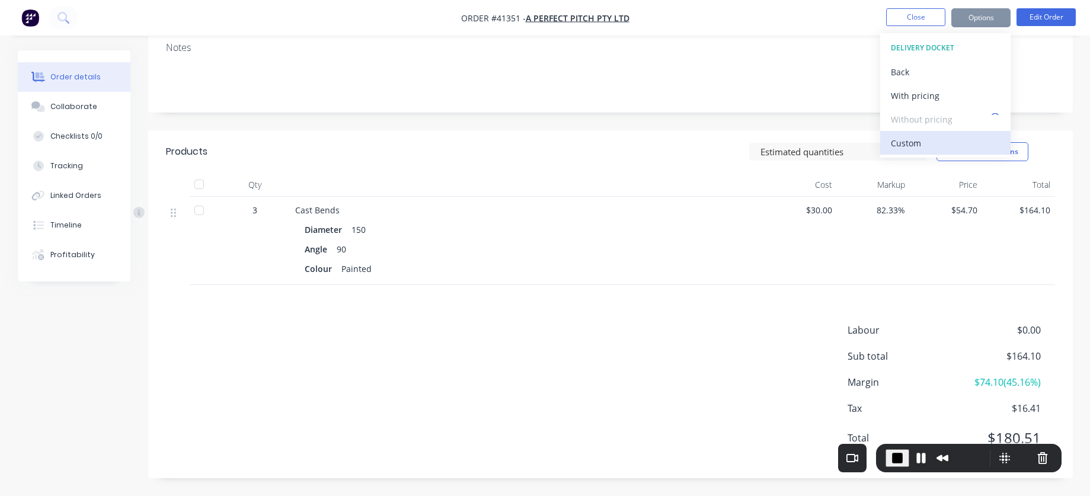
click at [910, 150] on div "Custom" at bounding box center [945, 143] width 109 height 17
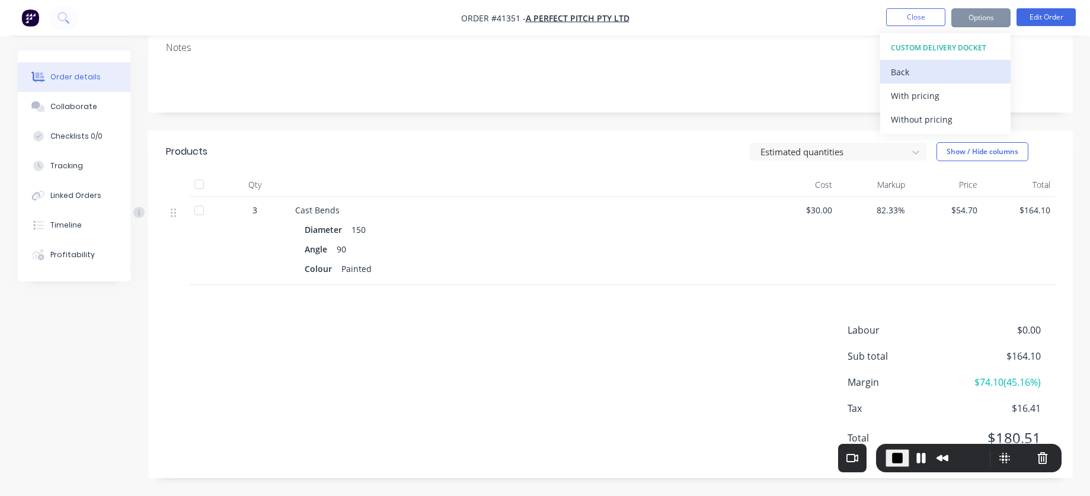
click at [914, 67] on div "Back" at bounding box center [945, 71] width 109 height 17
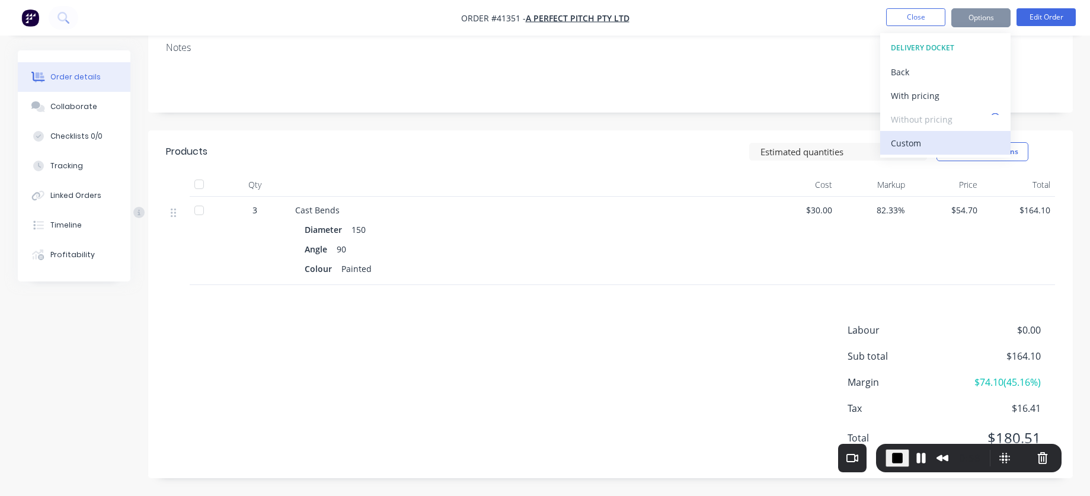
click at [916, 146] on div "Custom" at bounding box center [945, 143] width 109 height 17
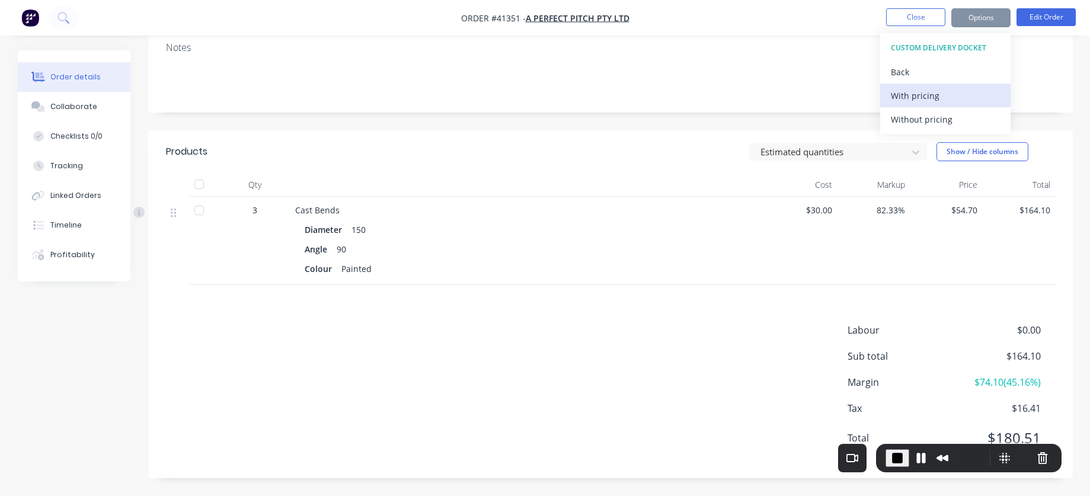
click at [919, 92] on div "With pricing" at bounding box center [945, 95] width 109 height 17
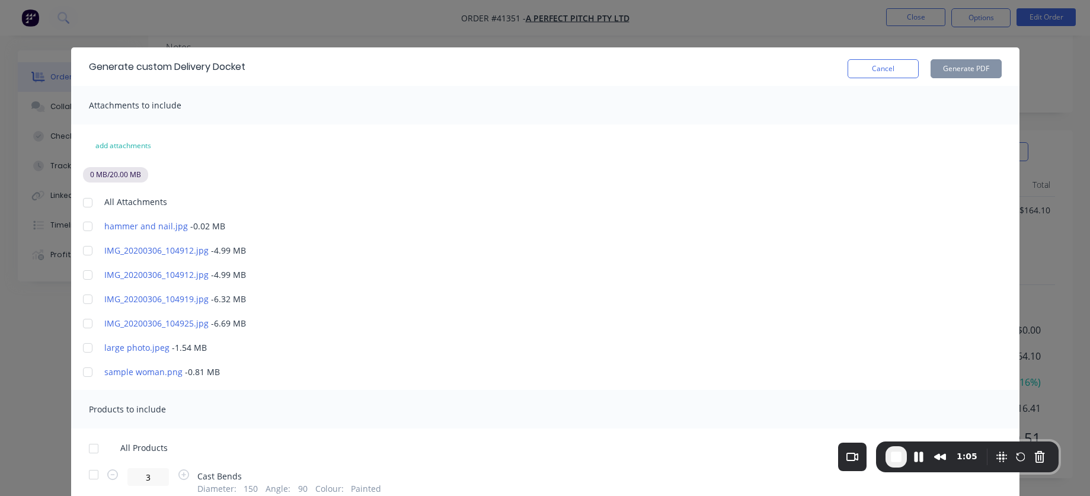
click at [80, 207] on div at bounding box center [88, 203] width 24 height 24
click at [78, 204] on div at bounding box center [88, 203] width 24 height 24
click at [82, 254] on div at bounding box center [88, 251] width 24 height 24
click at [892, 75] on button "Cancel" at bounding box center [883, 68] width 71 height 19
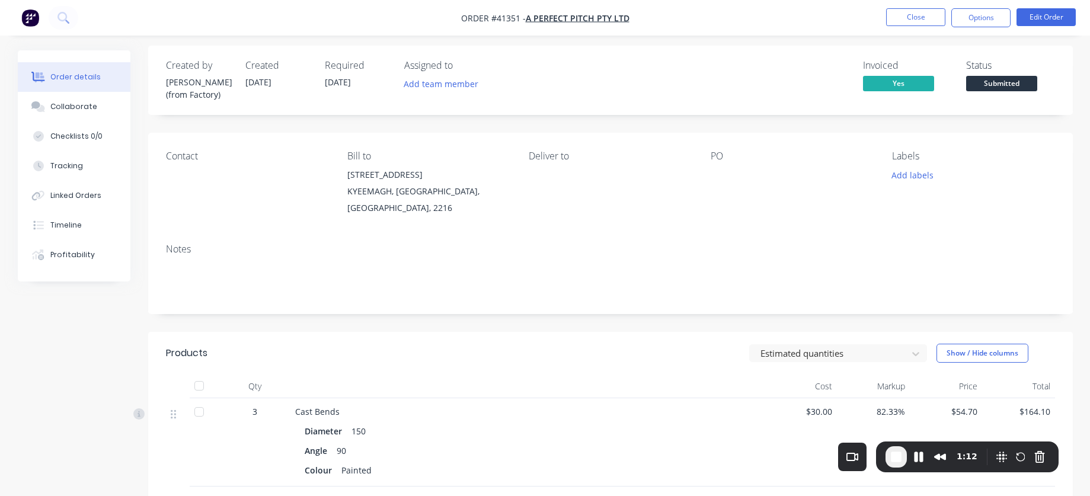
scroll to position [0, 0]
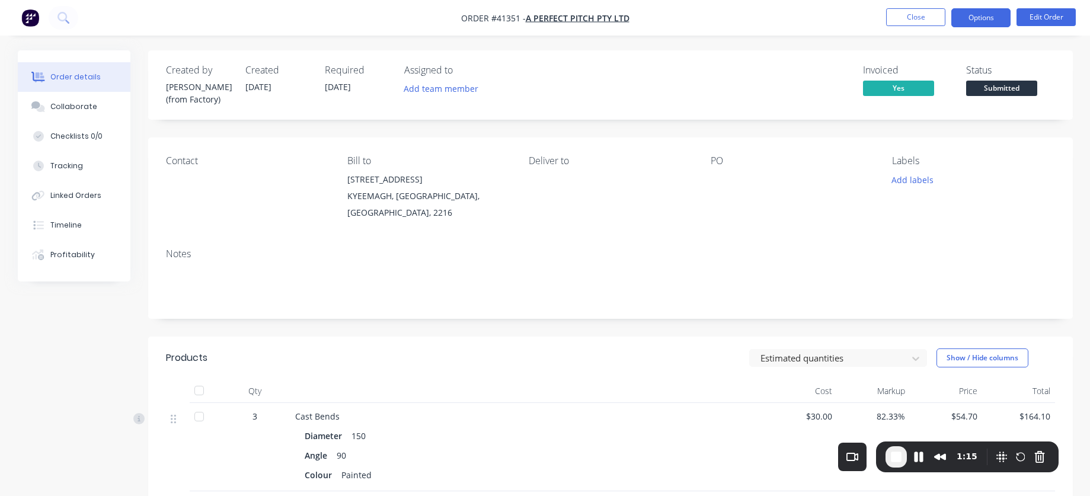
click at [996, 21] on button "Options" at bounding box center [980, 17] width 59 height 19
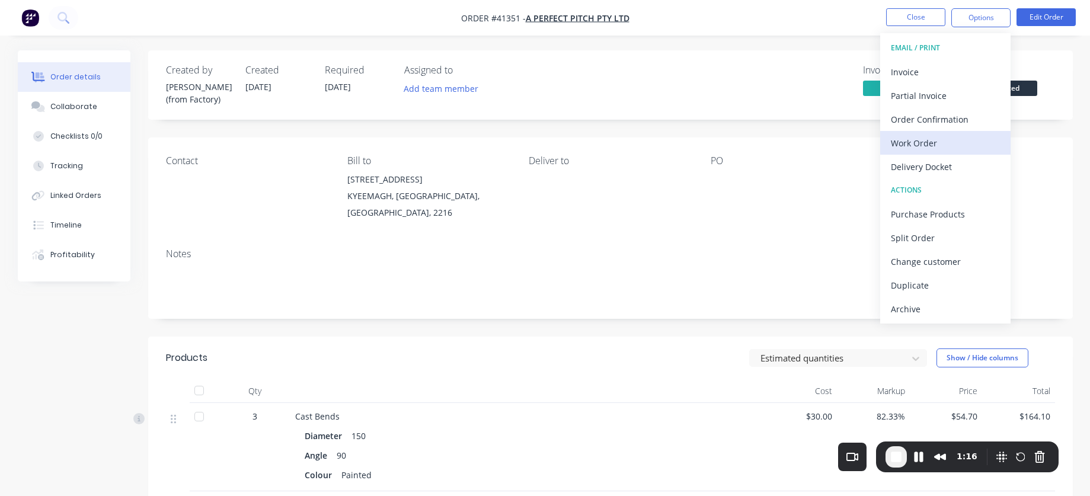
click at [941, 149] on div "Work Order" at bounding box center [945, 143] width 109 height 17
click at [918, 149] on div "Custom" at bounding box center [945, 143] width 109 height 17
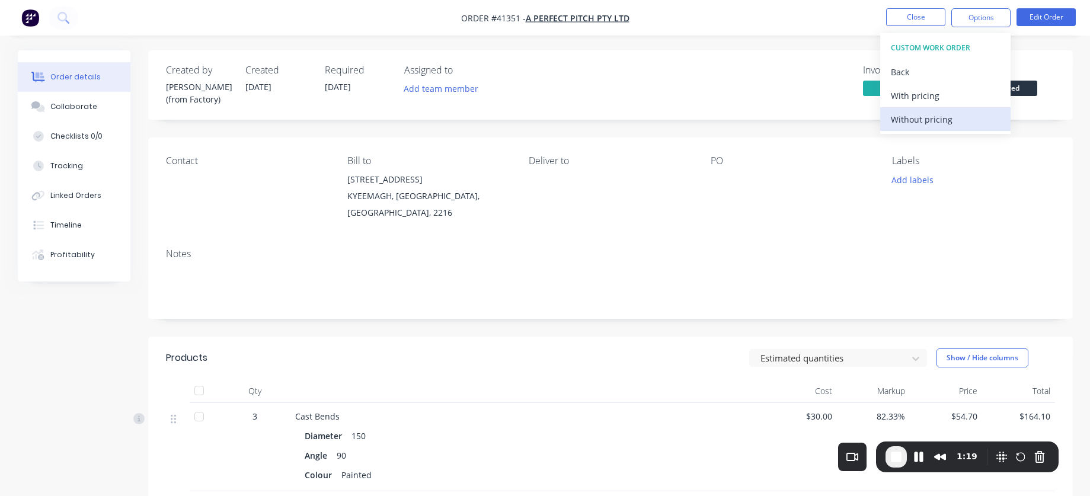
click at [913, 122] on div "Without pricing" at bounding box center [945, 119] width 109 height 17
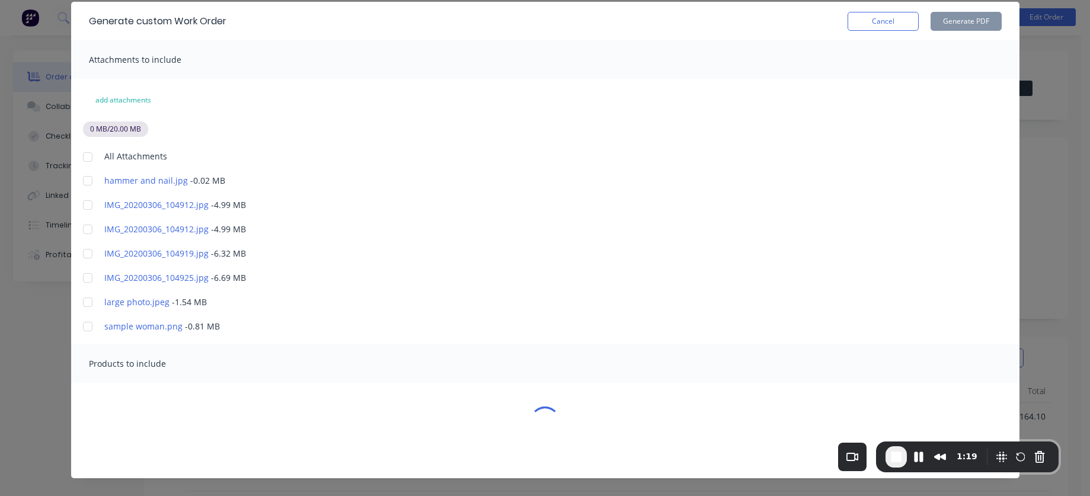
scroll to position [51, 0]
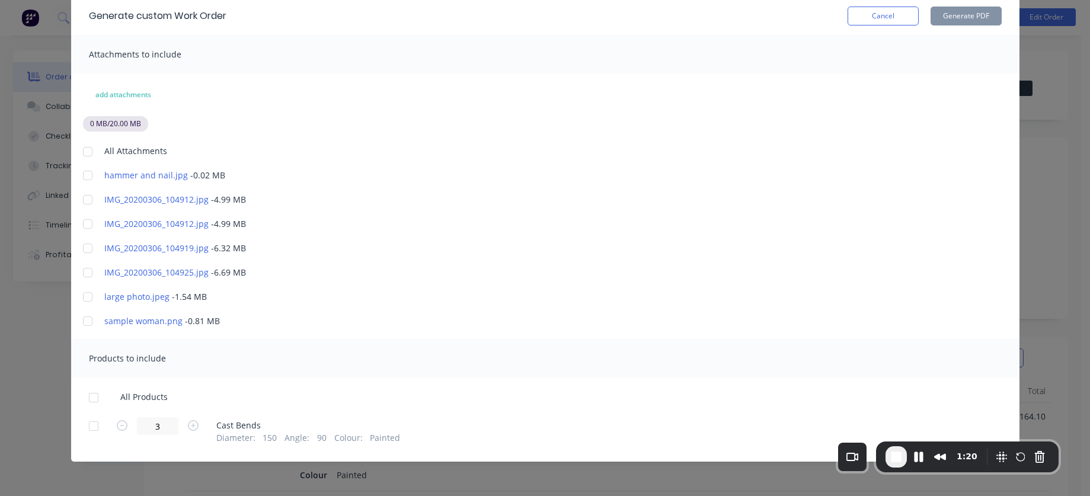
click at [90, 396] on div at bounding box center [94, 398] width 24 height 24
click at [84, 152] on div at bounding box center [88, 152] width 24 height 24
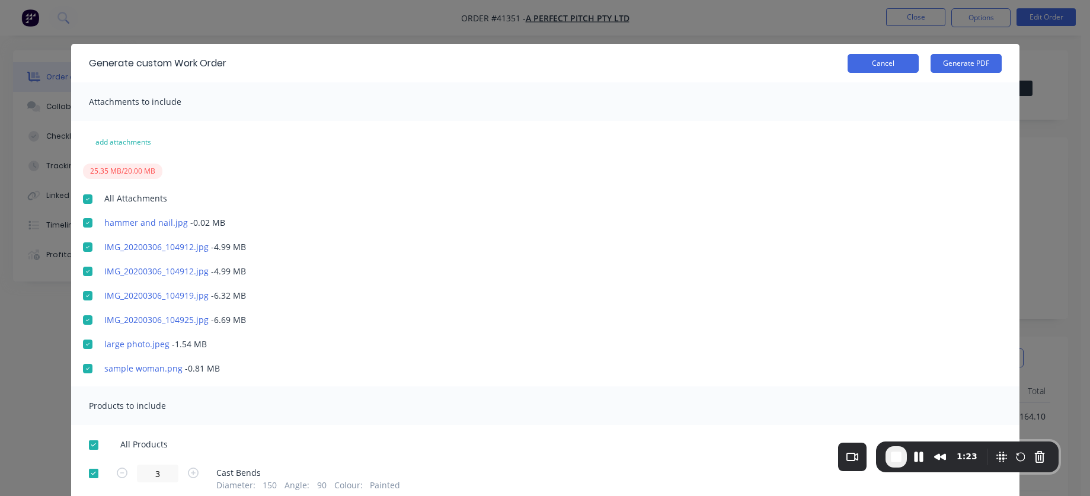
scroll to position [0, 0]
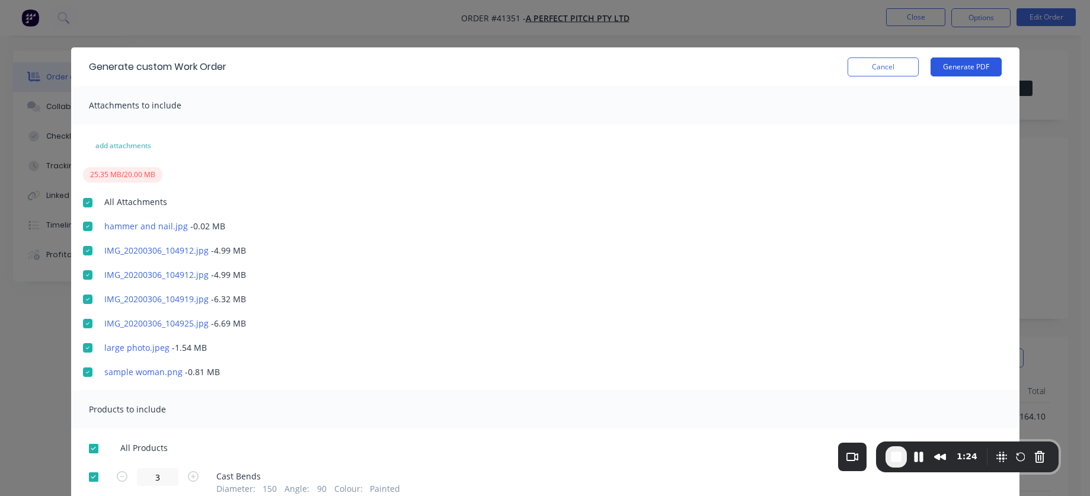
click at [944, 62] on button "Generate PDF" at bounding box center [966, 66] width 71 height 19
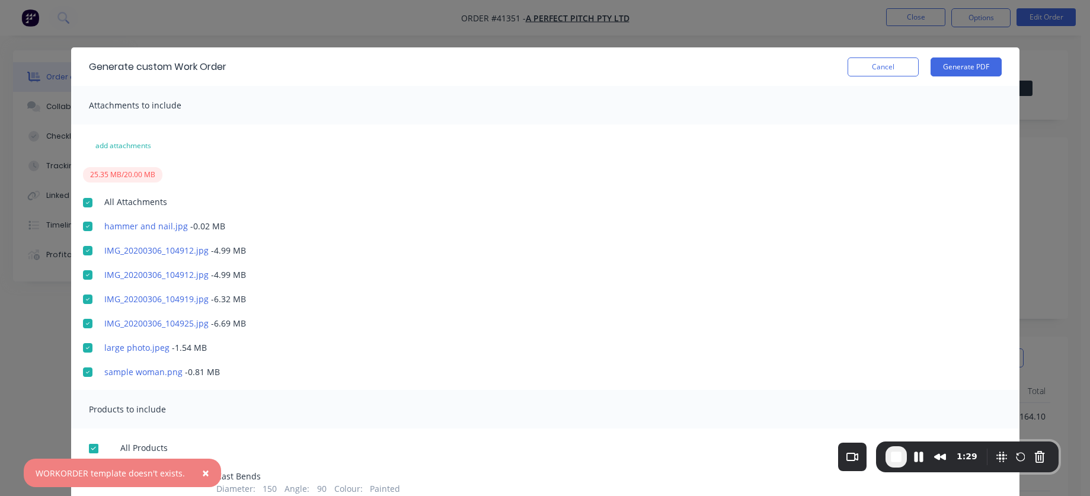
click at [204, 437] on span "×" at bounding box center [205, 473] width 7 height 17
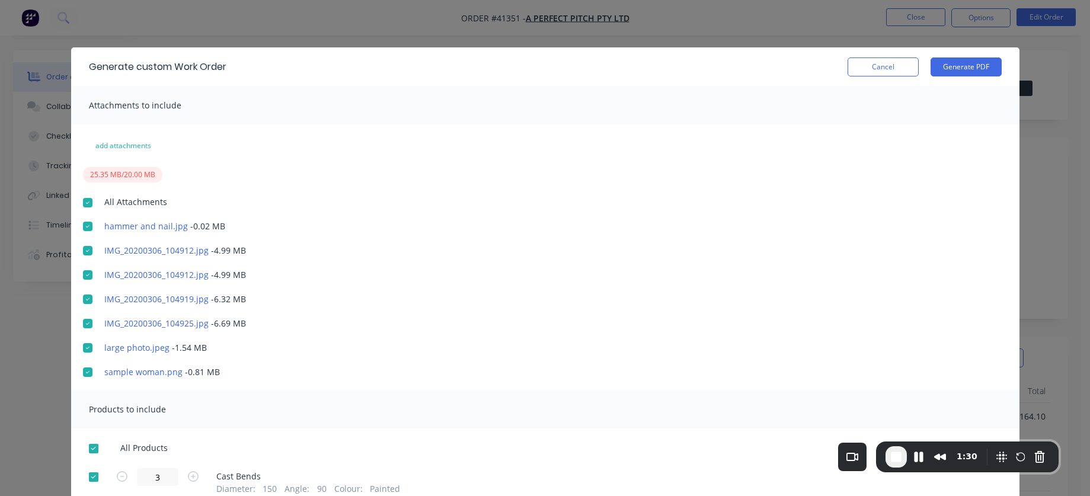
drag, startPoint x: 878, startPoint y: 63, endPoint x: 908, endPoint y: 63, distance: 29.6
click at [885, 63] on button "Cancel" at bounding box center [883, 66] width 71 height 19
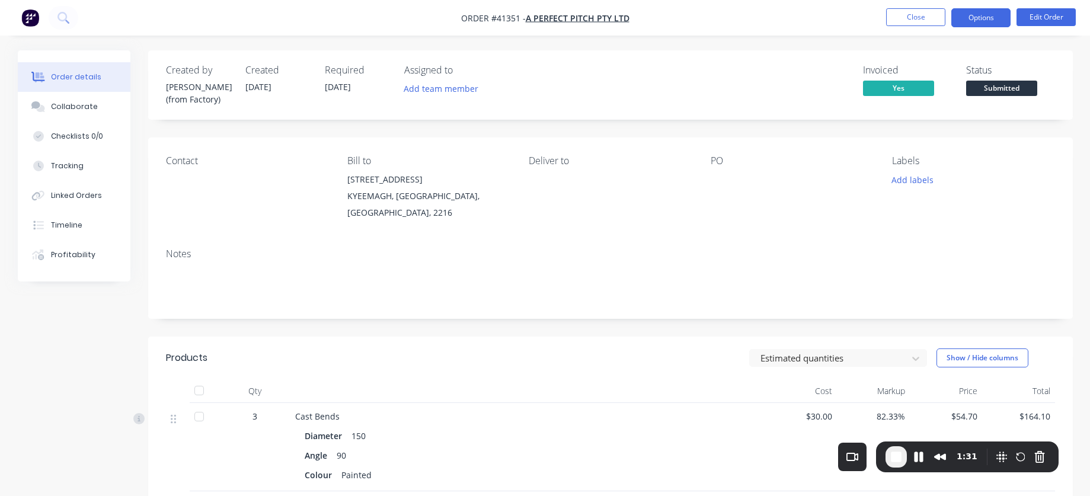
click at [1001, 18] on button "Options" at bounding box center [980, 17] width 59 height 19
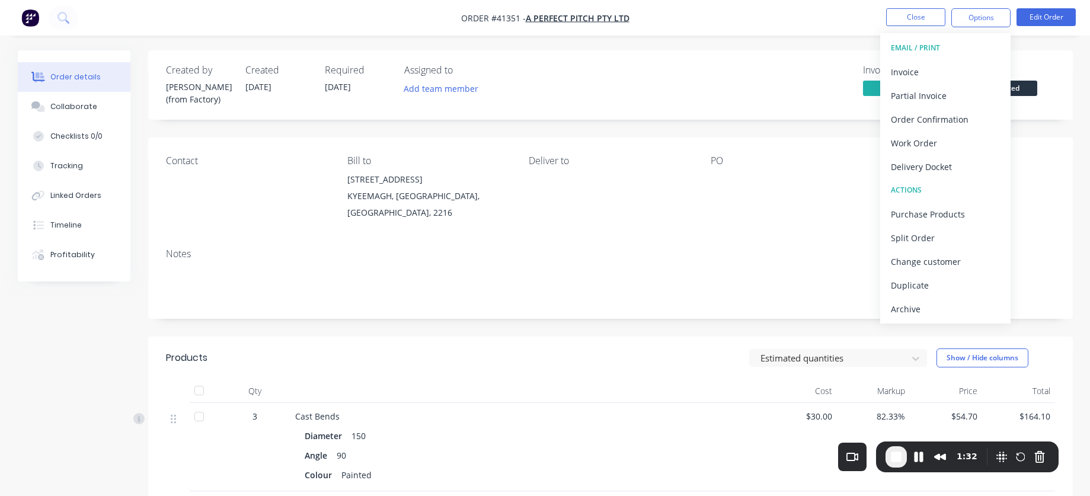
click at [900, 437] on span "End Recording" at bounding box center [896, 457] width 14 height 14
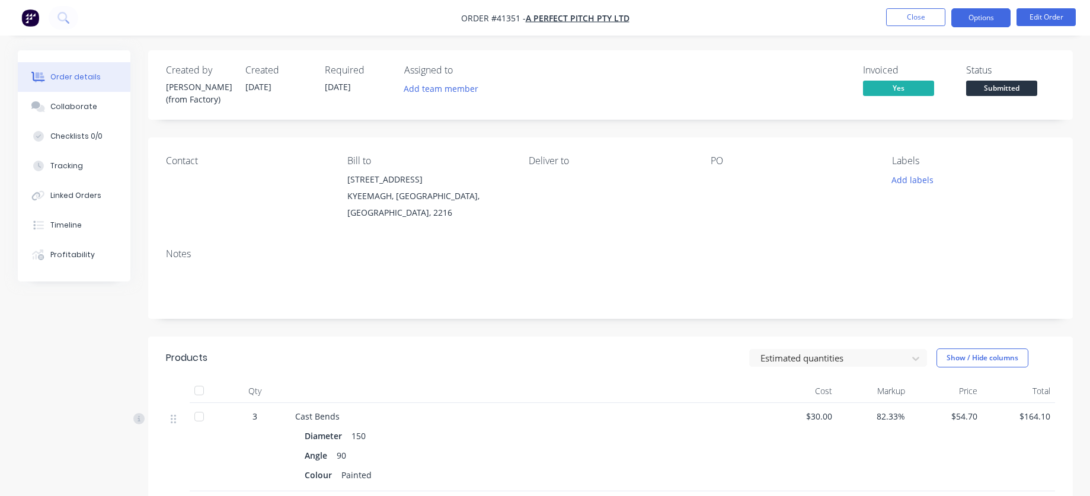
click at [970, 15] on button "Options" at bounding box center [980, 17] width 59 height 19
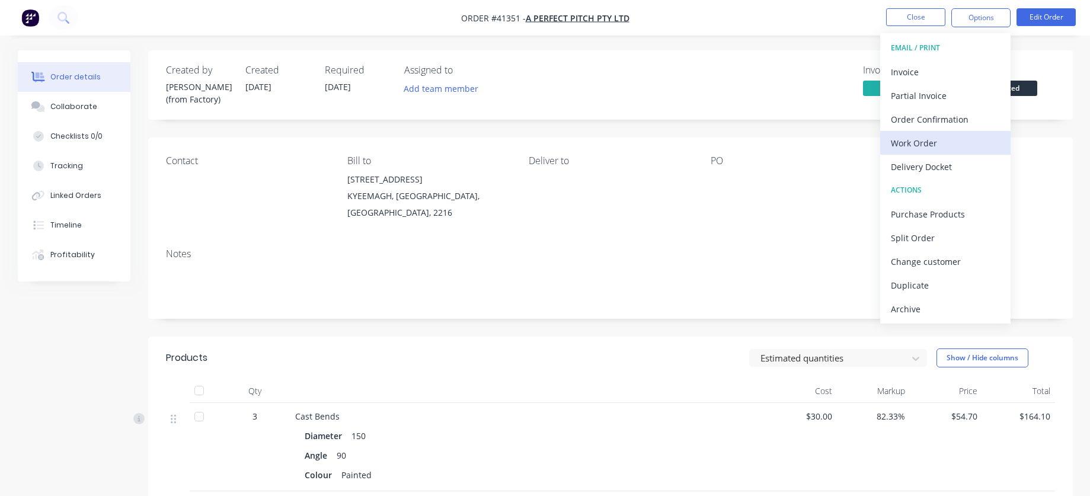
click at [933, 145] on div "Work Order" at bounding box center [945, 143] width 109 height 17
click at [910, 136] on div "Custom" at bounding box center [945, 143] width 109 height 17
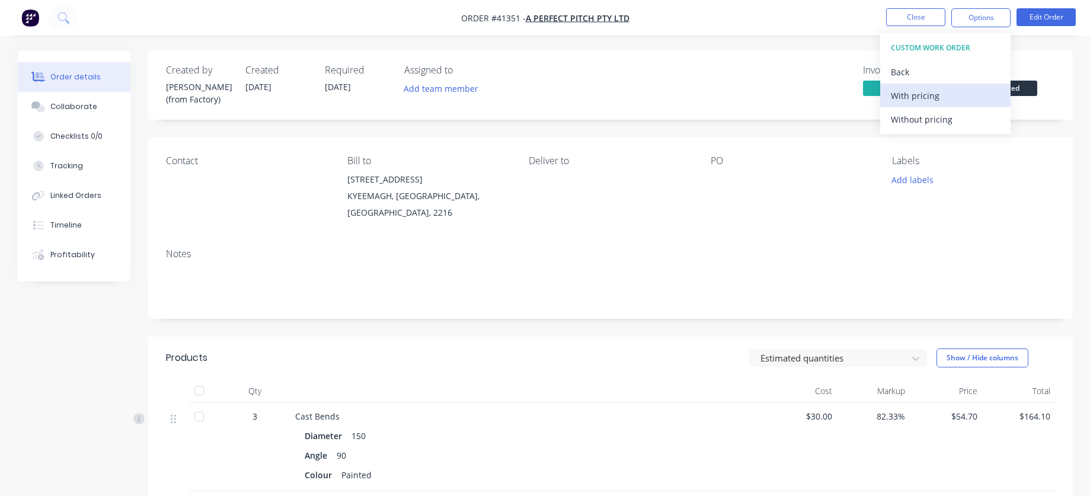
click at [911, 98] on div "With pricing" at bounding box center [945, 95] width 109 height 17
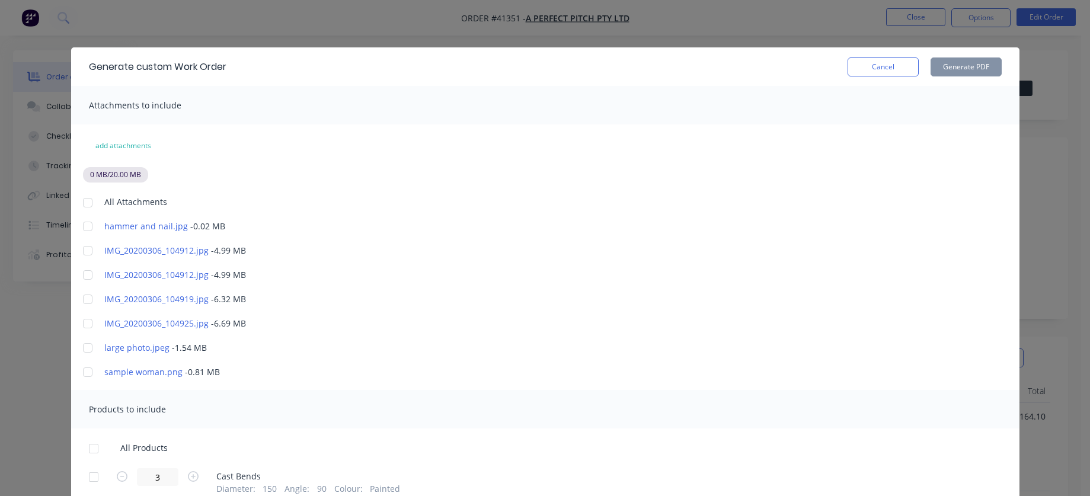
click at [86, 437] on div at bounding box center [94, 449] width 24 height 24
click at [88, 205] on div at bounding box center [88, 203] width 24 height 24
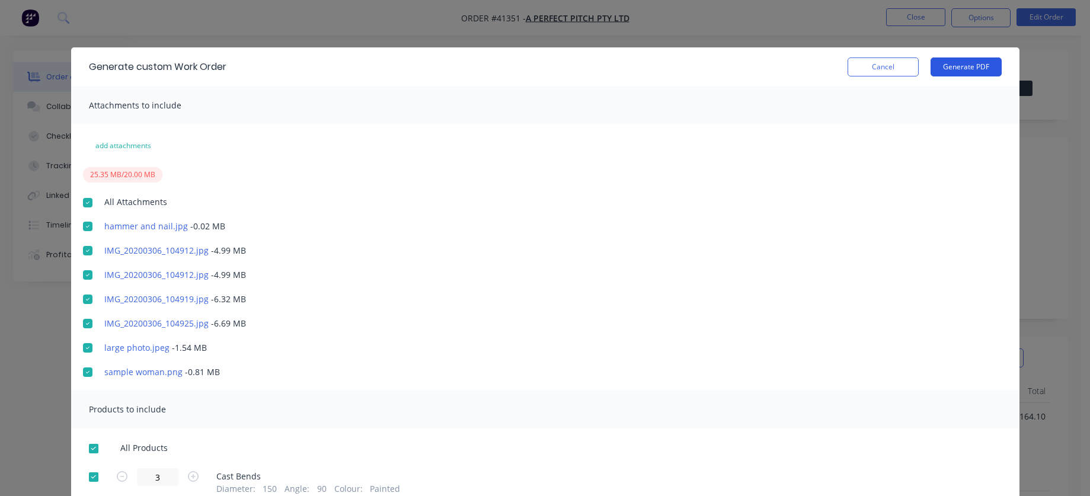
click at [957, 66] on button "Generate PDF" at bounding box center [966, 66] width 71 height 19
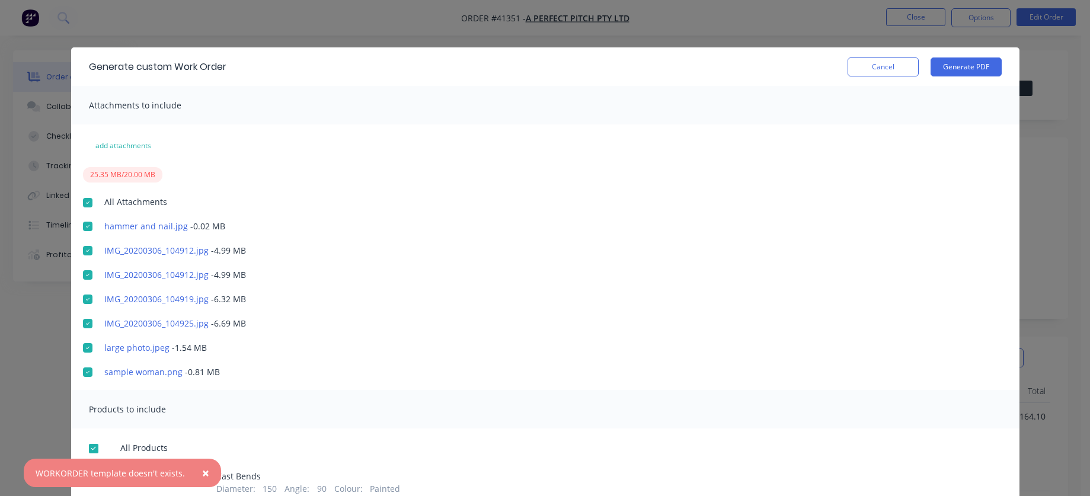
click at [202, 437] on span "×" at bounding box center [205, 473] width 7 height 17
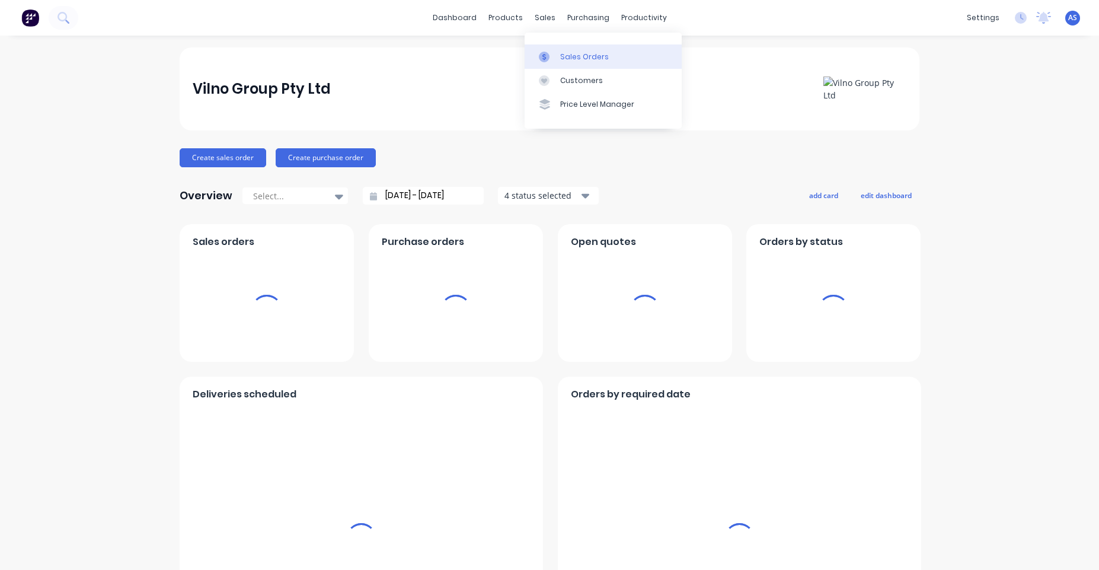
click at [563, 61] on div "Sales Orders" at bounding box center [584, 57] width 49 height 11
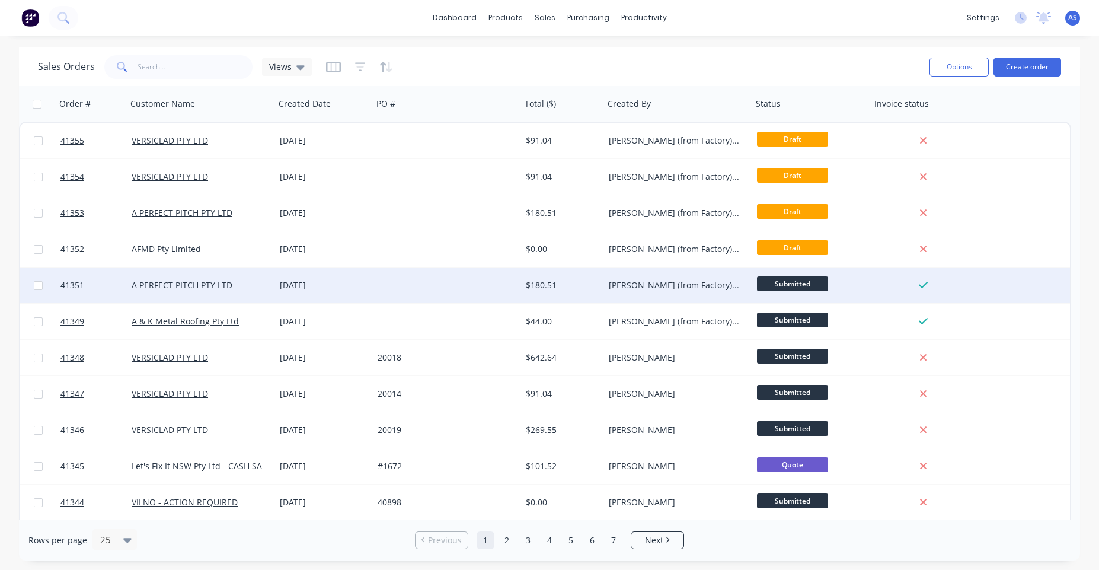
click at [613, 278] on div "[PERSON_NAME] (from Factory) [GEOGRAPHIC_DATA]" at bounding box center [678, 285] width 148 height 36
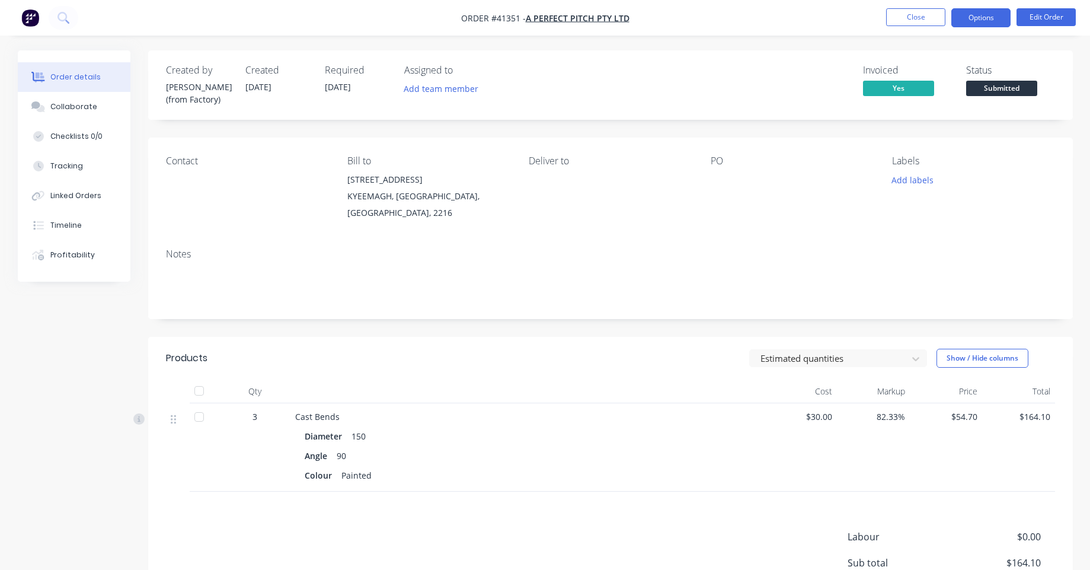
click at [986, 17] on button "Options" at bounding box center [980, 17] width 59 height 19
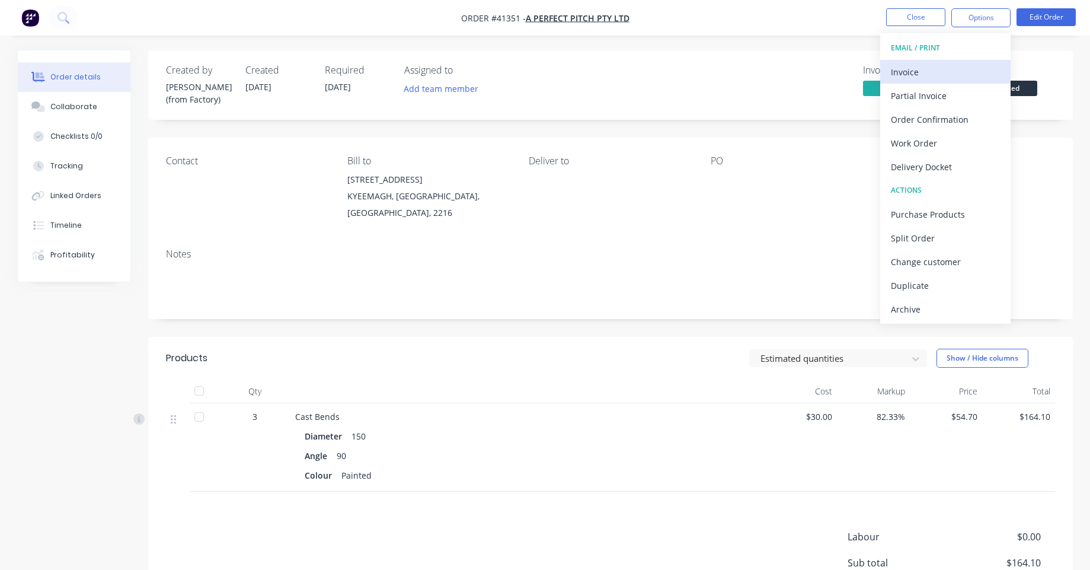
click at [931, 73] on div "Invoice" at bounding box center [945, 71] width 109 height 17
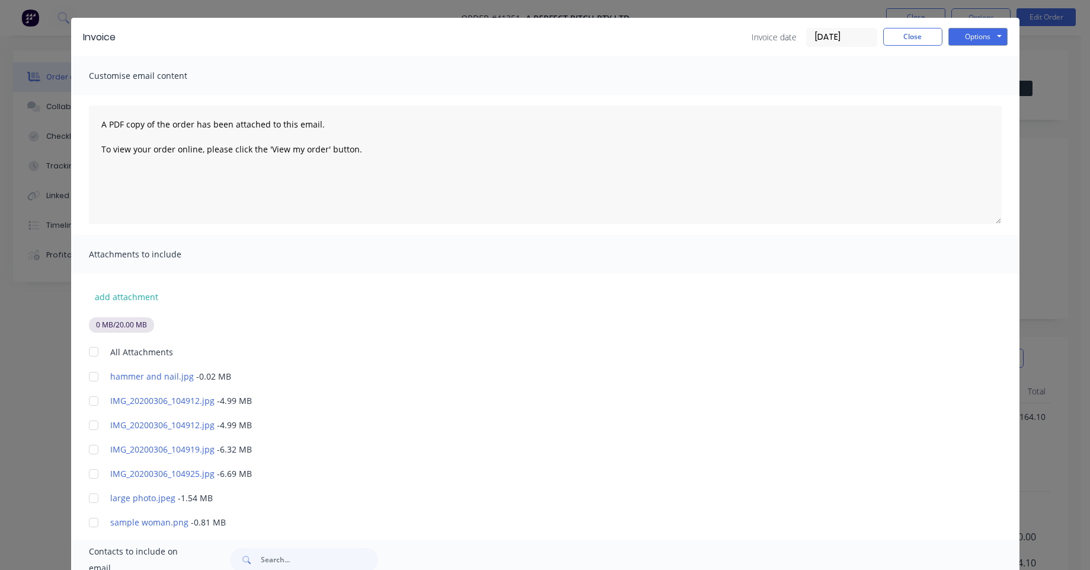
scroll to position [142, 0]
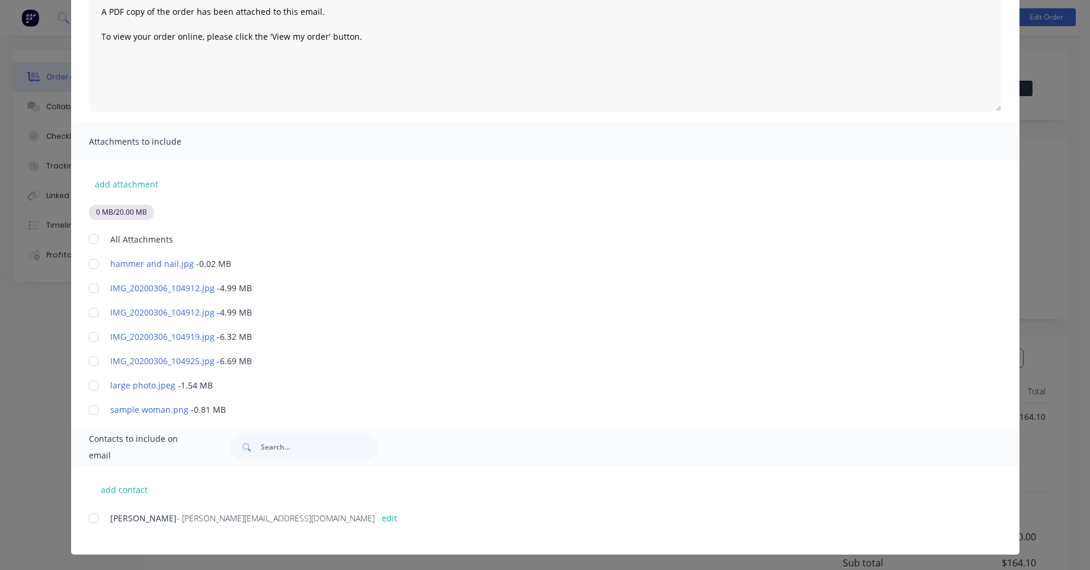
drag, startPoint x: 82, startPoint y: 518, endPoint x: 89, endPoint y: 516, distance: 7.5
click at [82, 518] on div "add contact Angelo - angelo@factory.app edit" at bounding box center [545, 510] width 948 height 88
click at [89, 514] on div at bounding box center [94, 518] width 24 height 24
click at [87, 242] on div at bounding box center [94, 239] width 24 height 24
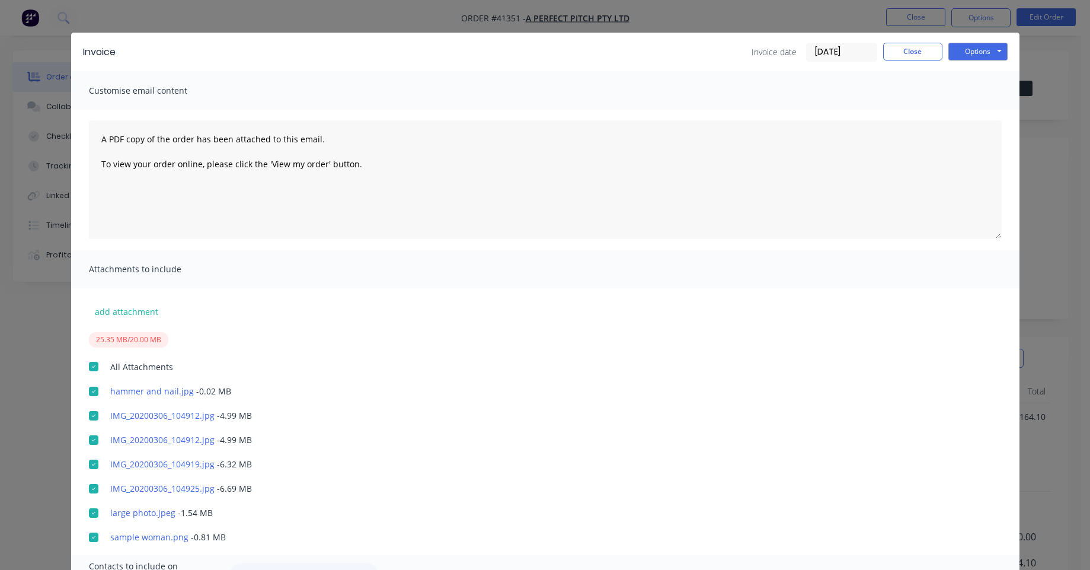
scroll to position [0, 0]
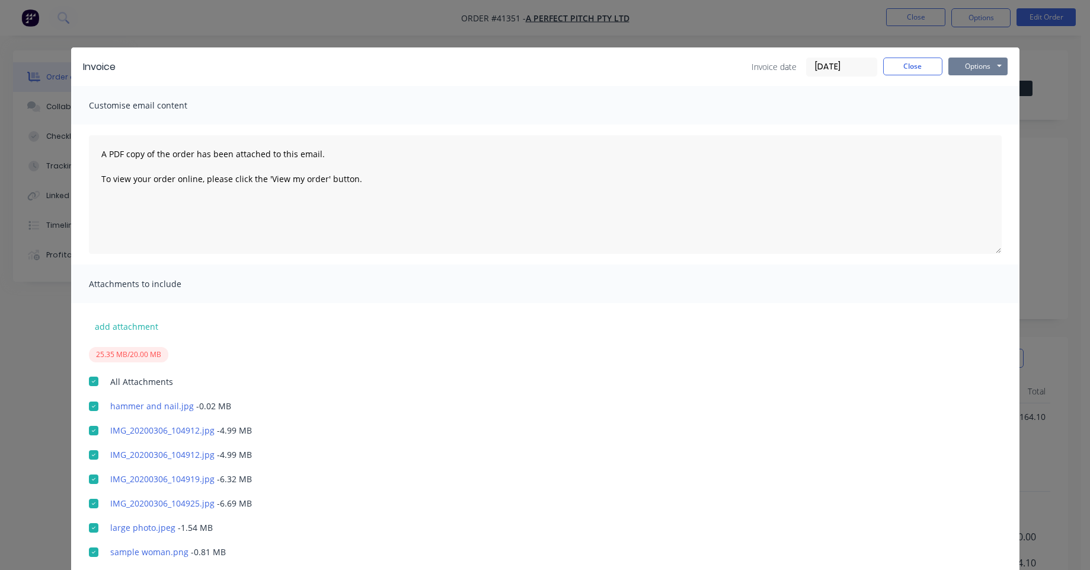
click at [953, 70] on button "Options" at bounding box center [977, 66] width 59 height 18
click at [963, 89] on button "Preview" at bounding box center [986, 88] width 76 height 20
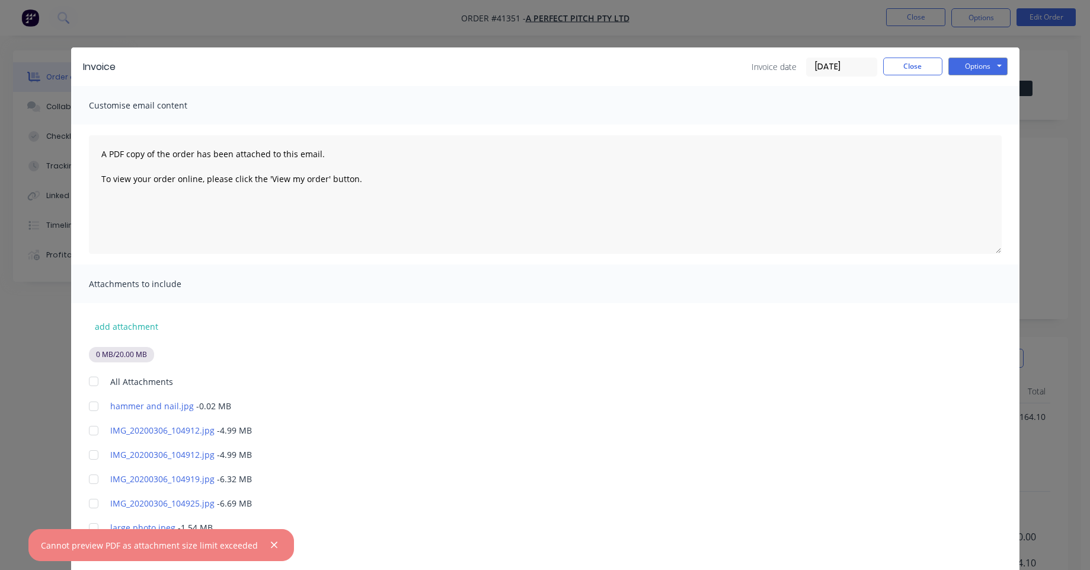
drag, startPoint x: 89, startPoint y: 382, endPoint x: 452, endPoint y: 284, distance: 375.5
click at [91, 382] on div at bounding box center [94, 381] width 24 height 24
click at [951, 71] on button "Options" at bounding box center [977, 66] width 59 height 18
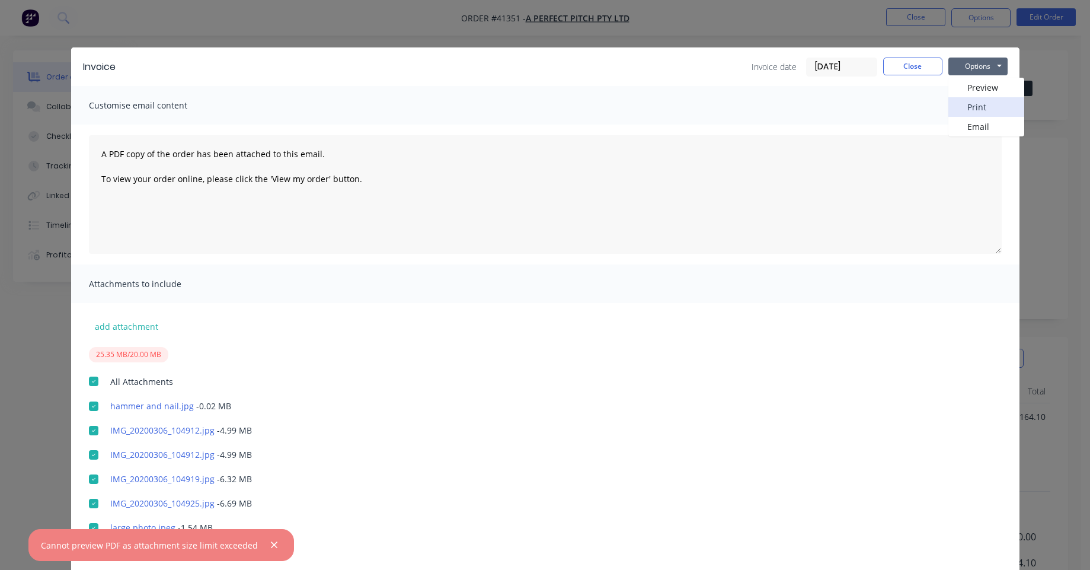
click at [955, 103] on button "Print" at bounding box center [986, 107] width 76 height 20
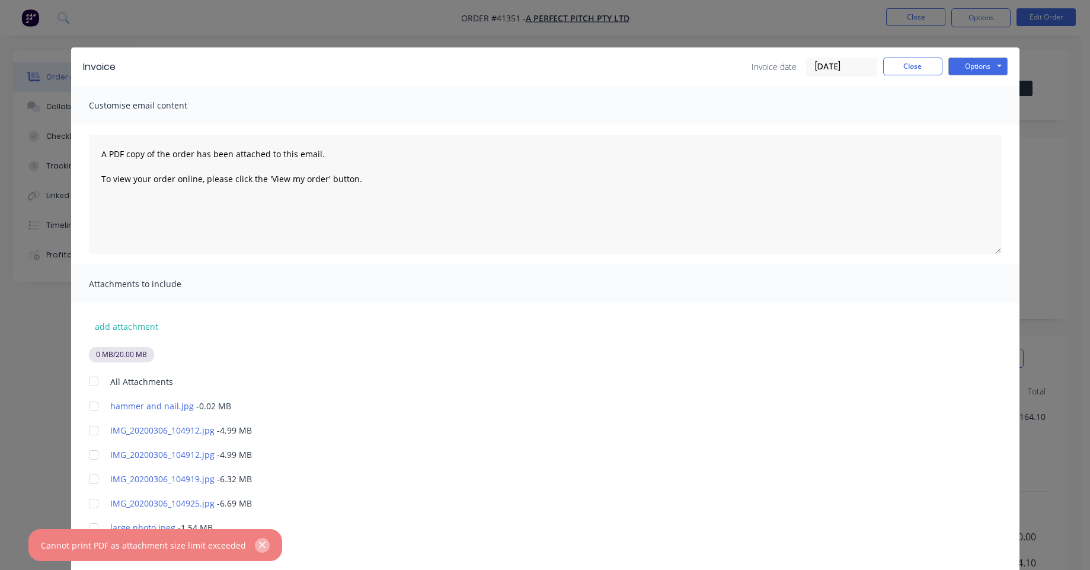
click at [258, 539] on button "button" at bounding box center [262, 545] width 15 height 15
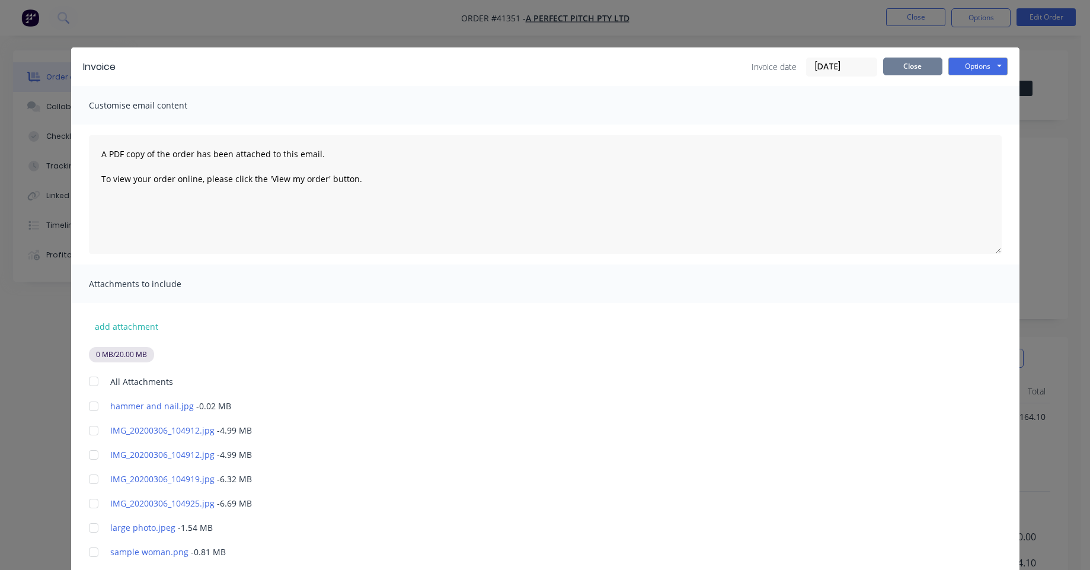
click at [923, 67] on button "Close" at bounding box center [912, 66] width 59 height 18
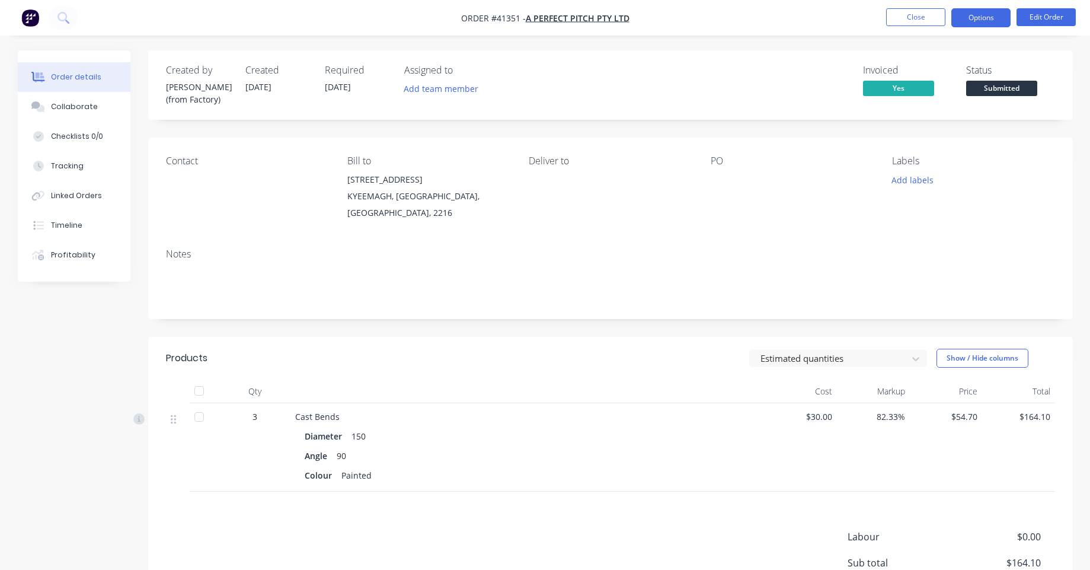
click at [989, 15] on button "Options" at bounding box center [980, 17] width 59 height 19
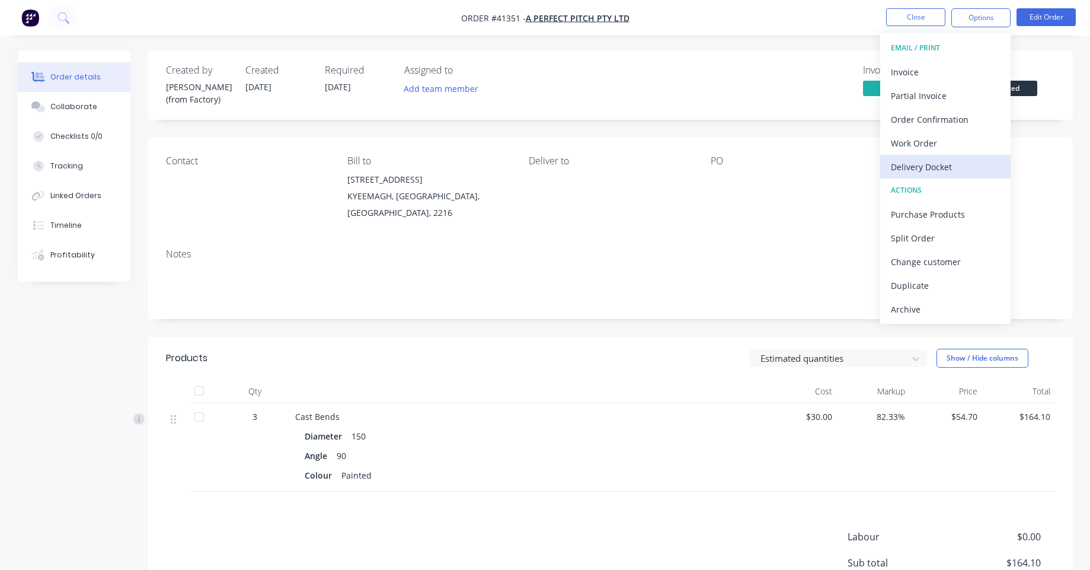
click at [945, 170] on div "Delivery Docket" at bounding box center [945, 166] width 109 height 17
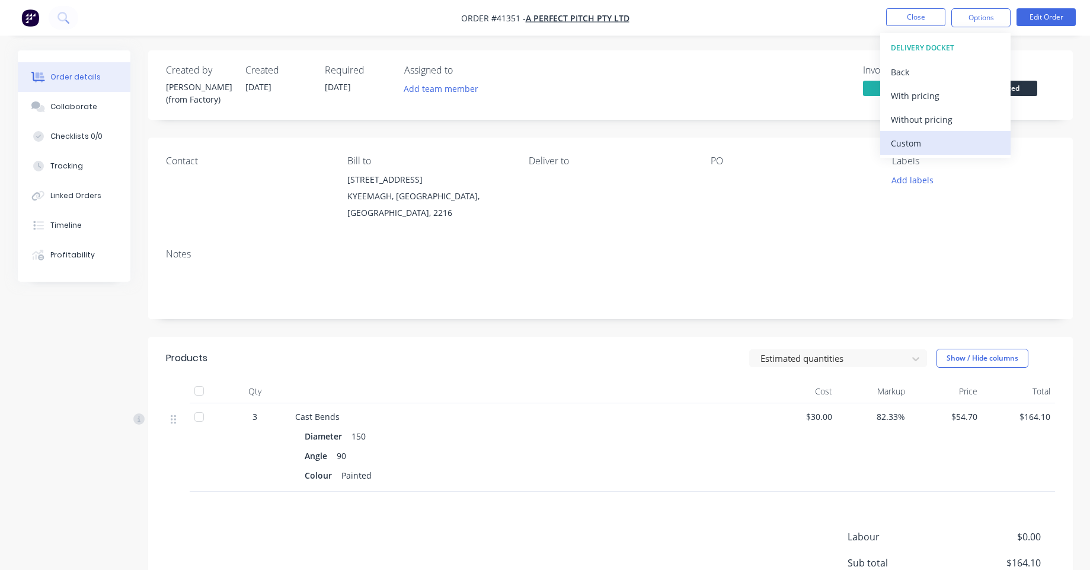
click at [896, 140] on div "Custom" at bounding box center [945, 143] width 109 height 17
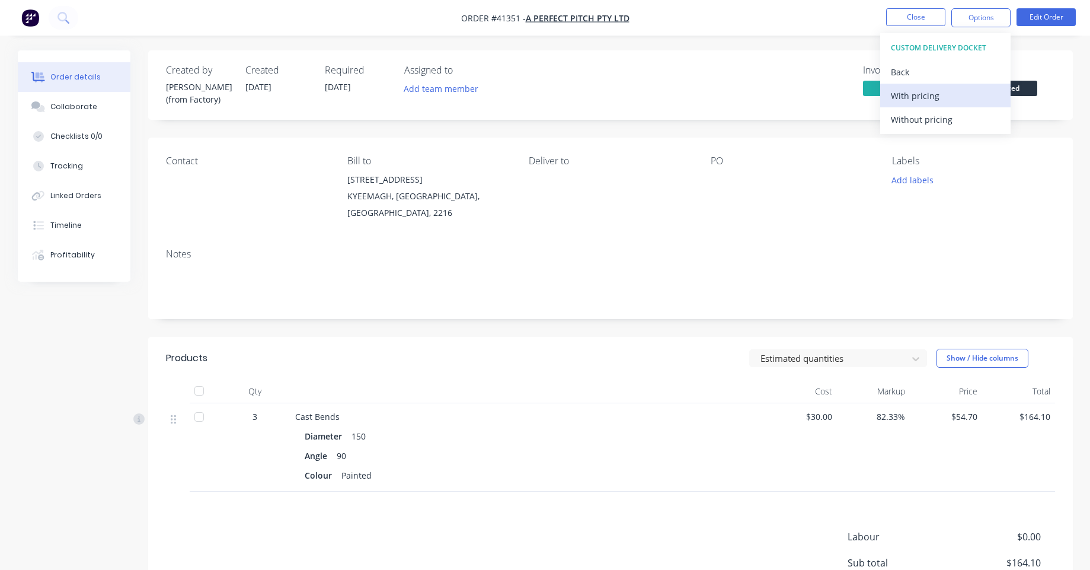
click at [919, 102] on div "With pricing" at bounding box center [945, 95] width 109 height 17
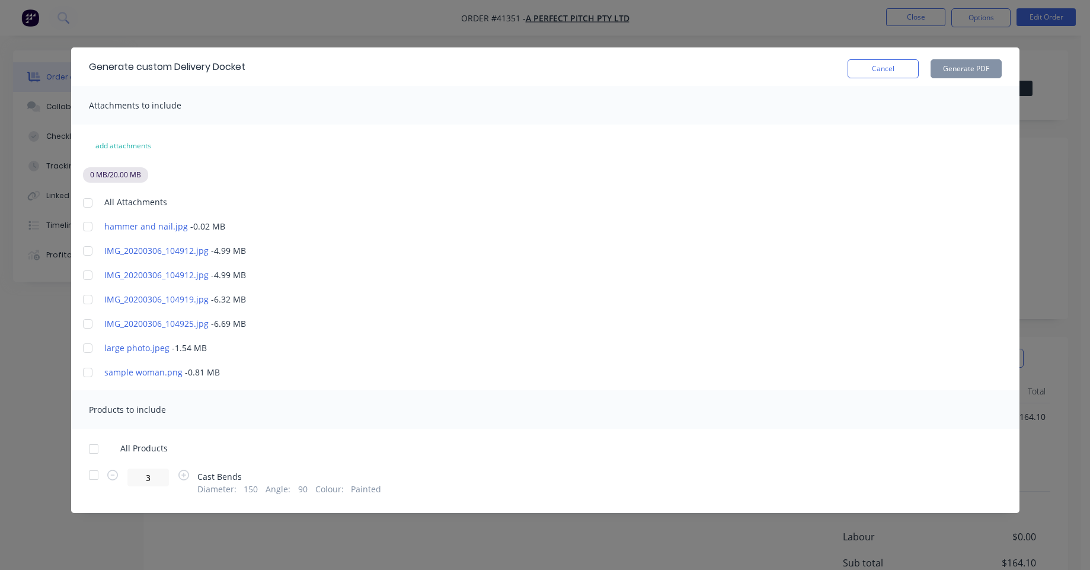
click at [86, 199] on div at bounding box center [88, 203] width 24 height 24
click at [94, 472] on div at bounding box center [94, 475] width 24 height 24
click at [955, 78] on button "Generate PDF" at bounding box center [966, 68] width 71 height 19
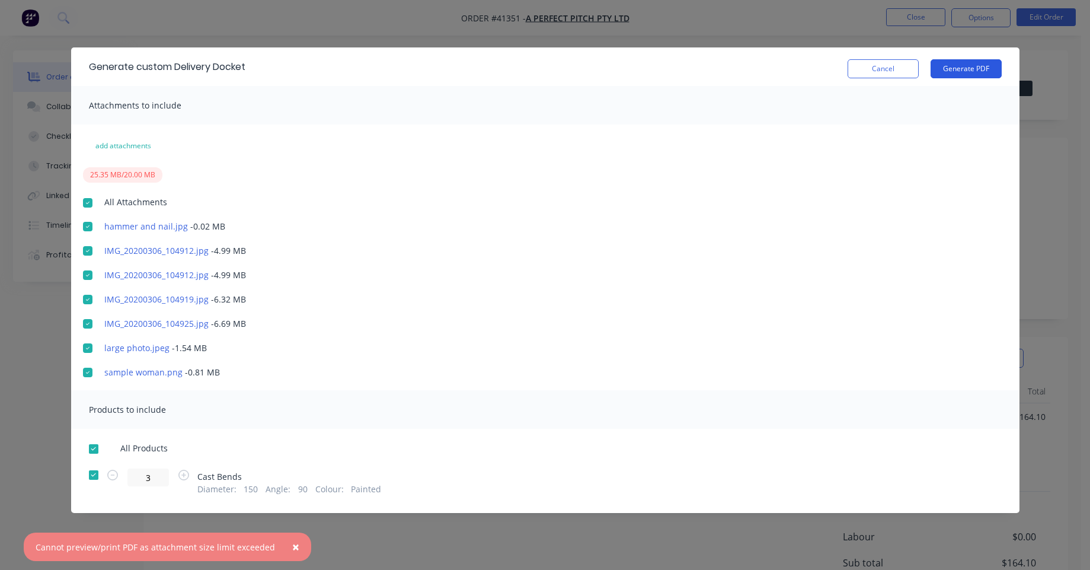
click at [957, 74] on button "Generate PDF" at bounding box center [966, 68] width 71 height 19
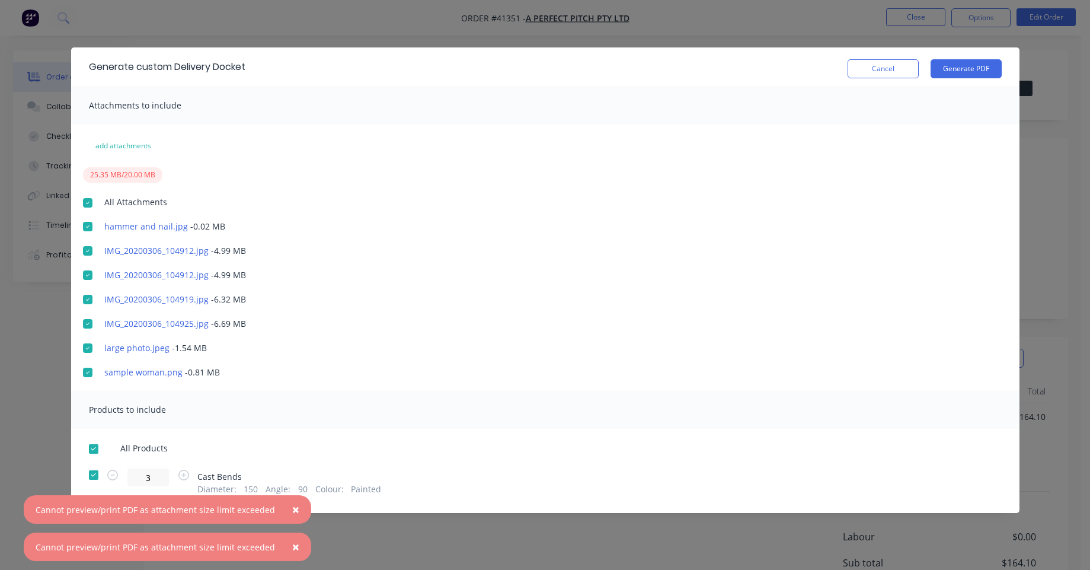
click at [292, 510] on span "×" at bounding box center [295, 509] width 7 height 17
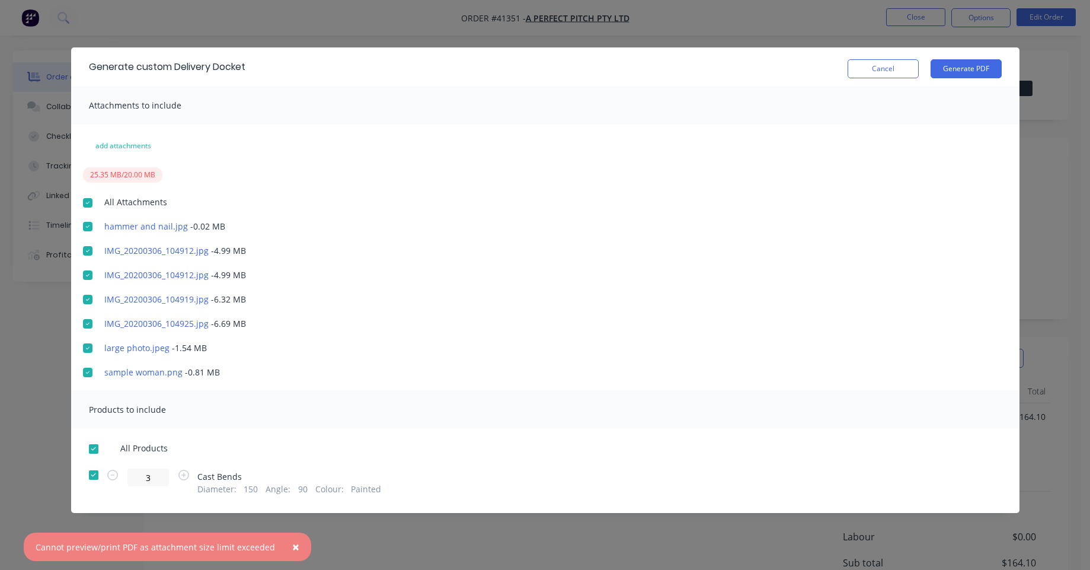
click at [292, 543] on span "×" at bounding box center [295, 546] width 7 height 17
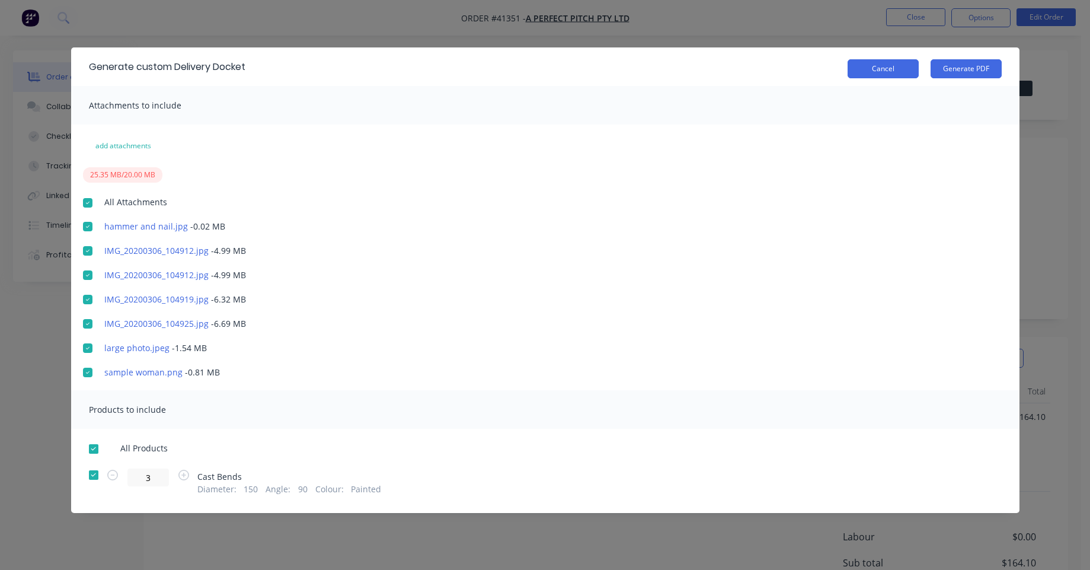
click at [887, 78] on button "Cancel" at bounding box center [883, 68] width 71 height 19
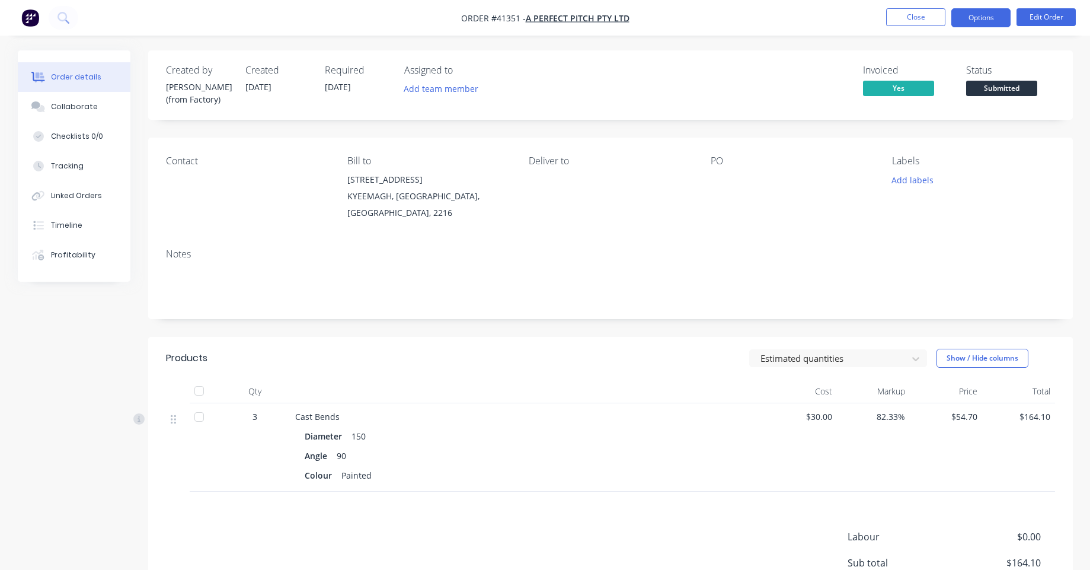
click at [990, 19] on button "Options" at bounding box center [980, 17] width 59 height 19
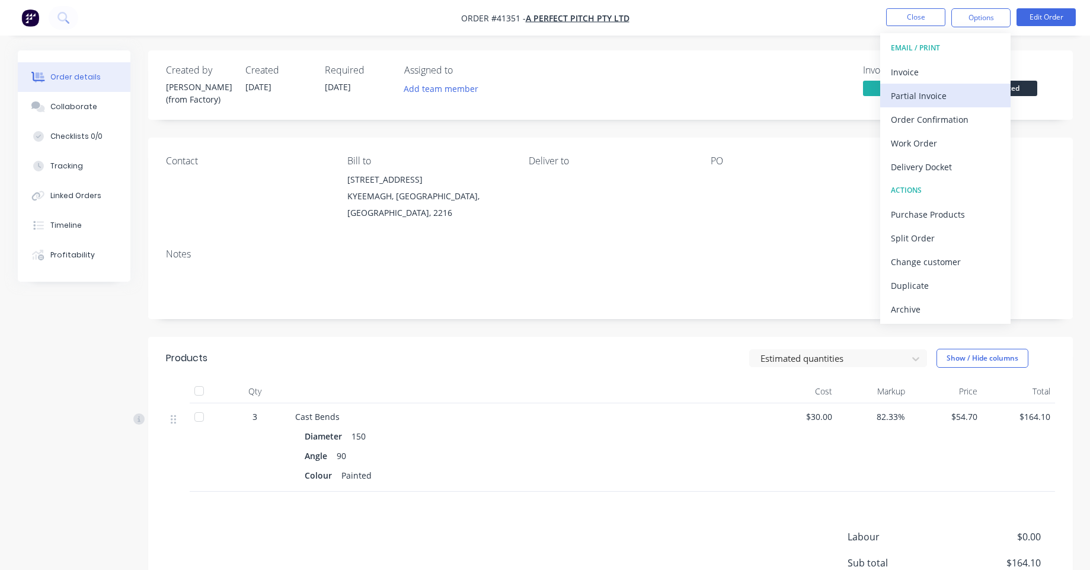
click at [944, 103] on div "Partial Invoice" at bounding box center [945, 95] width 109 height 17
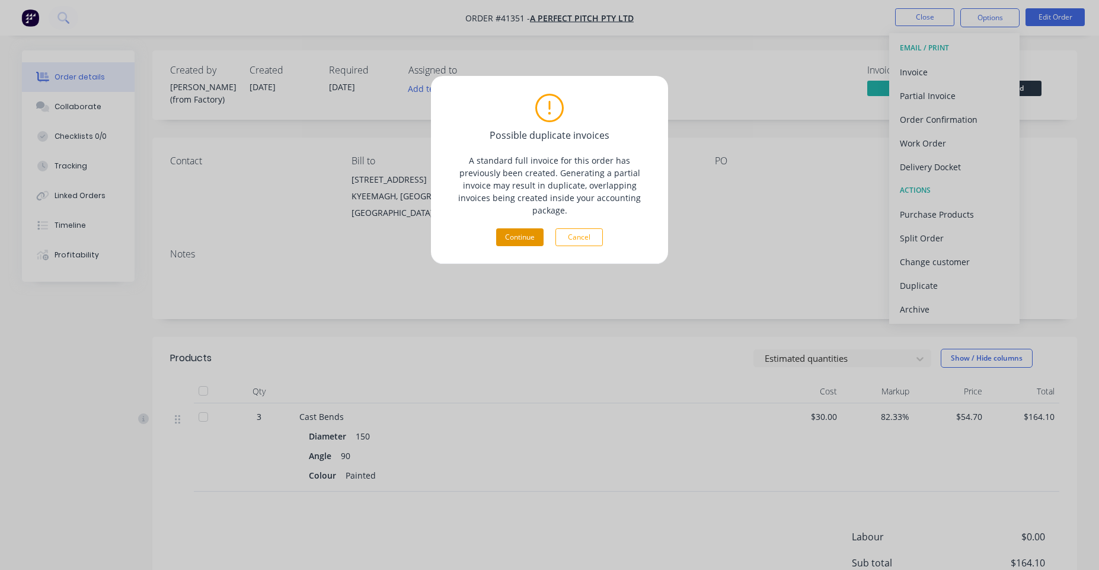
click at [535, 228] on button "Continue" at bounding box center [519, 237] width 47 height 18
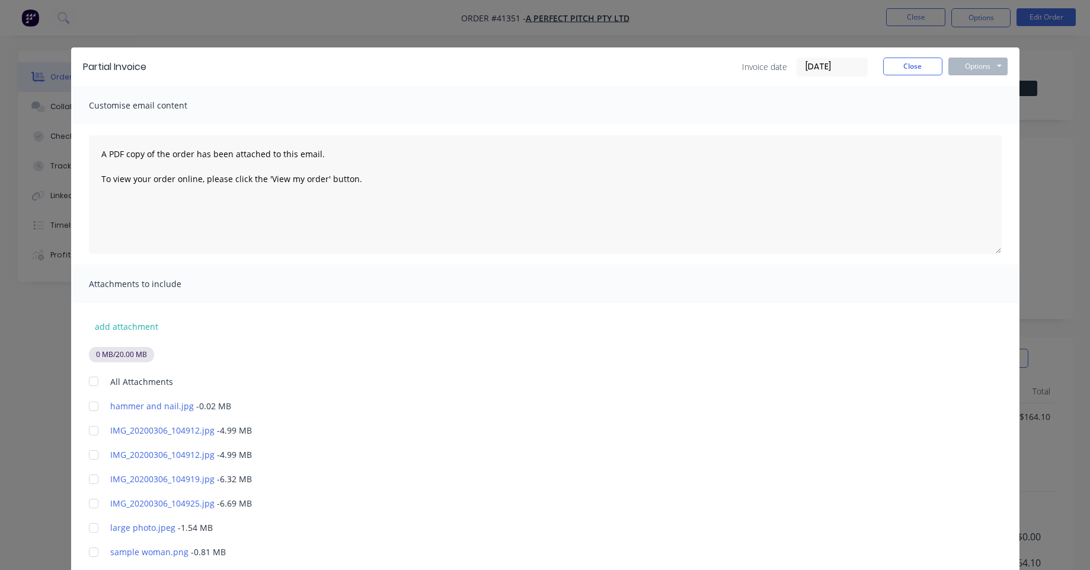
click at [92, 386] on div at bounding box center [94, 381] width 24 height 24
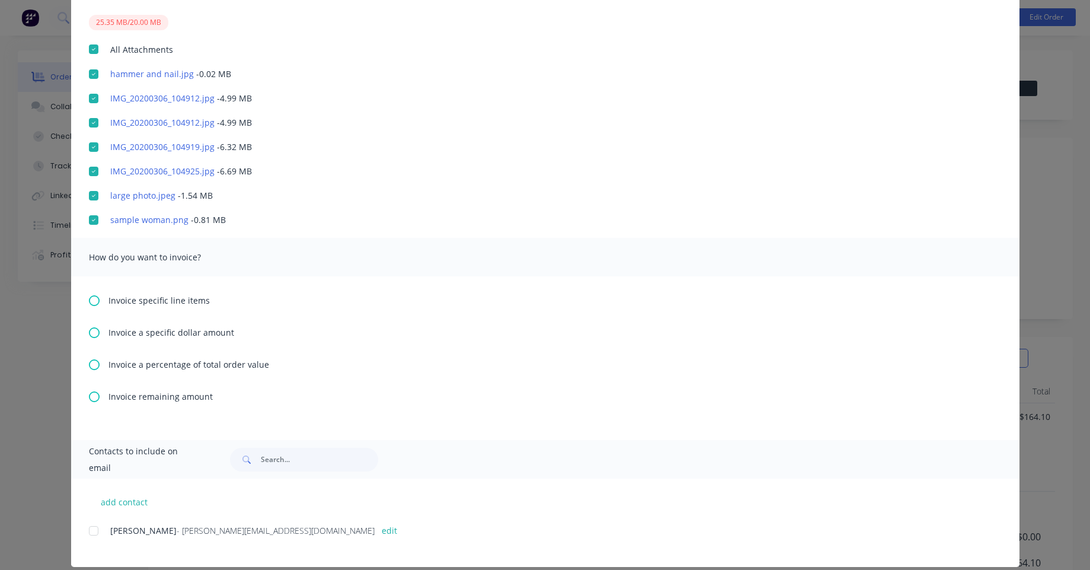
scroll to position [346, 0]
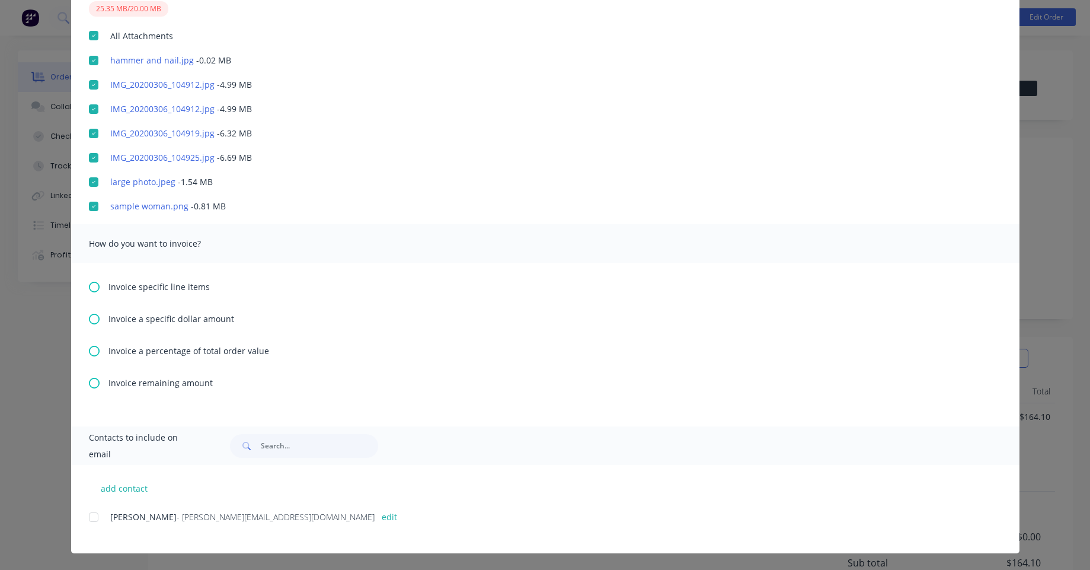
click at [89, 353] on icon at bounding box center [94, 351] width 11 height 11
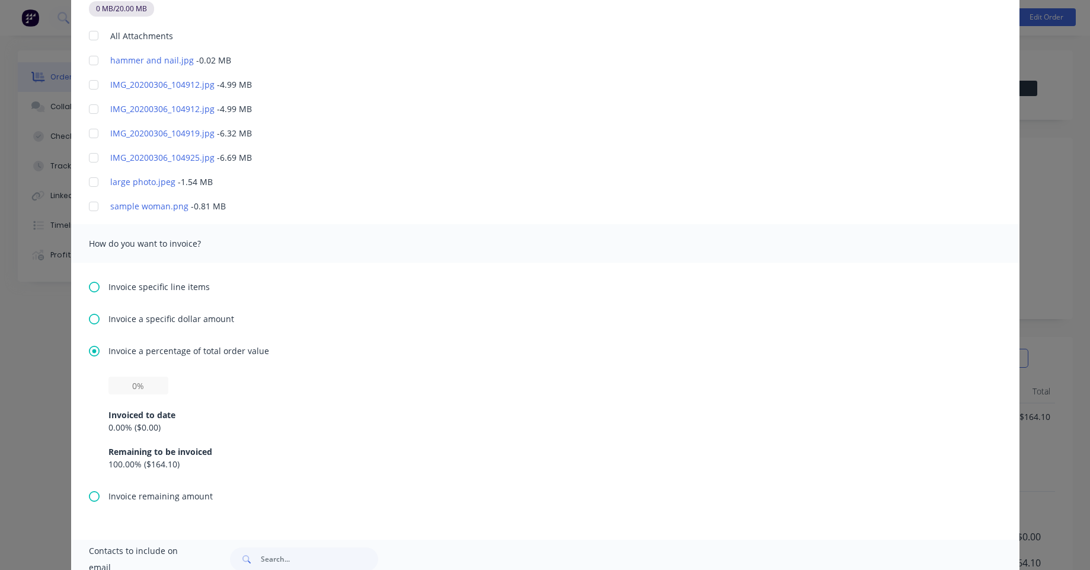
scroll to position [356, 0]
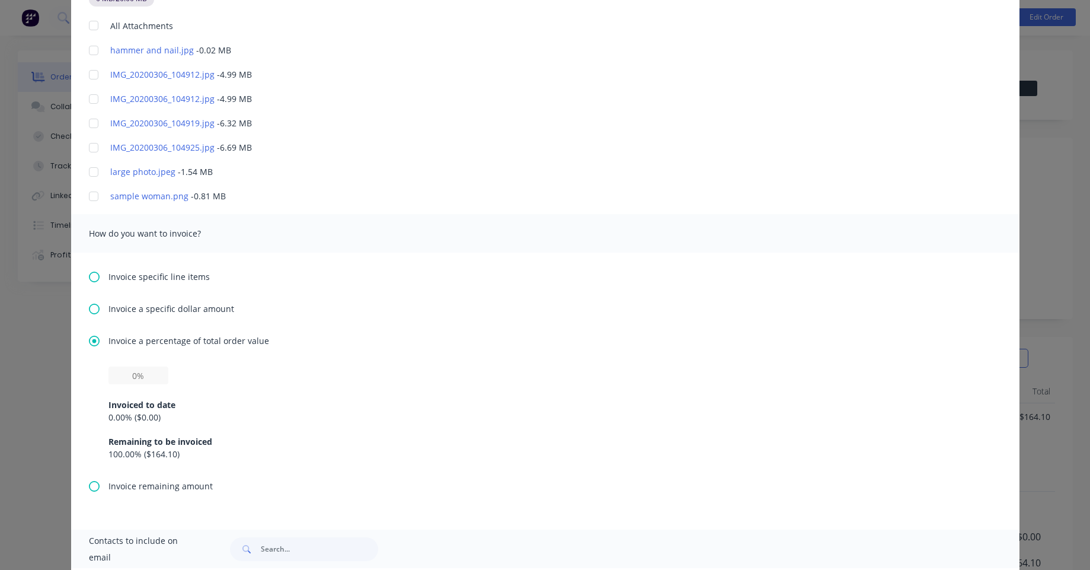
click at [94, 484] on icon at bounding box center [94, 486] width 11 height 11
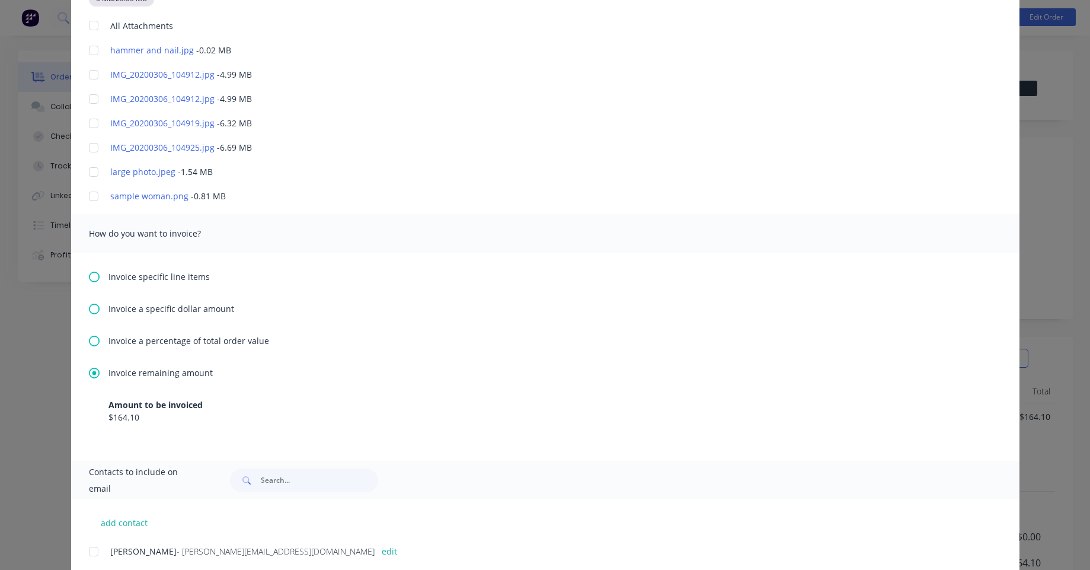
click at [92, 309] on icon at bounding box center [94, 308] width 11 height 11
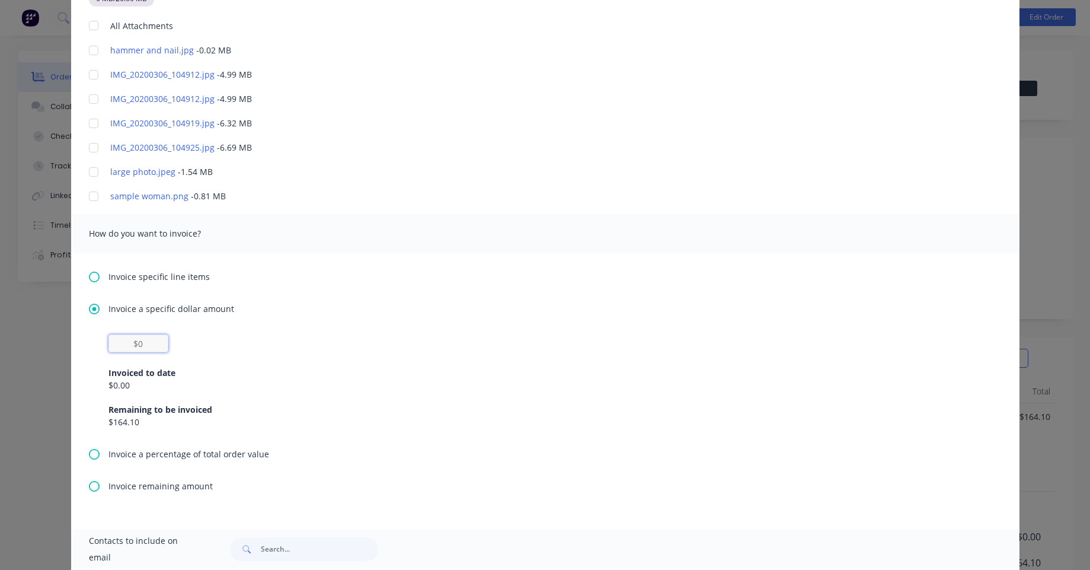
click at [154, 349] on input "text" at bounding box center [138, 343] width 60 height 18
type input "$1"
click at [283, 387] on div "$0.00" at bounding box center [545, 385] width 874 height 12
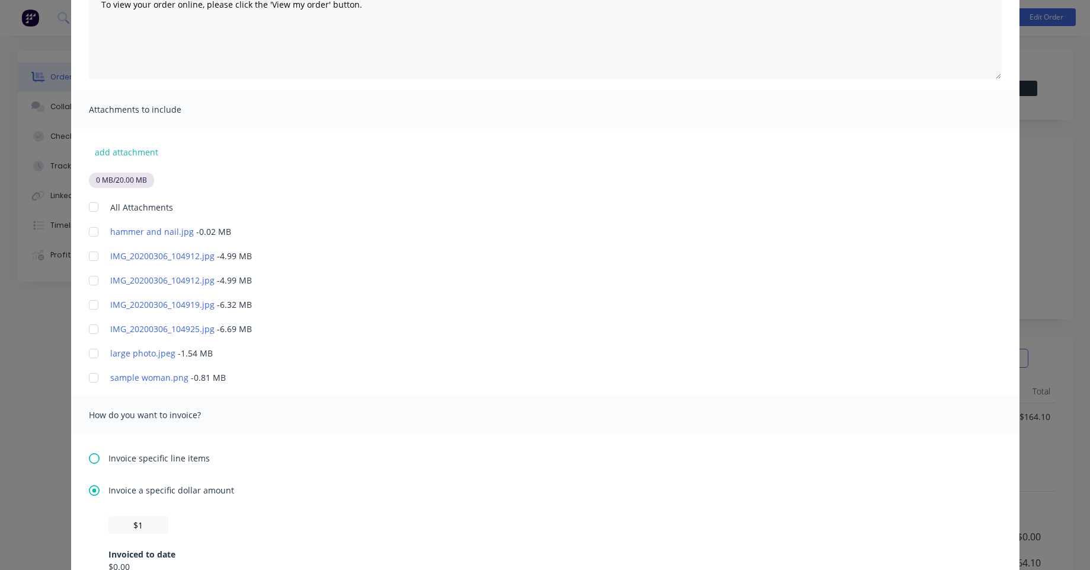
click at [90, 205] on div at bounding box center [94, 207] width 24 height 24
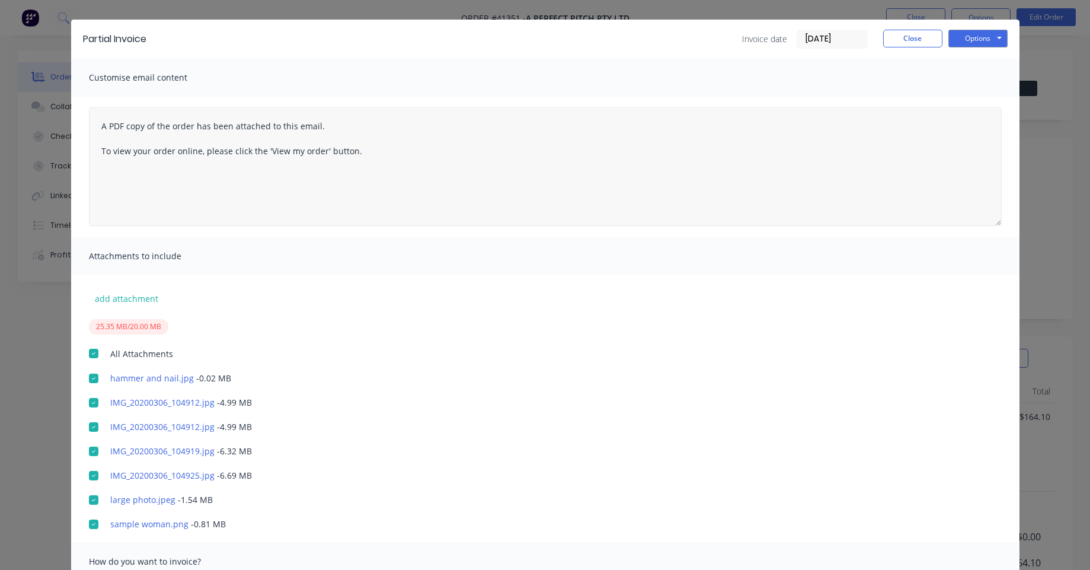
scroll to position [0, 0]
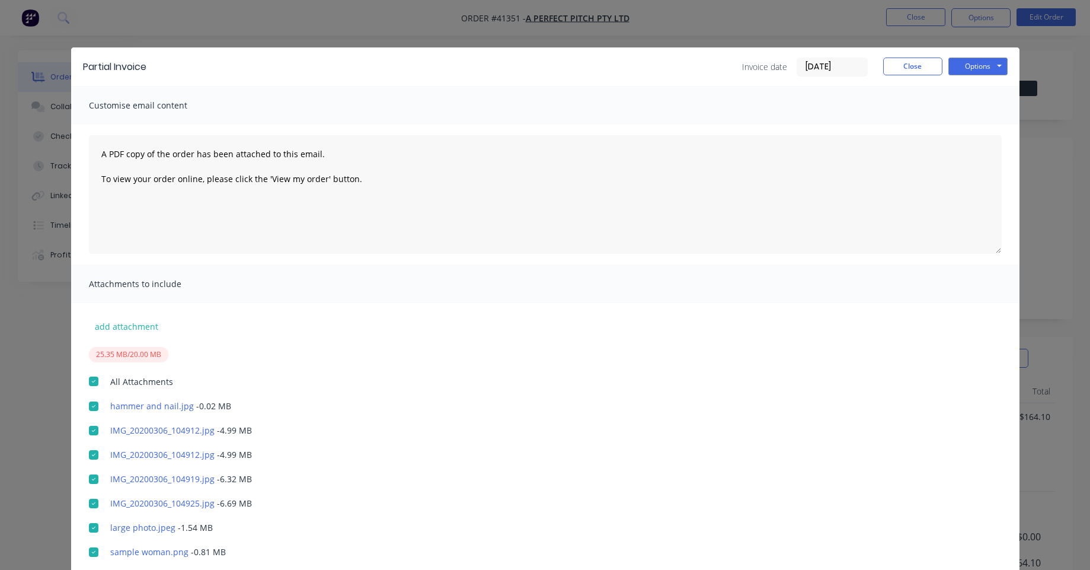
click at [974, 55] on div "Partial Invoice Invoice date 23/09/25 Close Options Preview Print Email" at bounding box center [545, 66] width 948 height 39
click at [973, 68] on button "Options" at bounding box center [977, 66] width 59 height 18
click at [965, 111] on button "Print" at bounding box center [986, 107] width 76 height 20
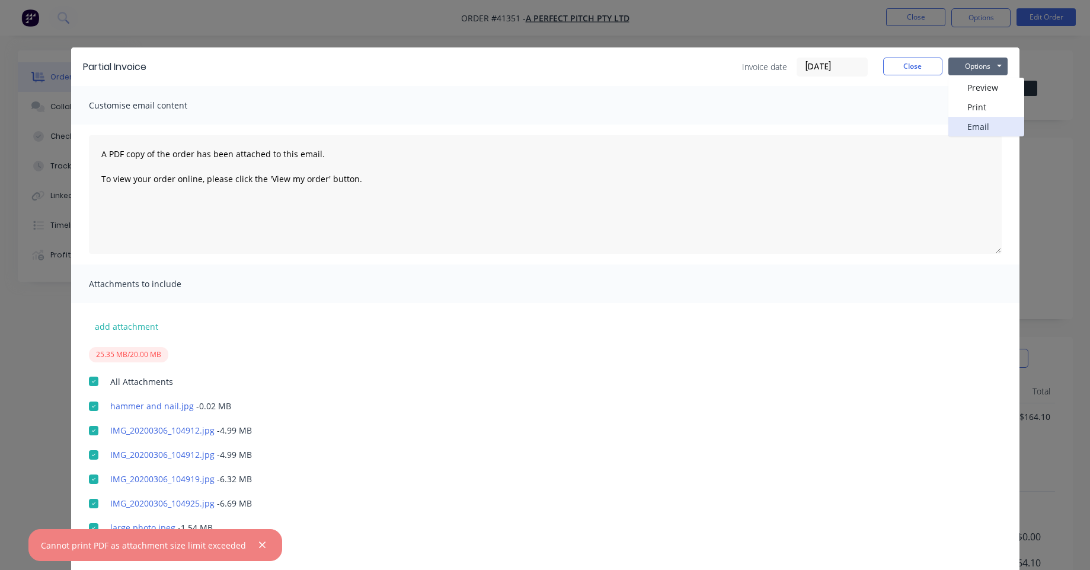
click at [971, 123] on button "Email" at bounding box center [986, 127] width 76 height 20
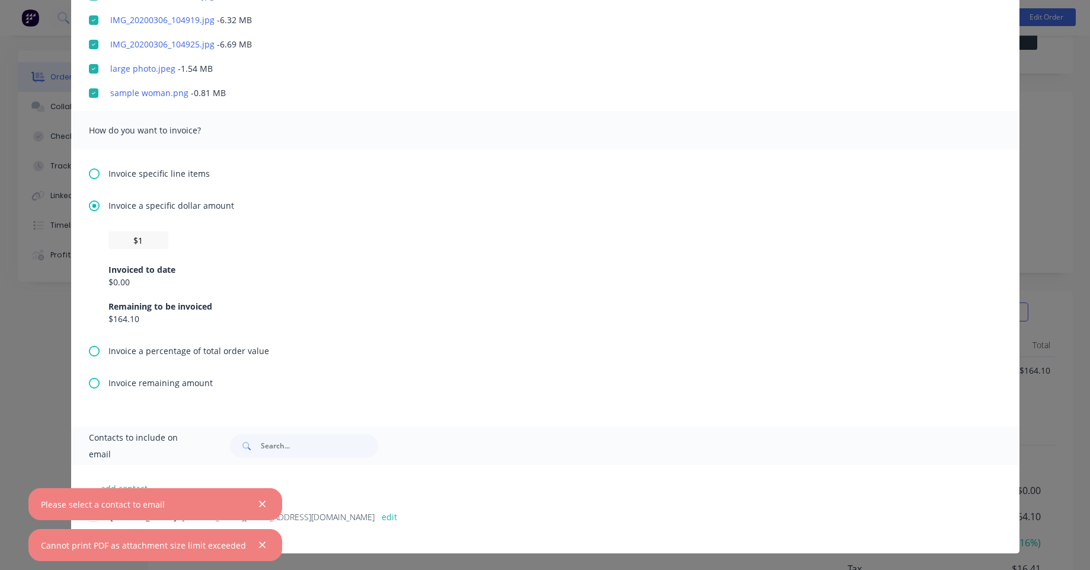
scroll to position [133, 0]
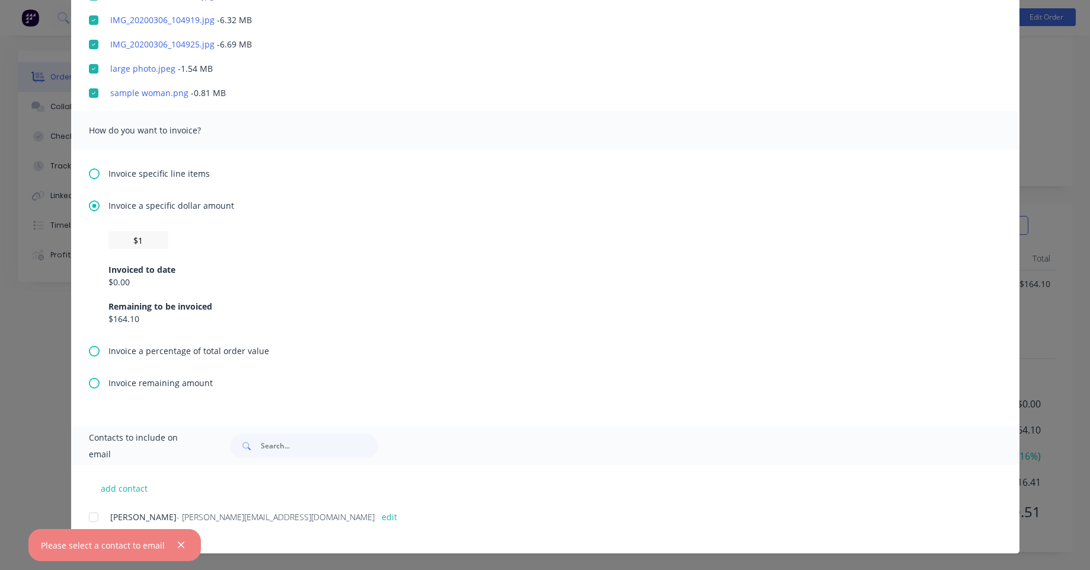
click at [381, 484] on div "add contact Angelo - angelo@factory.app edit" at bounding box center [545, 509] width 948 height 88
click at [91, 519] on div at bounding box center [94, 517] width 24 height 24
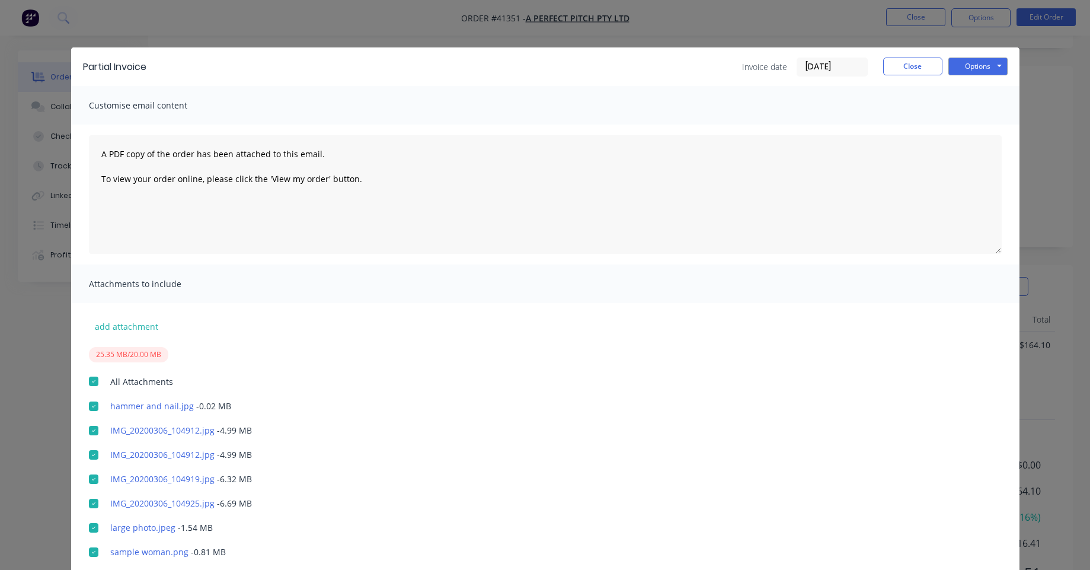
scroll to position [62, 0]
click at [968, 70] on button "Options" at bounding box center [977, 66] width 59 height 18
click at [968, 124] on button "Email" at bounding box center [986, 127] width 76 height 20
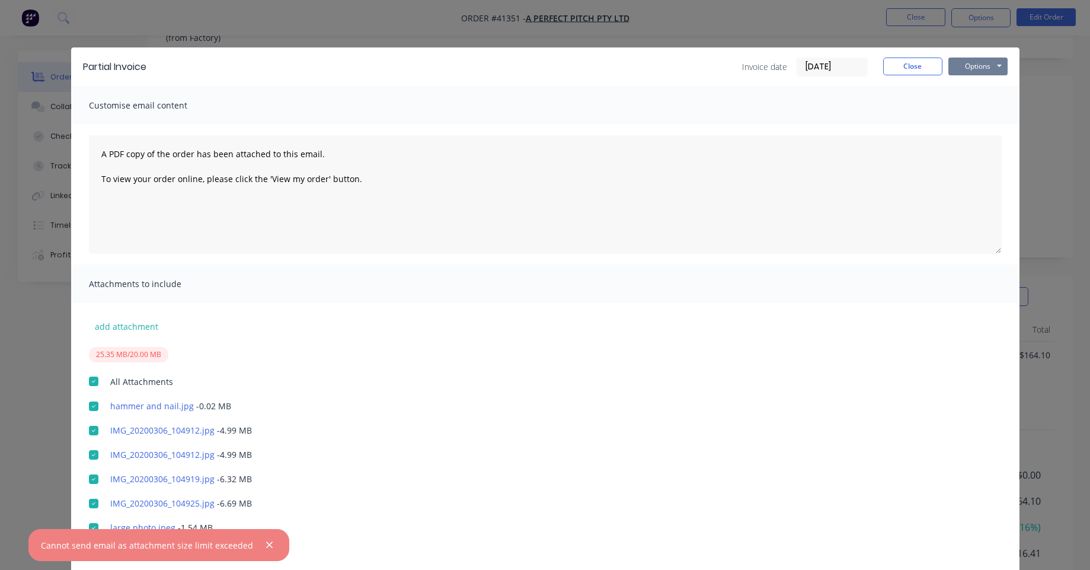
click at [983, 62] on button "Options" at bounding box center [977, 66] width 59 height 18
click at [974, 92] on button "Preview" at bounding box center [986, 88] width 76 height 20
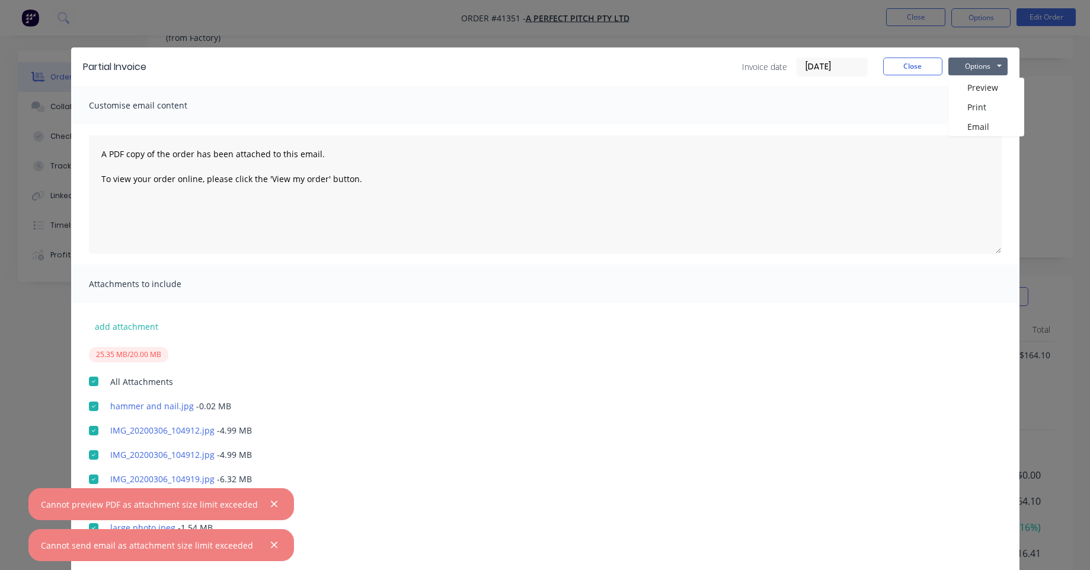
click at [963, 69] on button "Options" at bounding box center [977, 66] width 59 height 18
click at [963, 67] on button "Options" at bounding box center [977, 66] width 59 height 18
click at [971, 105] on button "Print" at bounding box center [986, 107] width 76 height 20
click at [894, 65] on button "Close" at bounding box center [912, 66] width 59 height 18
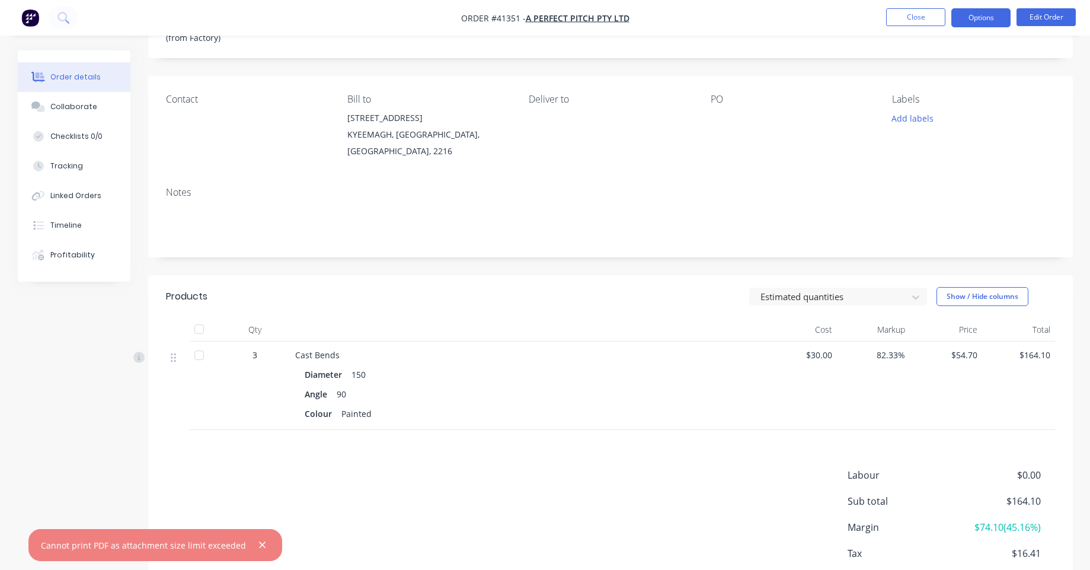
click at [965, 21] on button "Options" at bounding box center [980, 17] width 59 height 19
click at [22, 20] on button "button" at bounding box center [30, 17] width 25 height 19
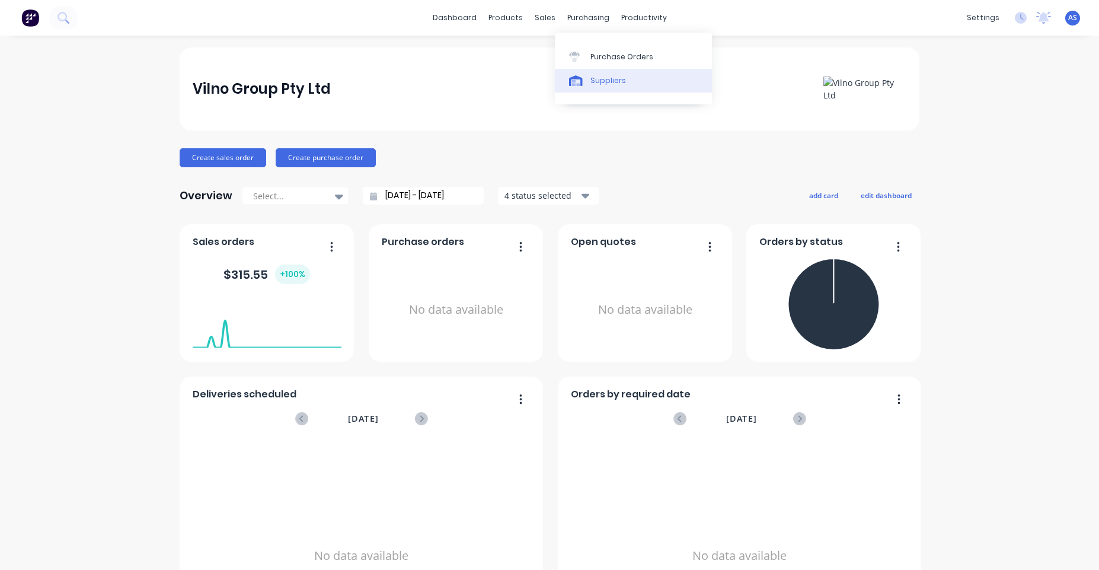
click at [605, 77] on div "Suppliers" at bounding box center [608, 80] width 36 height 11
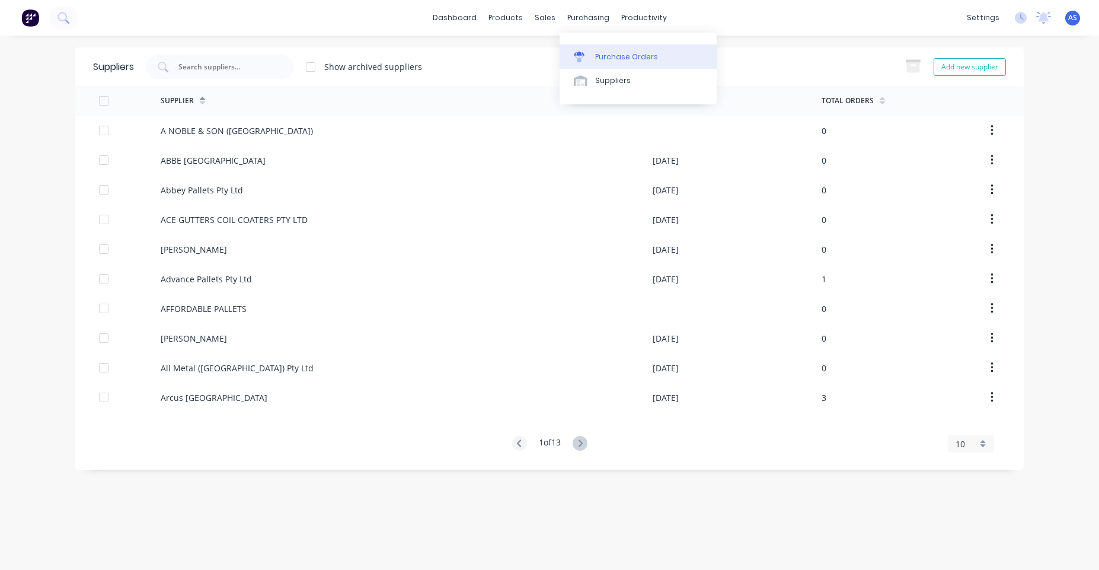
click at [593, 45] on link "Purchase Orders" at bounding box center [638, 56] width 157 height 24
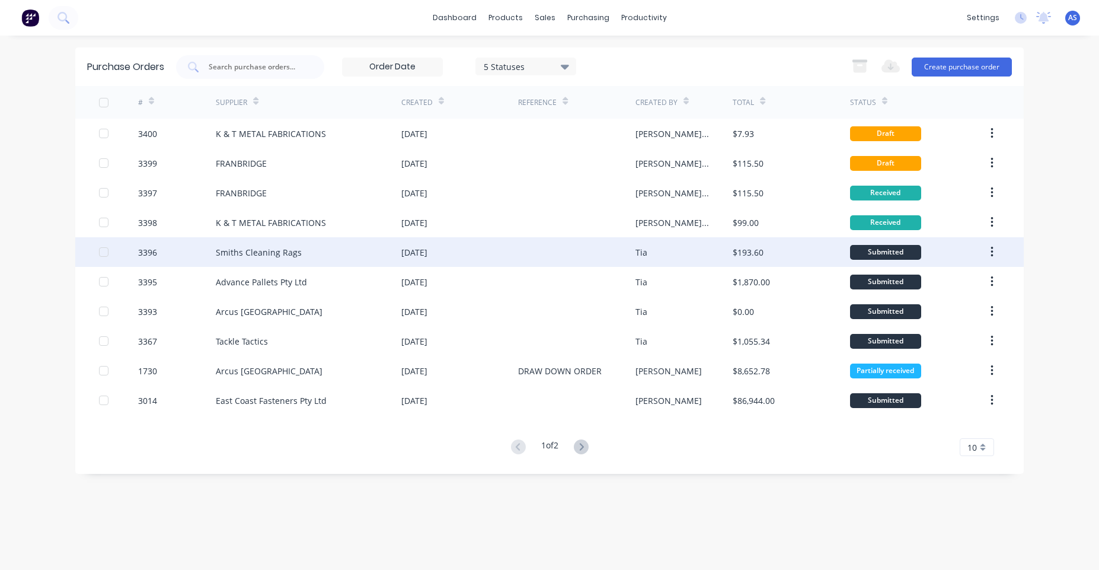
click at [315, 251] on div "Smiths Cleaning Rags" at bounding box center [309, 252] width 186 height 30
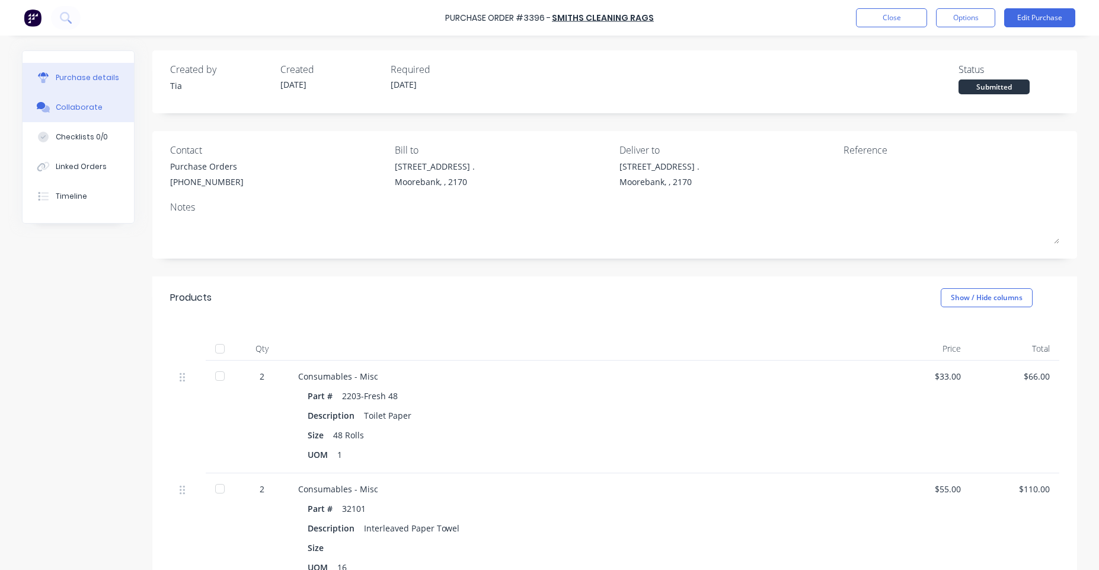
click at [92, 105] on div "Collaborate" at bounding box center [79, 107] width 47 height 11
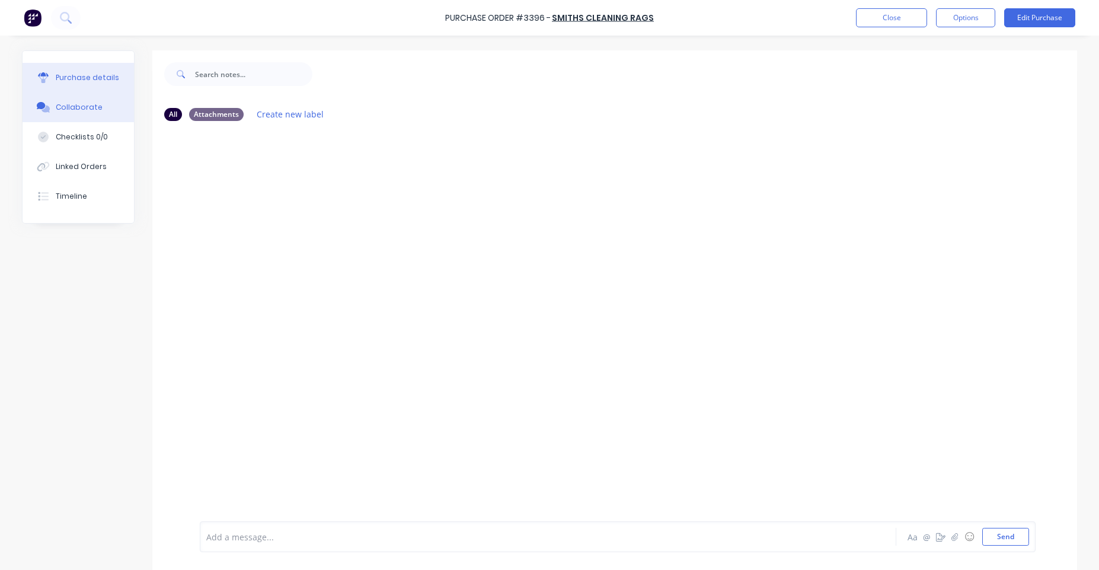
click at [68, 78] on div "Purchase details" at bounding box center [87, 77] width 63 height 11
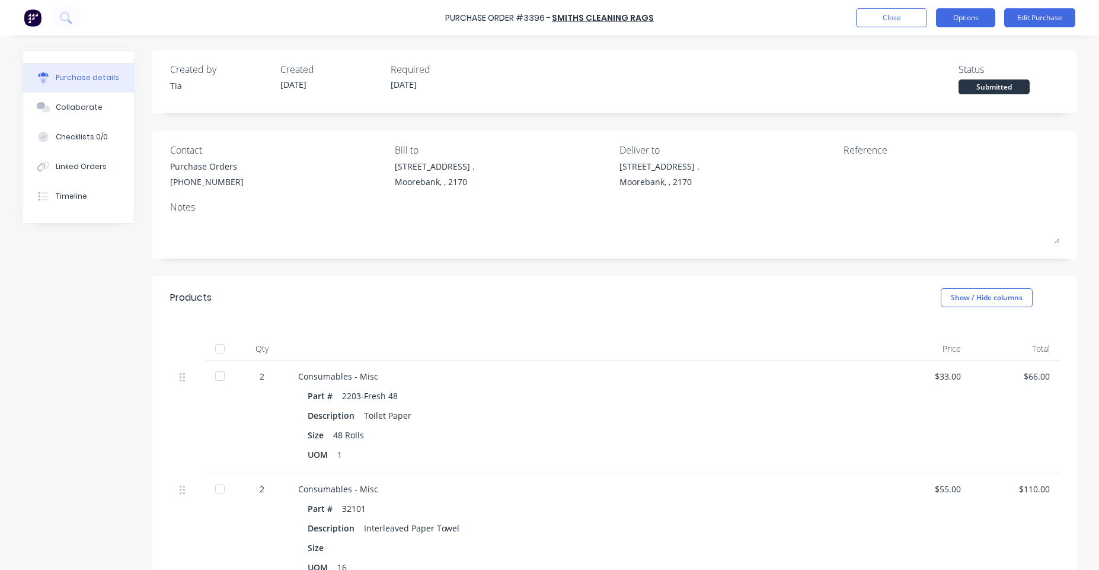
click at [981, 18] on button "Options" at bounding box center [965, 17] width 59 height 19
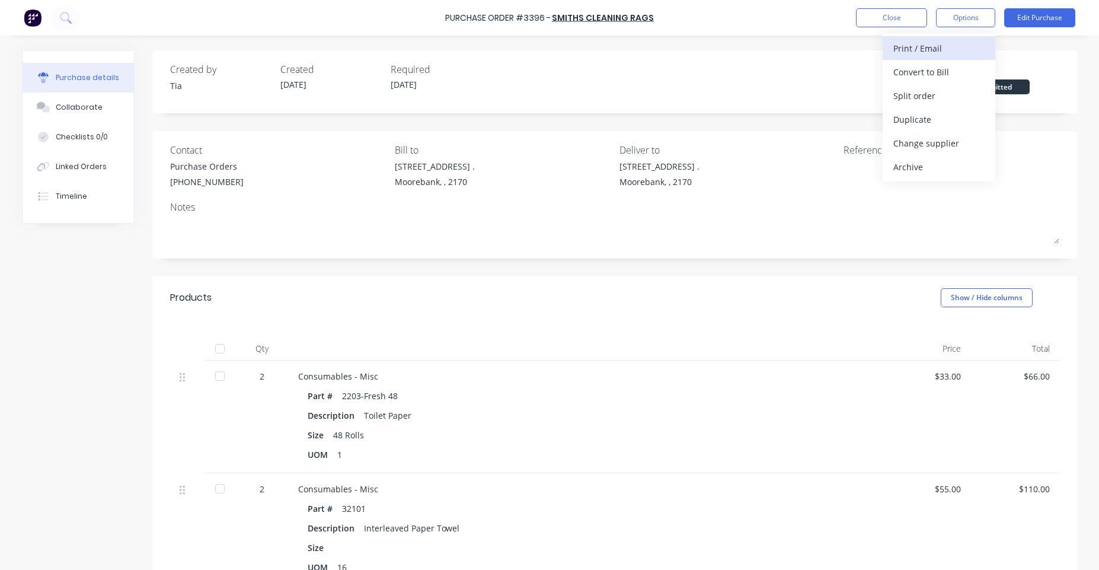
click at [951, 51] on div "Print / Email" at bounding box center [938, 48] width 91 height 17
click at [900, 78] on div "With pricing" at bounding box center [938, 71] width 91 height 17
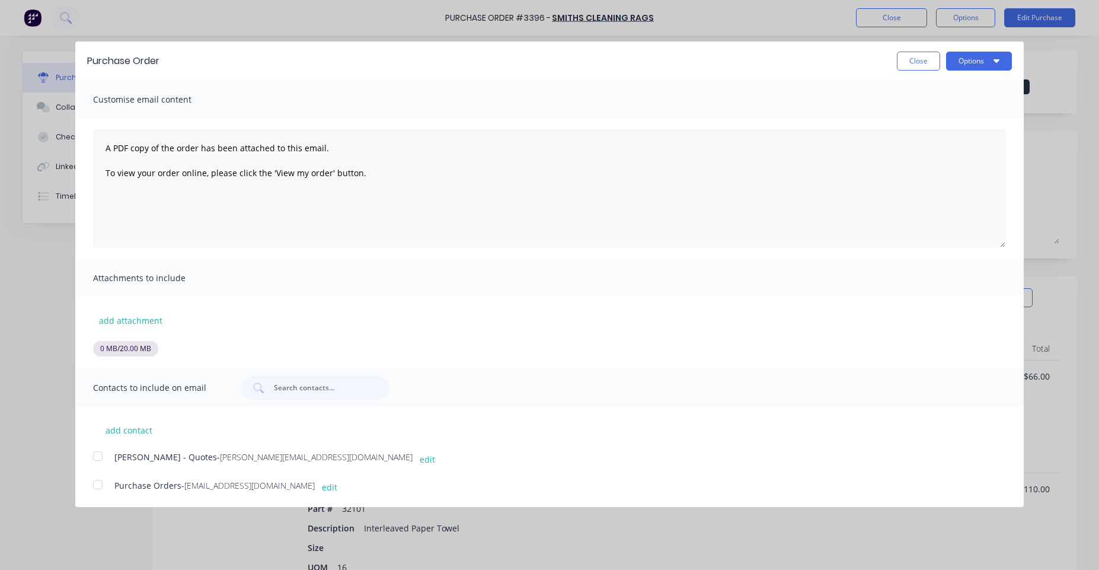
click at [98, 457] on div at bounding box center [98, 456] width 24 height 24
click at [138, 311] on button "add attachment" at bounding box center [130, 320] width 75 height 18
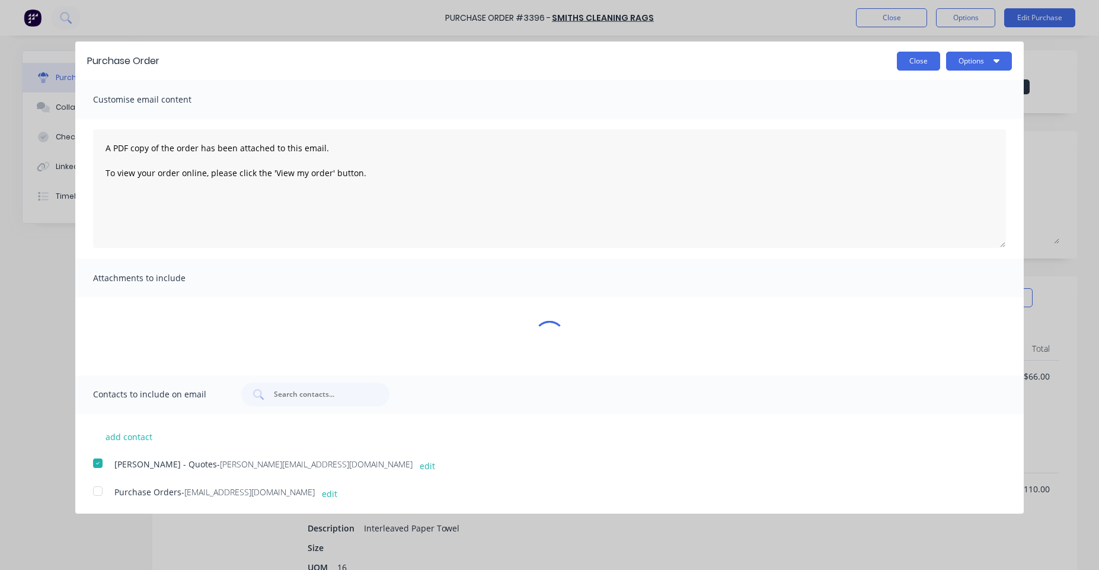
click at [926, 54] on button "Close" at bounding box center [918, 61] width 43 height 19
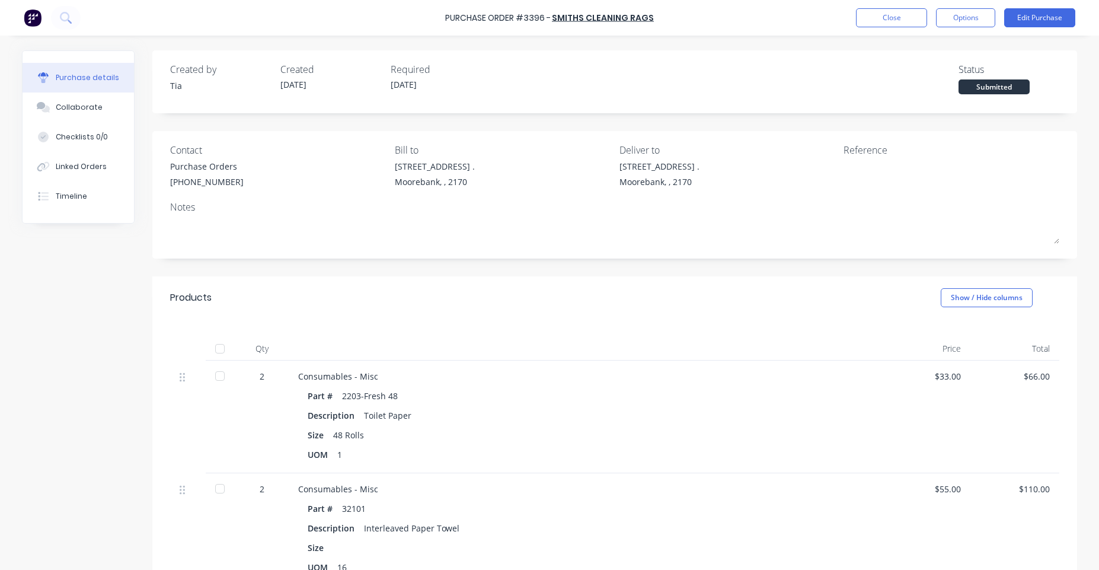
click at [30, 18] on img at bounding box center [33, 18] width 18 height 18
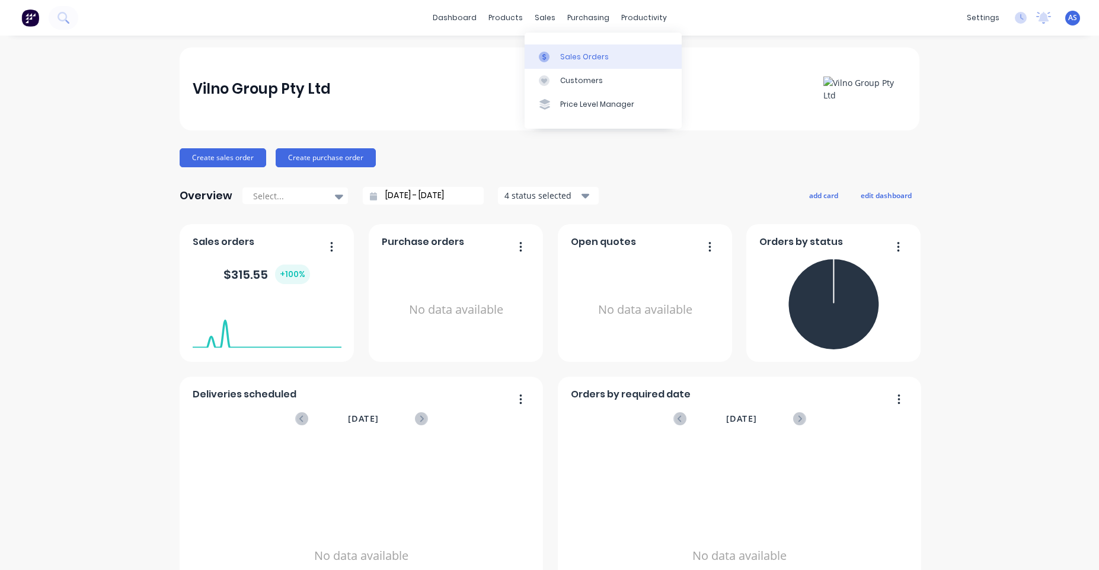
click at [549, 47] on link "Sales Orders" at bounding box center [603, 56] width 157 height 24
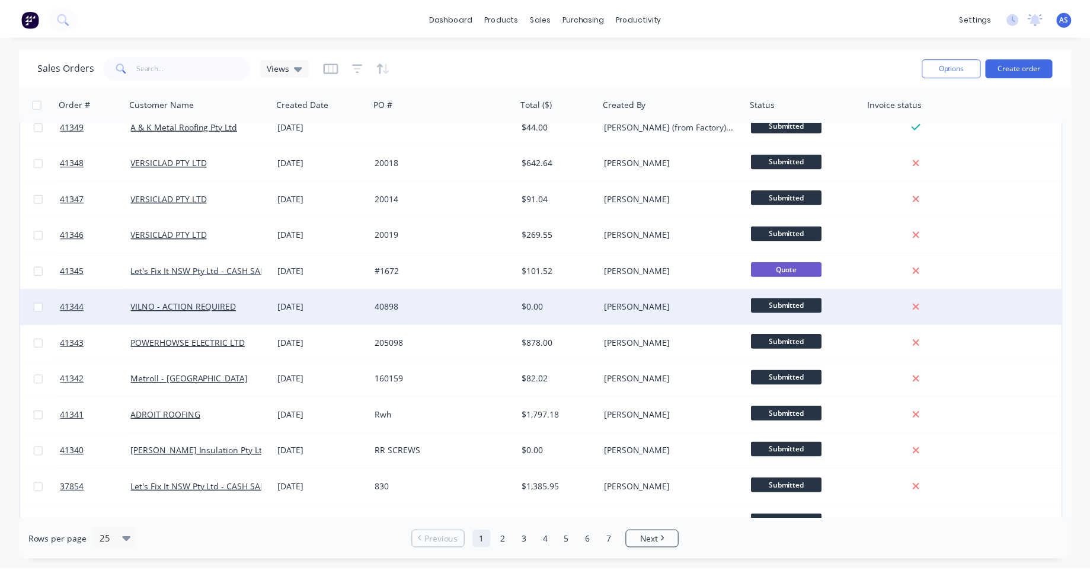
scroll to position [213, 0]
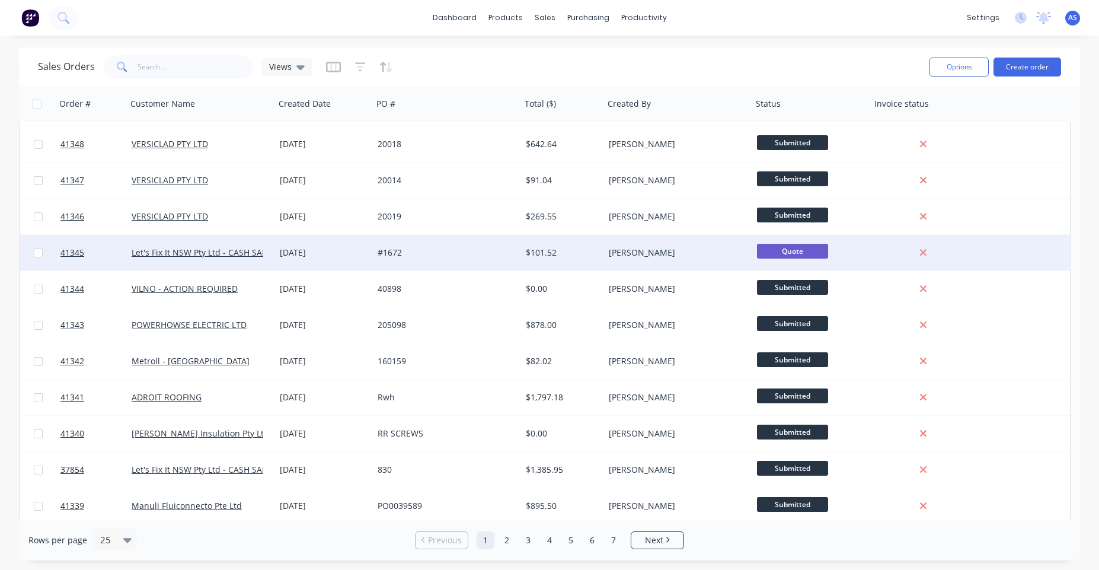
click at [521, 264] on div "$101.52" at bounding box center [562, 253] width 83 height 36
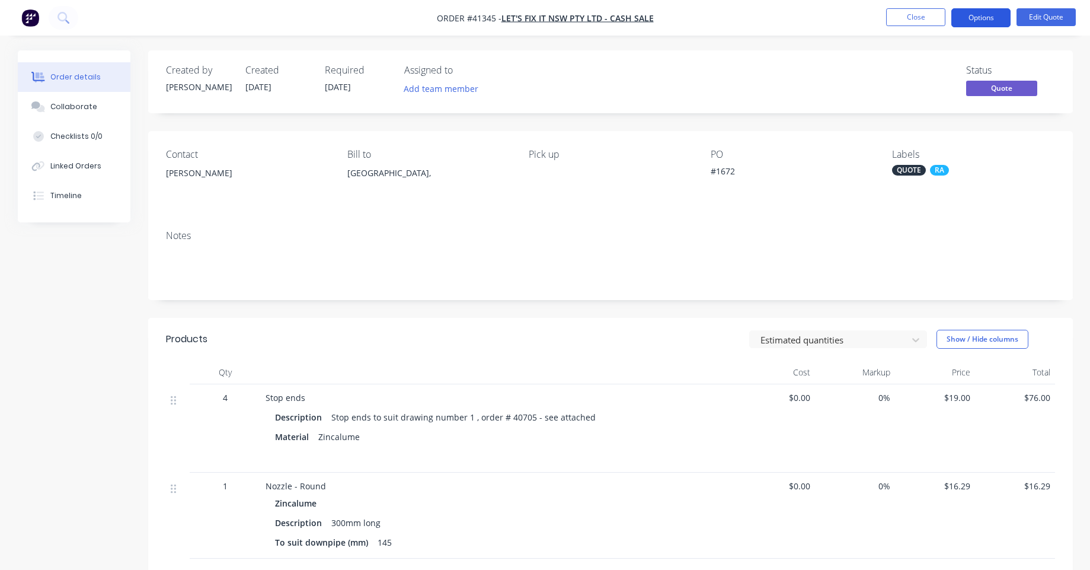
click at [979, 16] on button "Options" at bounding box center [980, 17] width 59 height 19
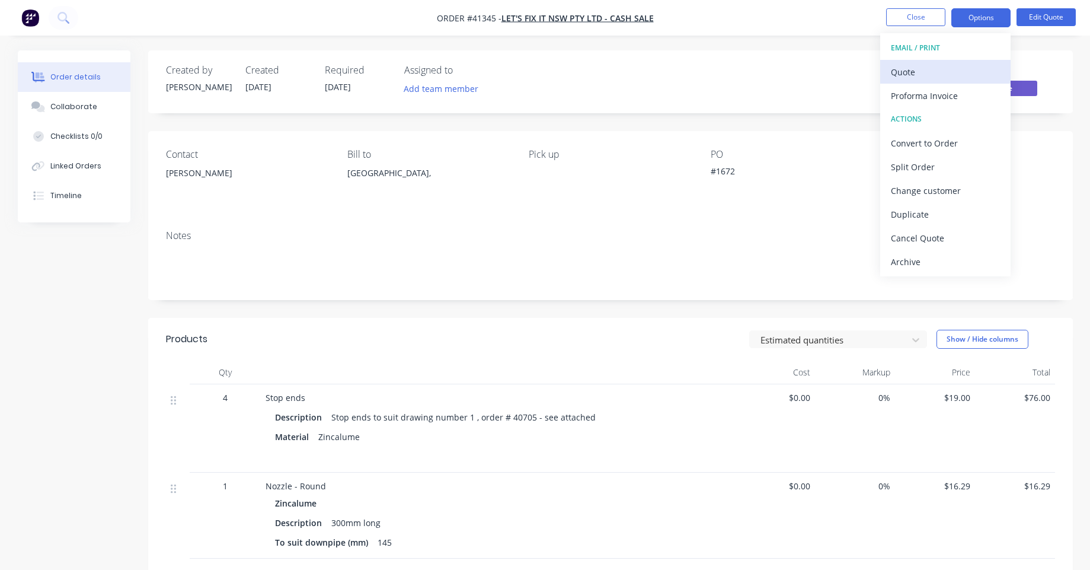
click at [939, 77] on div "Quote" at bounding box center [945, 71] width 109 height 17
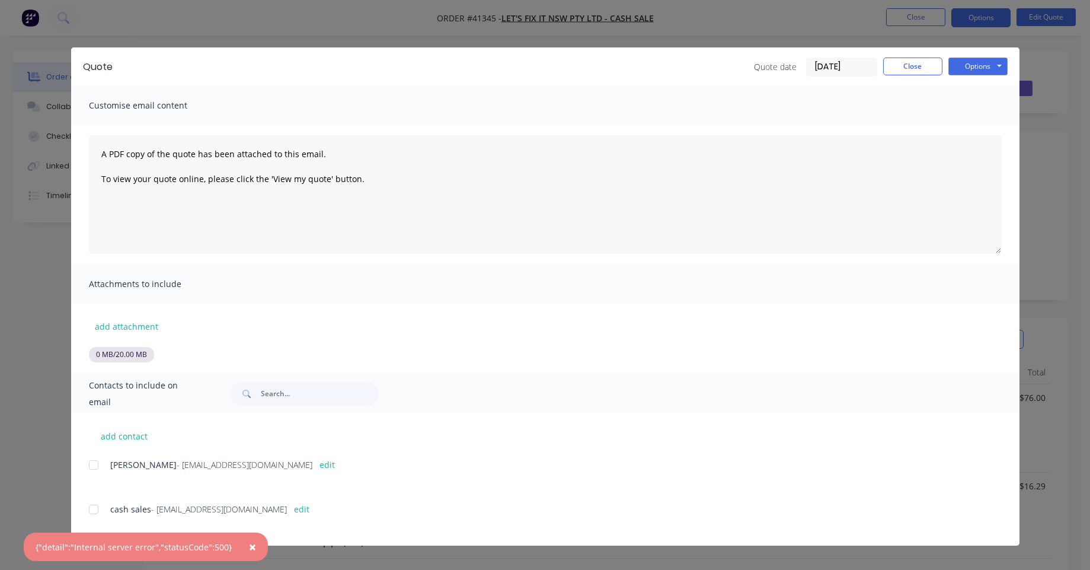
click at [134, 313] on div "add attachment 0 MB / 20.00 MB" at bounding box center [545, 332] width 948 height 59
click at [140, 331] on button "add attachment" at bounding box center [126, 326] width 75 height 18
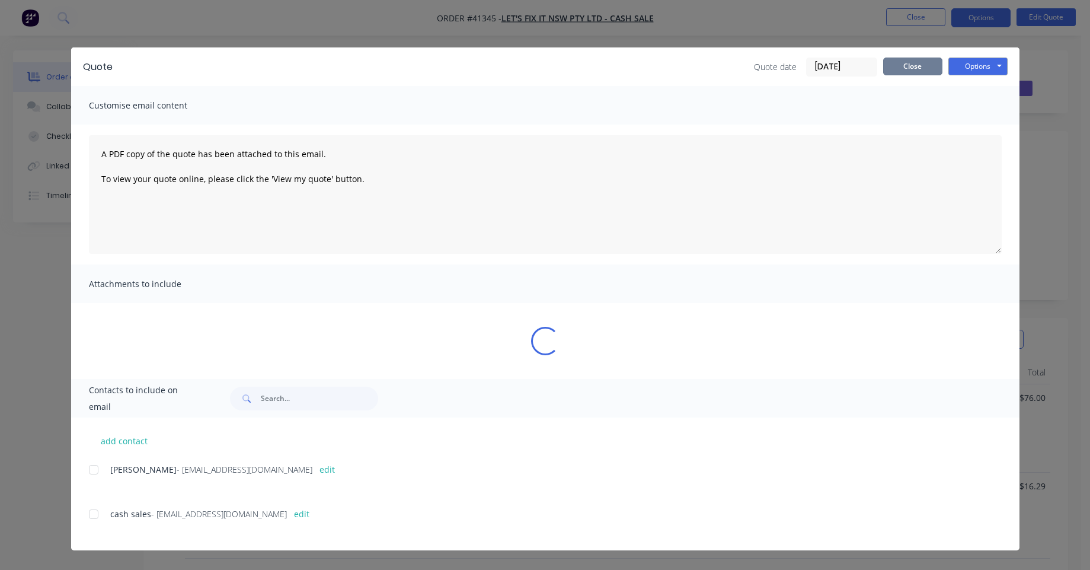
drag, startPoint x: 909, startPoint y: 71, endPoint x: 903, endPoint y: 71, distance: 6.0
click at [909, 71] on button "Close" at bounding box center [912, 66] width 59 height 18
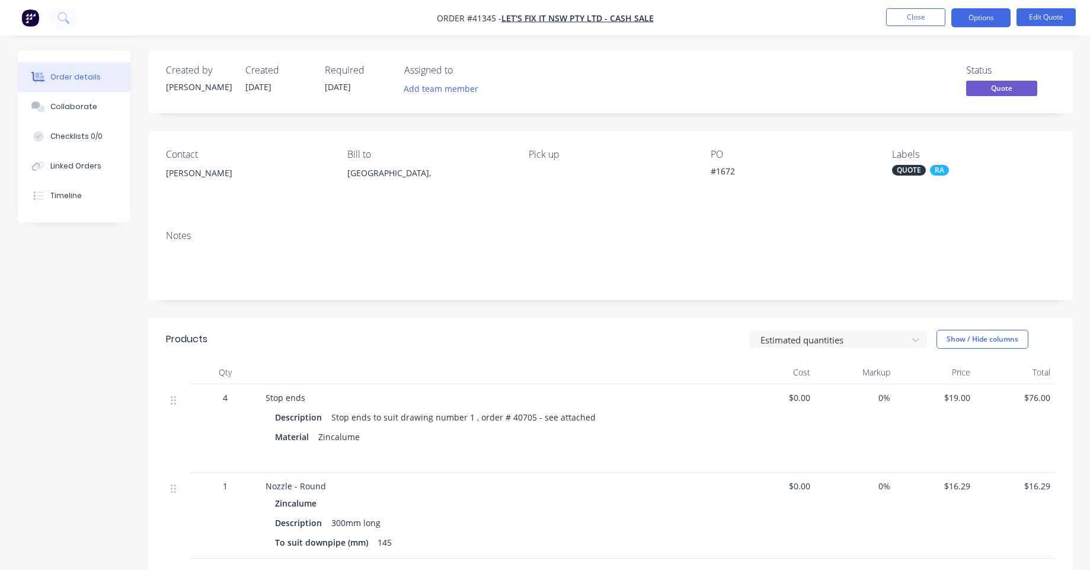
click at [988, 6] on nav "Order #41345 - Let's Fix It NSW Pty Ltd - CASH SALE Close Options Edit Quote" at bounding box center [545, 18] width 1090 height 36
click at [988, 15] on button "Options" at bounding box center [980, 17] width 59 height 19
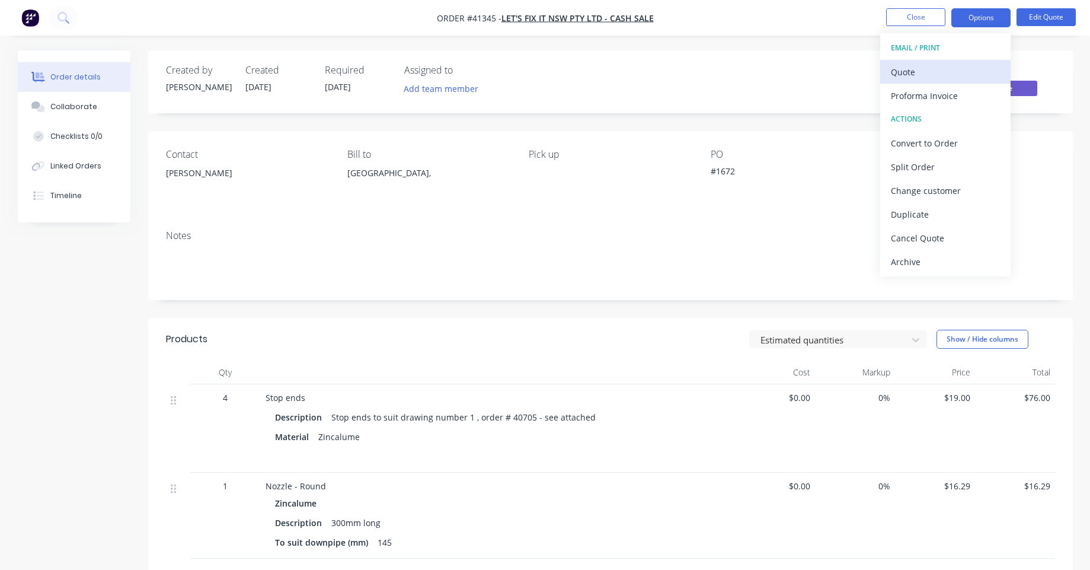
click at [949, 82] on button "Quote" at bounding box center [945, 72] width 130 height 24
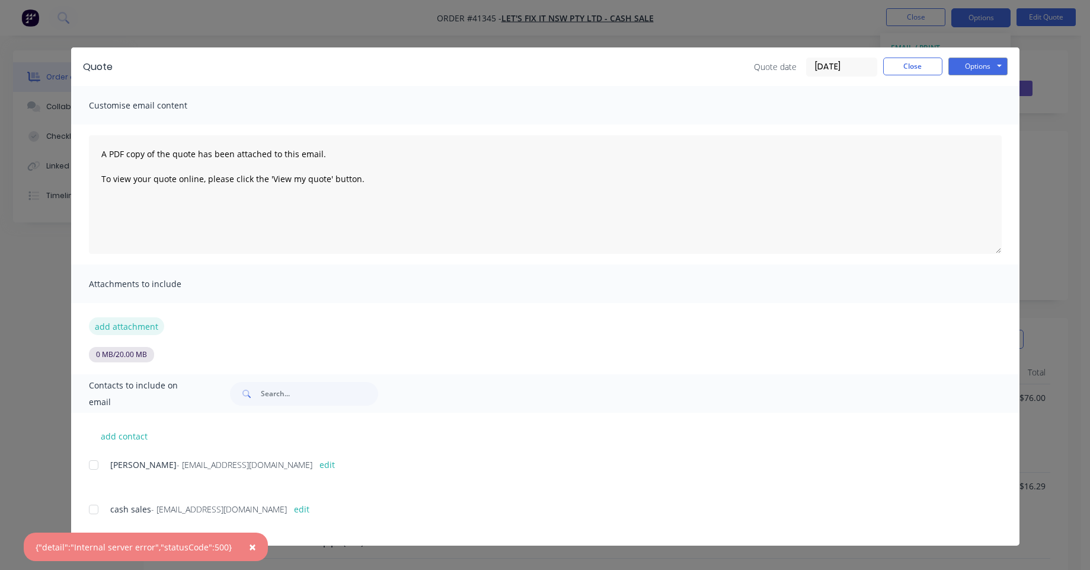
click at [120, 327] on button "add attachment" at bounding box center [126, 326] width 75 height 18
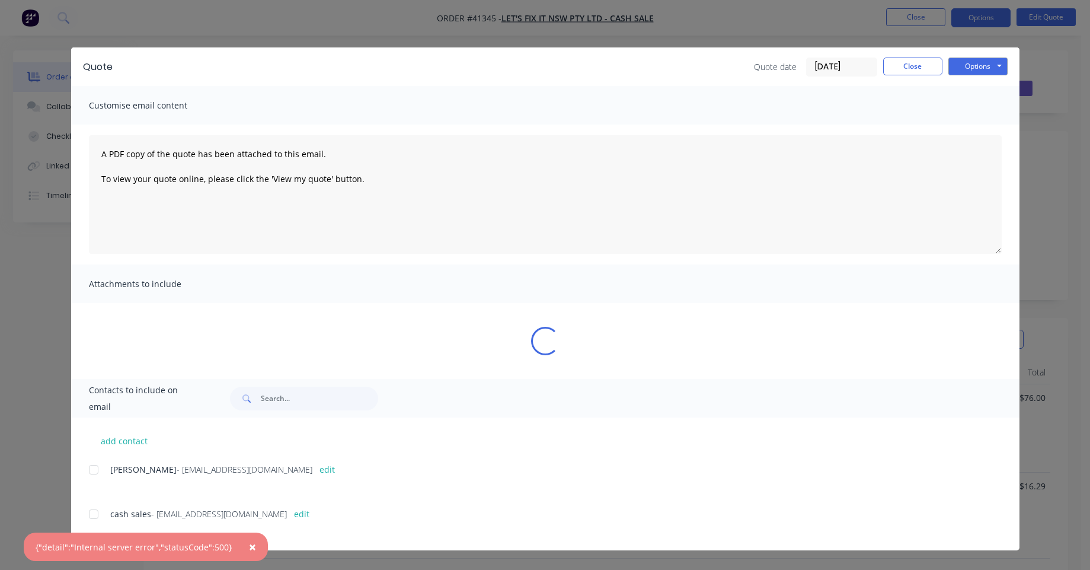
click at [122, 27] on div "Quote Quote date [DATE] Close Options Preview Print Email Customise email conte…" at bounding box center [545, 285] width 1090 height 570
